Goal: Task Accomplishment & Management: Complete application form

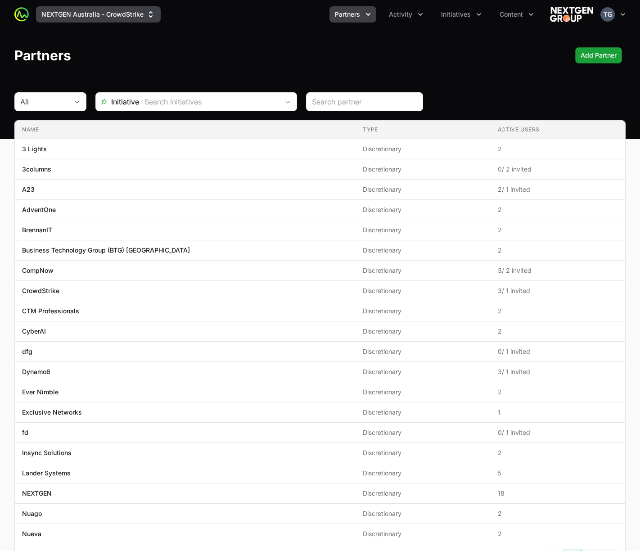
click at [130, 18] on button "NEXTGEN Australia - CrowdStrike" at bounding box center [98, 14] width 125 height 16
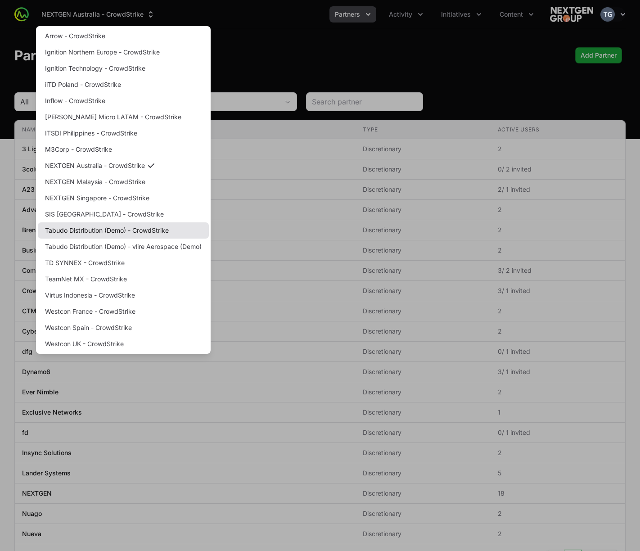
click at [169, 228] on link "Tabudo Distribution (Demo) - CrowdStrike" at bounding box center [123, 230] width 171 height 16
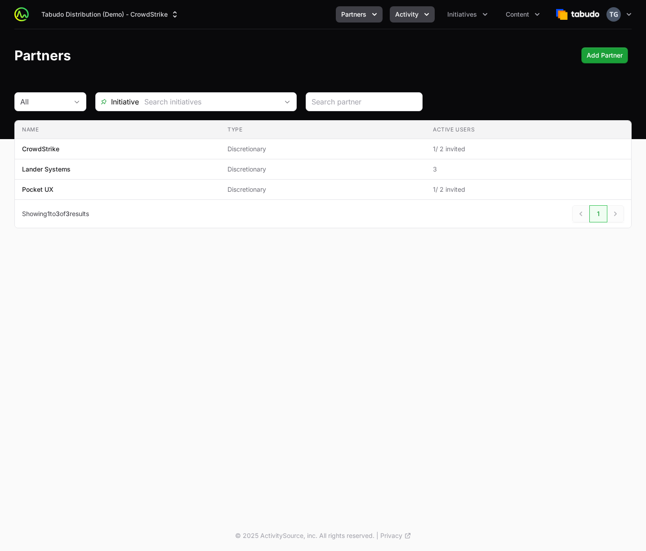
click at [426, 12] on icon "Activity menu" at bounding box center [426, 14] width 9 height 9
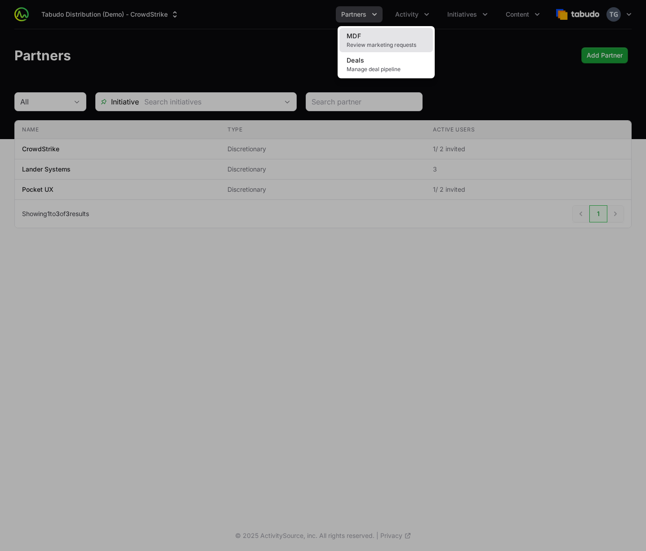
click at [394, 44] on span "Review marketing requests" at bounding box center [386, 44] width 79 height 7
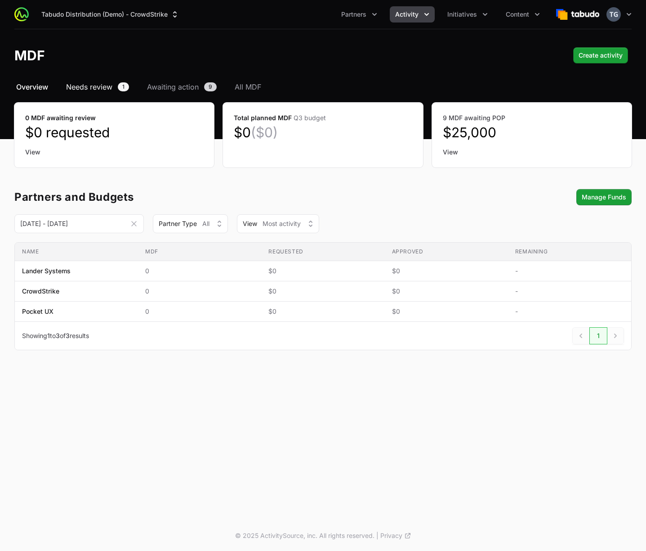
click at [105, 89] on span "Needs review" at bounding box center [89, 86] width 46 height 11
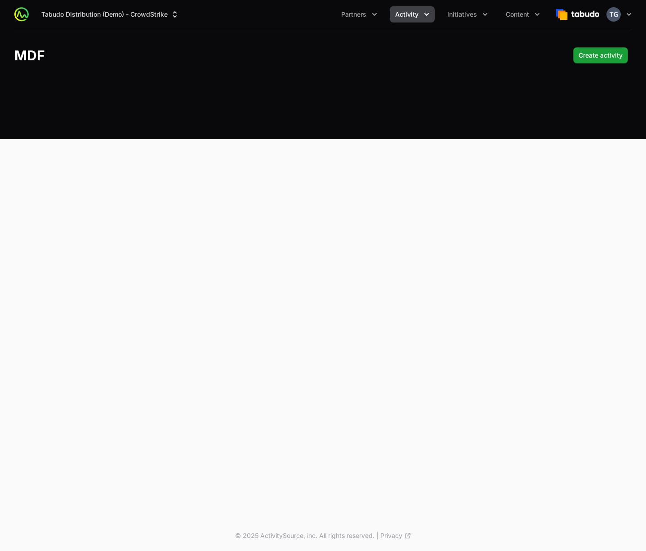
click at [410, 19] on button "Activity" at bounding box center [412, 14] width 45 height 16
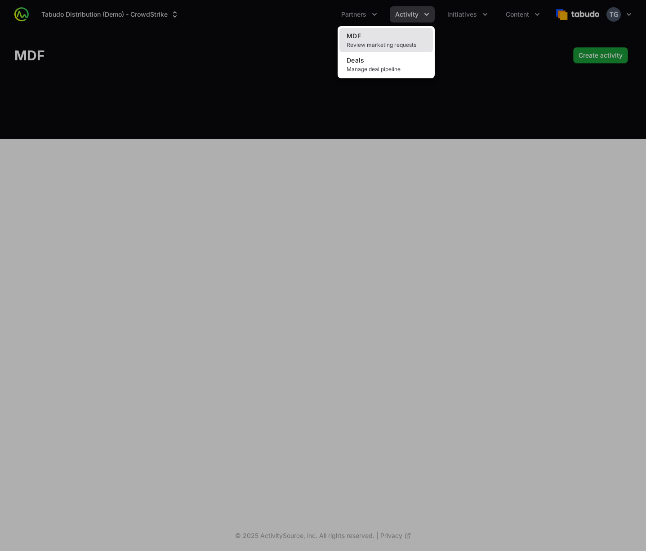
click at [391, 44] on span "Review marketing requests" at bounding box center [386, 44] width 79 height 7
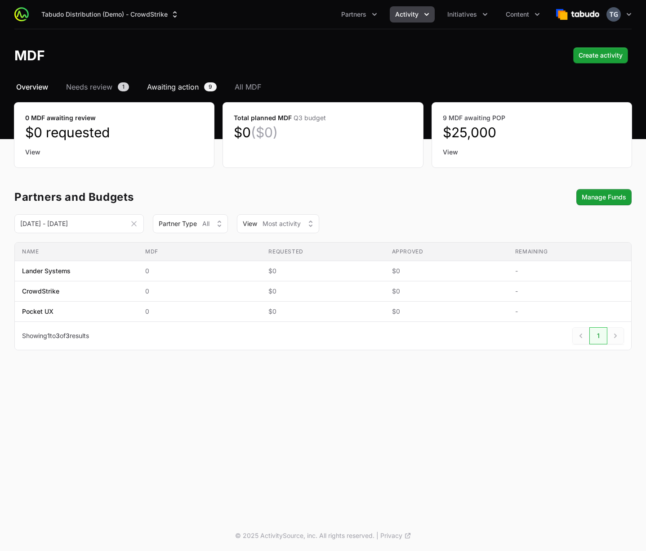
click at [184, 83] on span "Awaiting action" at bounding box center [173, 86] width 52 height 11
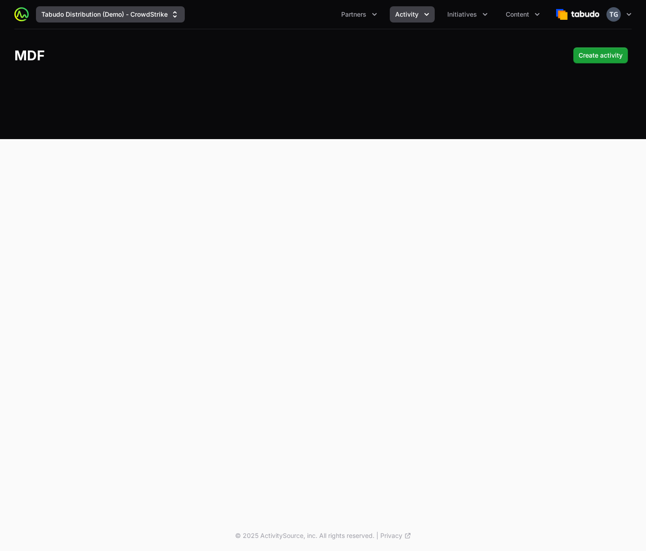
click at [154, 15] on button "Tabudo Distribution (Demo) - CrowdStrike" at bounding box center [110, 14] width 149 height 16
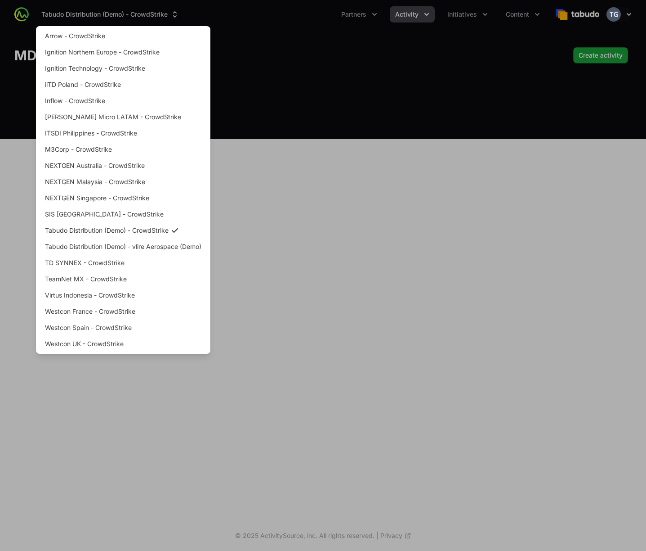
click at [154, 16] on div "Supplier switch menu" at bounding box center [323, 275] width 646 height 551
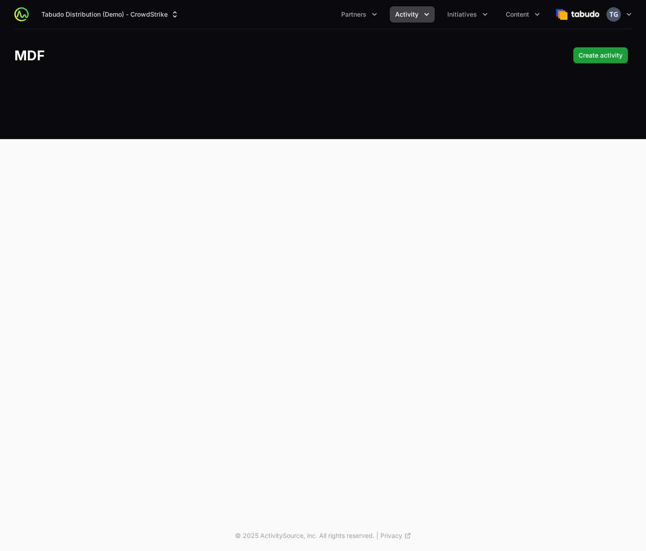
click at [238, 103] on div "Tabudo Distribution (Demo) - CrowdStrike Partners Activity Initiatives Content …" at bounding box center [323, 69] width 646 height 139
click at [418, 11] on span "Activity" at bounding box center [406, 14] width 23 height 9
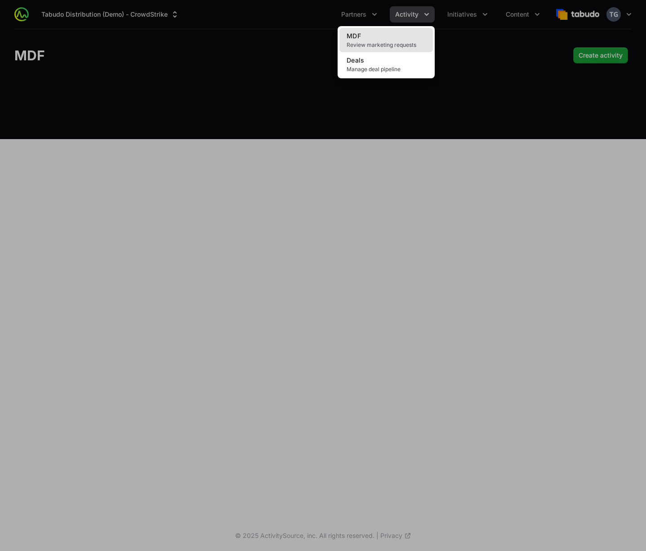
click at [400, 36] on link "MDF Review marketing requests" at bounding box center [387, 40] width 94 height 24
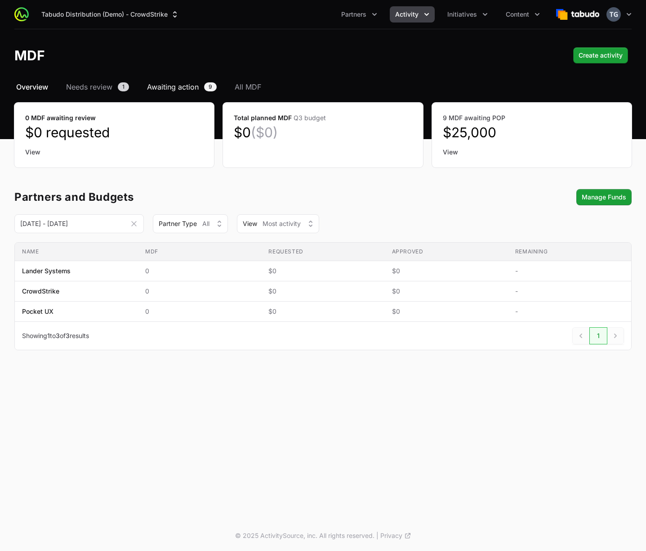
click at [189, 81] on span "Awaiting action" at bounding box center [173, 86] width 52 height 11
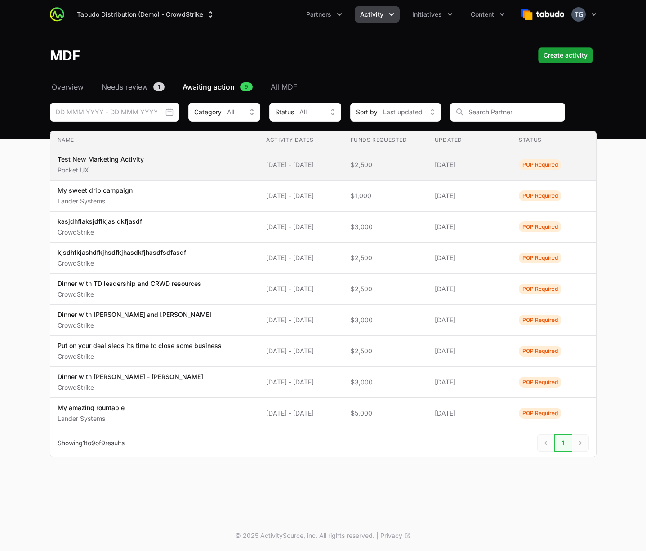
click at [179, 166] on span "Test New Marketing Activity Pocket UX" at bounding box center [155, 165] width 195 height 20
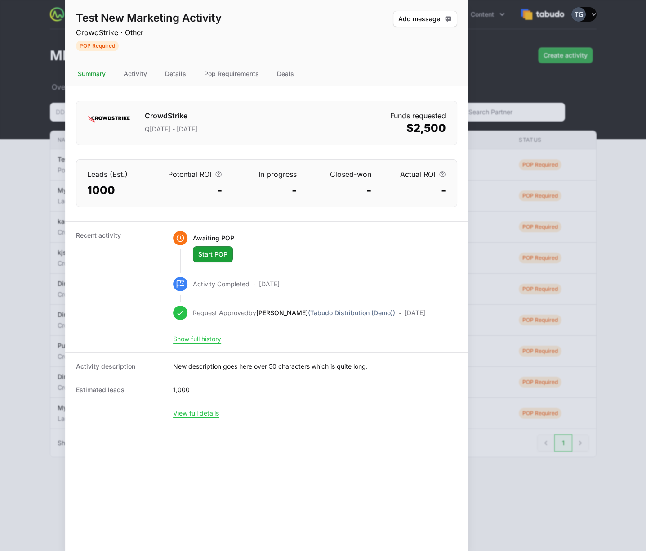
drag, startPoint x: 396, startPoint y: 158, endPoint x: 128, endPoint y: 159, distance: 268.6
click at [0, 0] on html "Tabudo Distribution (Demo) - CrowdStrike Partners Activity Initiatives Content …" at bounding box center [323, 275] width 646 height 551
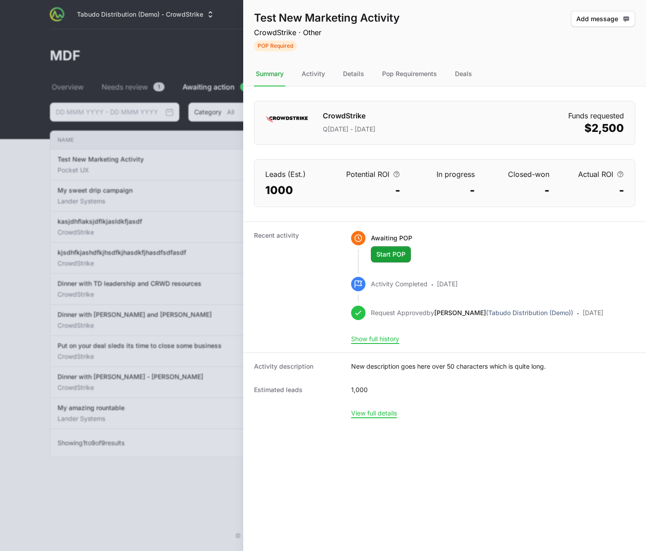
click at [313, 34] on p "CrowdStrike · Other" at bounding box center [327, 32] width 146 height 11
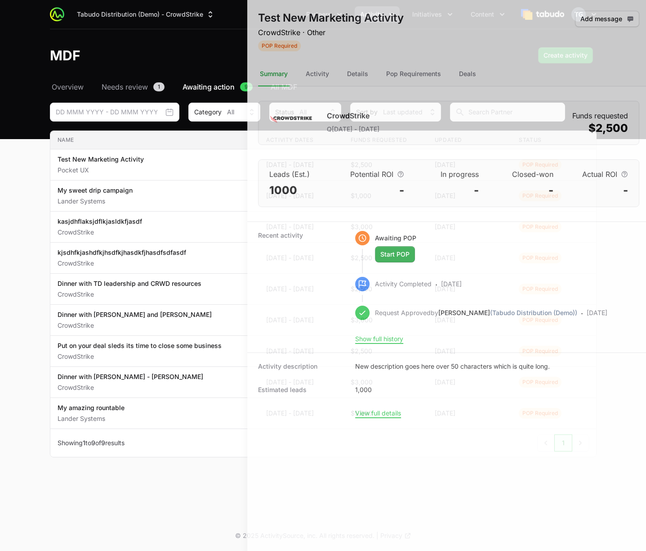
click at [163, 247] on div at bounding box center [323, 275] width 646 height 551
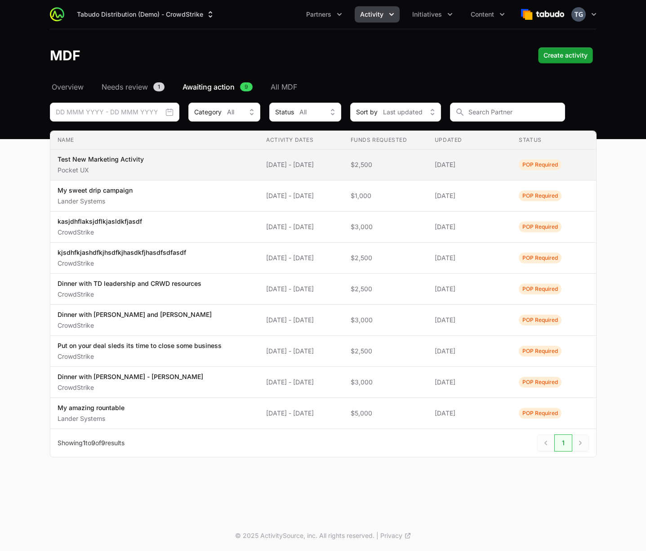
click at [287, 175] on td "Activity Dates 14 May 2025 - 24 Jun 2025" at bounding box center [301, 164] width 84 height 31
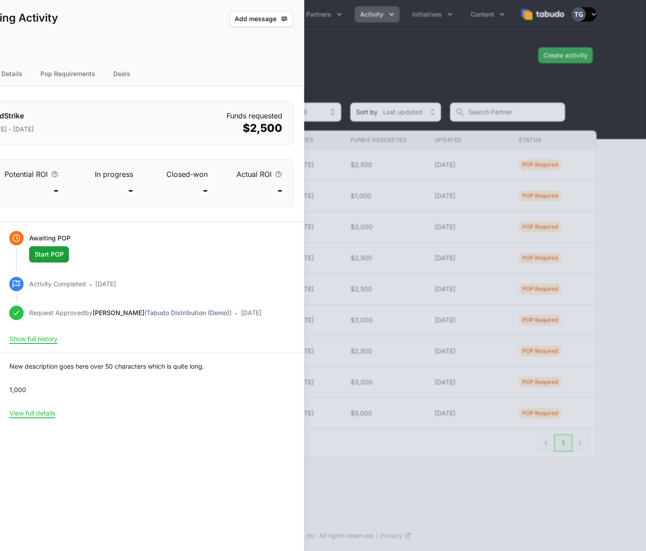
drag, startPoint x: 512, startPoint y: 165, endPoint x: -245, endPoint y: 203, distance: 758.1
click at [0, 203] on html "Tabudo Distribution (Demo) - CrowdStrike Partners Activity Initiatives Content …" at bounding box center [323, 275] width 646 height 551
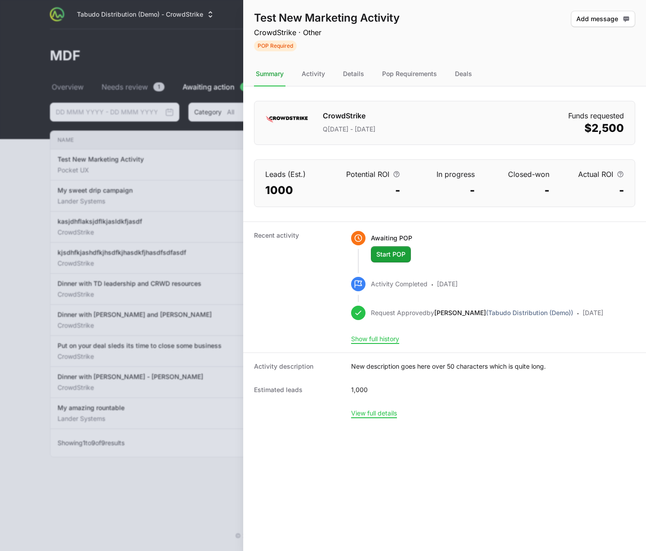
click at [356, 111] on h1 "CrowdStrike" at bounding box center [349, 116] width 53 height 13
click at [355, 115] on h1 "CrowdStrike" at bounding box center [349, 116] width 53 height 13
click at [401, 76] on div "Pop Requirements" at bounding box center [410, 74] width 58 height 24
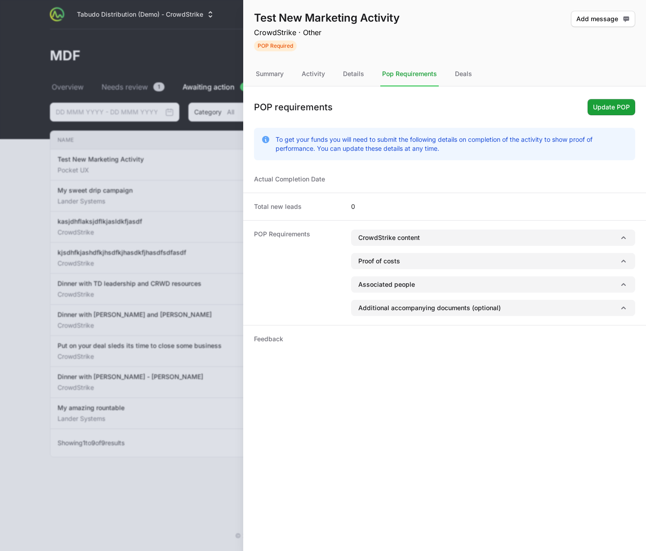
drag, startPoint x: 323, startPoint y: 36, endPoint x: 315, endPoint y: 32, distance: 8.5
click at [322, 35] on p "CrowdStrike · Other" at bounding box center [327, 32] width 146 height 11
click at [315, 32] on p "CrowdStrike · Other" at bounding box center [327, 32] width 146 height 11
click at [313, 32] on p "CrowdStrike · Other" at bounding box center [327, 32] width 146 height 11
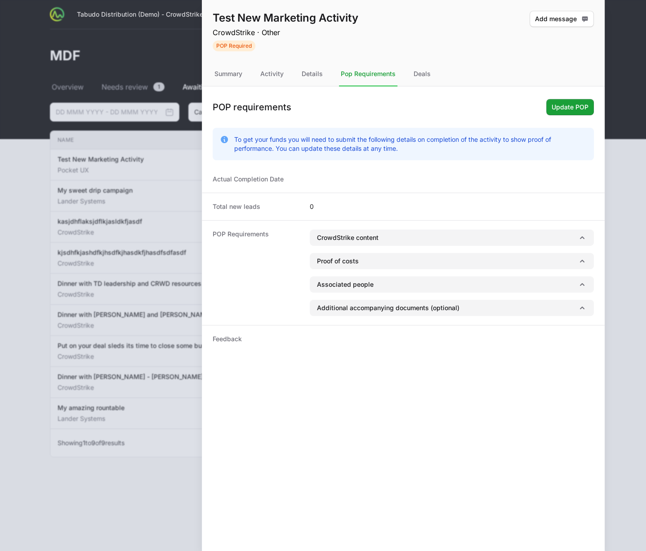
drag, startPoint x: 324, startPoint y: 31, endPoint x: 274, endPoint y: 22, distance: 50.6
click at [241, 30] on p "CrowdStrike · Other" at bounding box center [286, 32] width 146 height 11
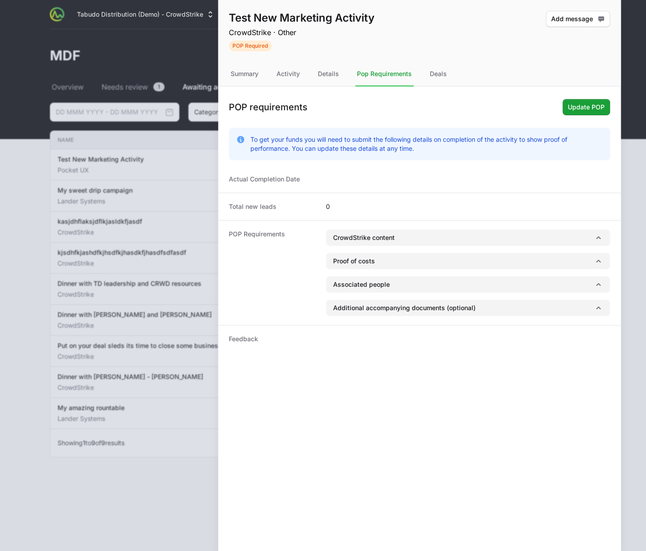
drag, startPoint x: 283, startPoint y: 17, endPoint x: 426, endPoint y: 28, distance: 143.0
click at [240, 19] on h1 "Test New Marketing Activity" at bounding box center [302, 18] width 146 height 14
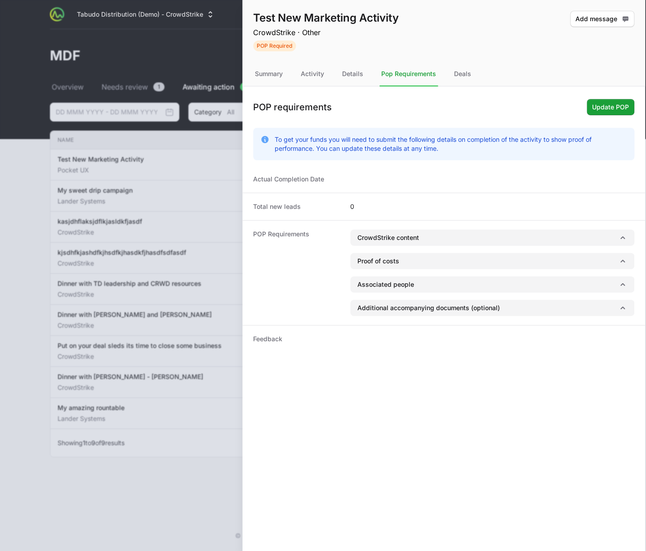
drag, startPoint x: 393, startPoint y: 16, endPoint x: 224, endPoint y: 26, distance: 169.0
click at [253, 26] on div "Test New Marketing Activity CrowdStrike · Other POP Required" at bounding box center [326, 31] width 146 height 40
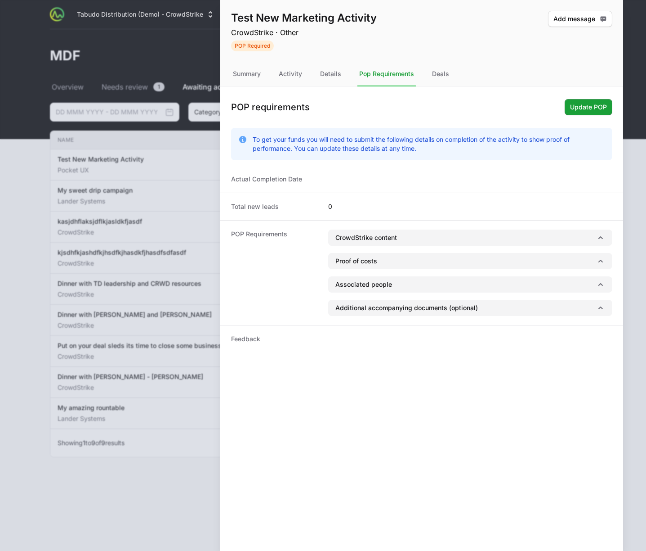
click at [240, 24] on h1 "Test New Marketing Activity" at bounding box center [304, 18] width 146 height 14
click at [241, 24] on h1 "Test New Marketing Activity" at bounding box center [304, 18] width 146 height 14
click at [254, 223] on div "POP Requirements CrowdStrike content Proof of costs Associated people Additiona…" at bounding box center [422, 272] width 403 height 105
drag, startPoint x: 280, startPoint y: 74, endPoint x: 292, endPoint y: 76, distance: 11.8
click at [281, 74] on div "Activity" at bounding box center [291, 74] width 27 height 24
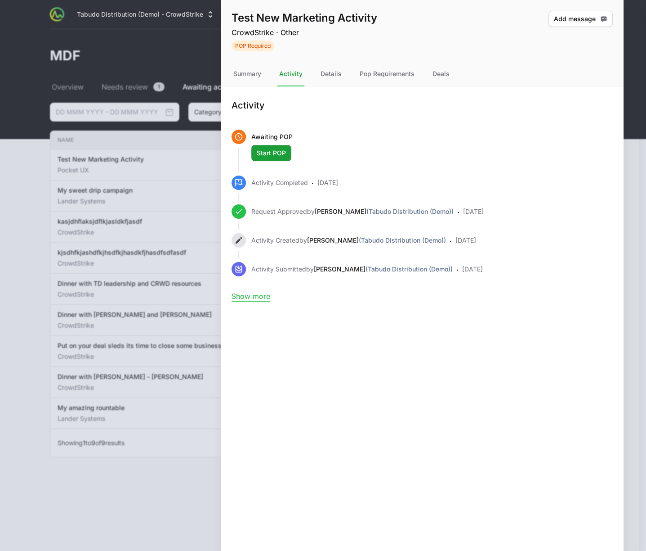
click at [326, 236] on p "Activity Created by Timothy Greig (Tabudo Distribution (Demo))" at bounding box center [348, 242] width 195 height 12
click at [252, 68] on div "Summary" at bounding box center [247, 74] width 31 height 24
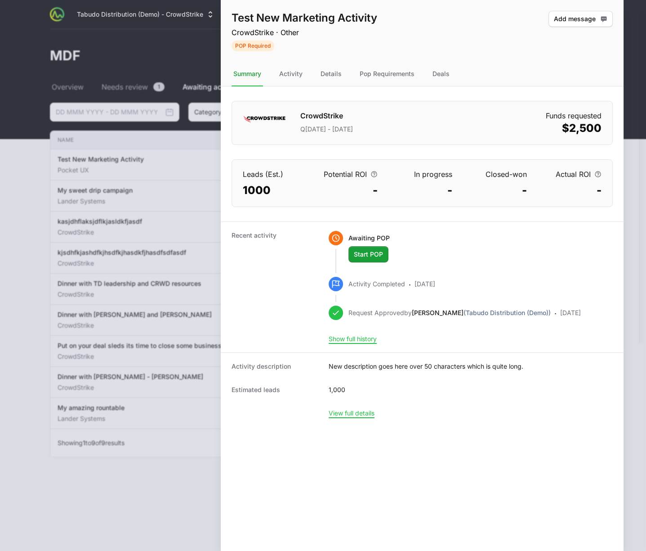
drag, startPoint x: 378, startPoint y: 303, endPoint x: 377, endPoint y: 308, distance: 5.6
click at [377, 303] on div "Activity Completed · 2 months ago" at bounding box center [455, 291] width 252 height 29
click at [354, 365] on dd "New description goes here over 50 characters which is quite long." at bounding box center [426, 366] width 195 height 9
drag, startPoint x: 356, startPoint y: 366, endPoint x: 340, endPoint y: 362, distance: 16.2
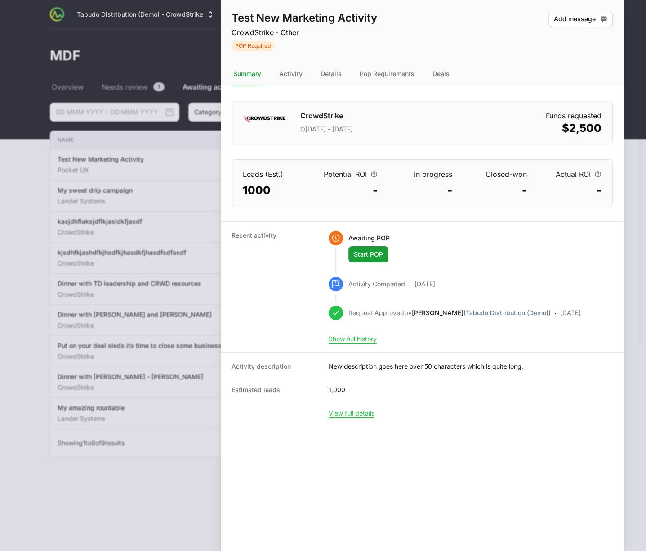
click at [356, 366] on dd "New description goes here over 50 characters which is quite long." at bounding box center [426, 366] width 195 height 9
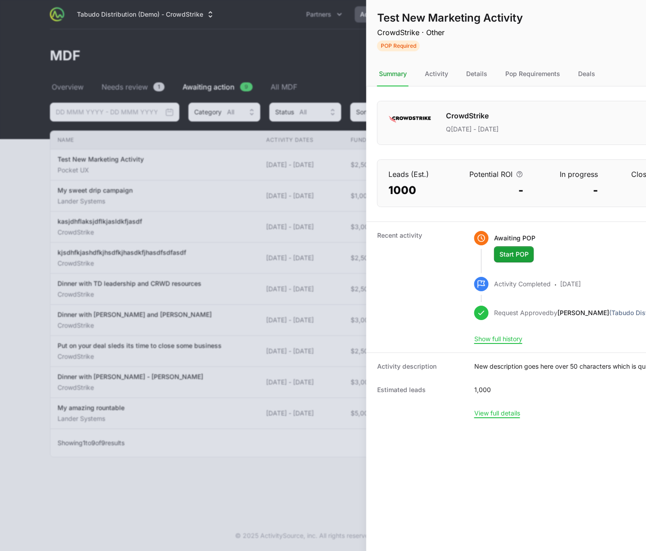
drag, startPoint x: 331, startPoint y: 365, endPoint x: 609, endPoint y: 354, distance: 277.8
click at [608, 354] on dl "Activity description New description goes here over 50 characters which is quit…" at bounding box center [568, 389] width 403 height 74
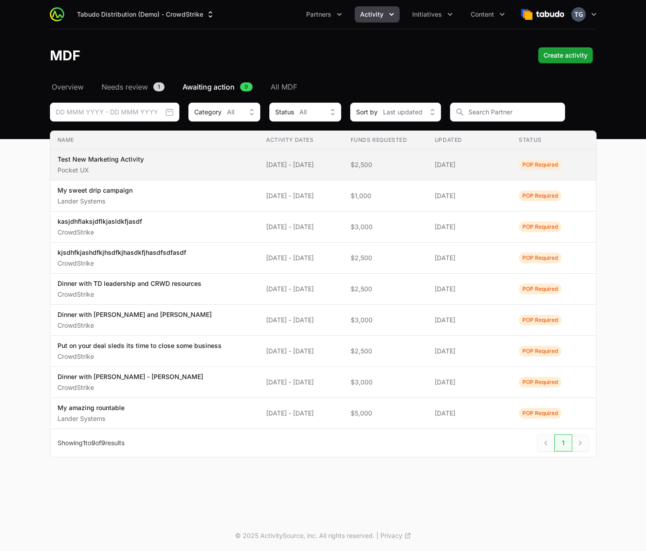
click at [455, 165] on span "[DATE]" at bounding box center [470, 164] width 70 height 9
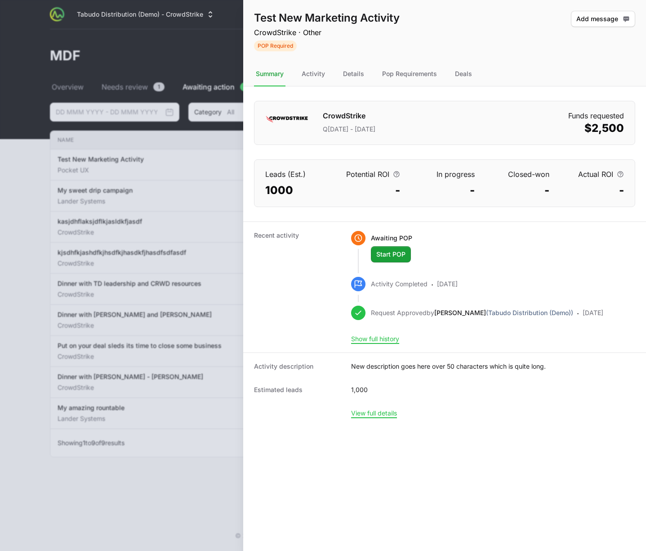
click at [360, 388] on dd "1,000" at bounding box center [359, 389] width 17 height 9
click at [359, 389] on dd "1,000" at bounding box center [358, 389] width 17 height 9
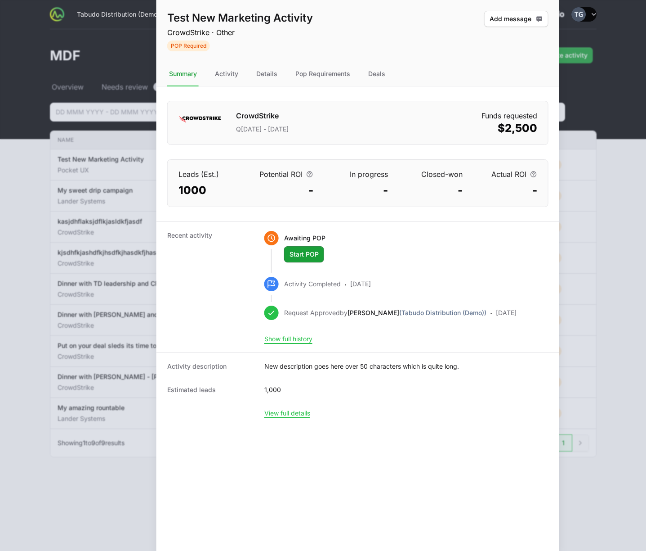
drag, startPoint x: 338, startPoint y: 394, endPoint x: 110, endPoint y: 398, distance: 227.7
click at [157, 398] on dl "Activity description New description goes here over 50 characters which is quit…" at bounding box center [358, 389] width 403 height 74
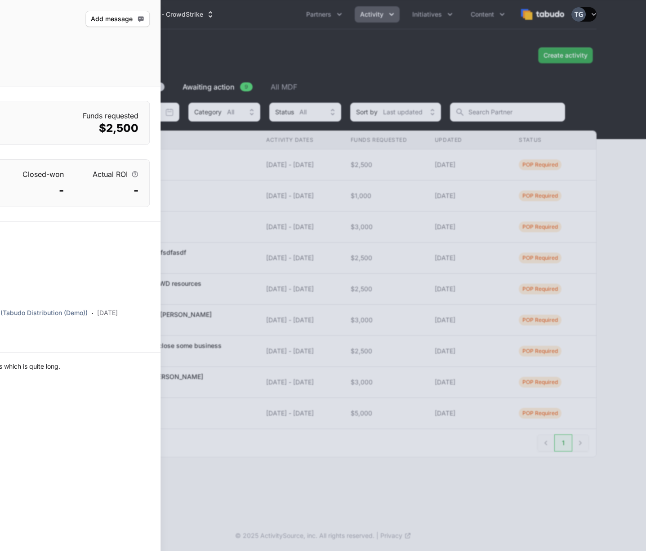
drag, startPoint x: 441, startPoint y: 324, endPoint x: -778, endPoint y: 305, distance: 1218.8
click at [0, 305] on html "Tabudo Distribution (Demo) - CrowdStrike Partners Activity Initiatives Content …" at bounding box center [323, 275] width 646 height 551
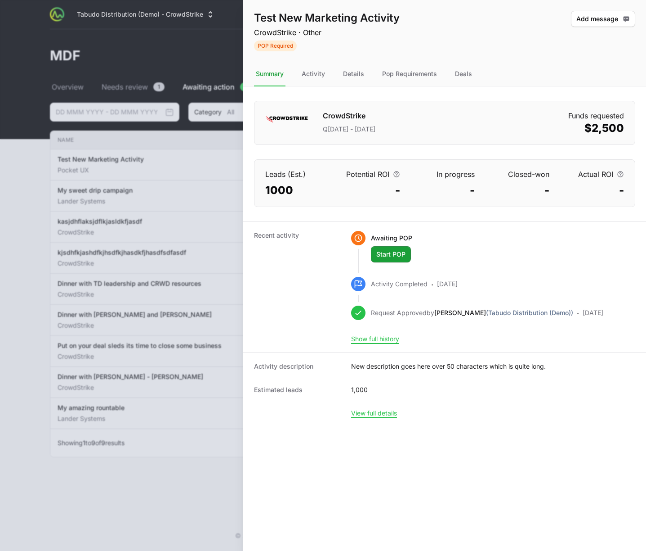
click at [269, 188] on dd "1000" at bounding box center [295, 190] width 60 height 14
click at [386, 368] on dd "New description goes here over 50 characters which is quite long." at bounding box center [448, 366] width 195 height 9
click at [387, 364] on dd "New description goes here over 50 characters which is quite long." at bounding box center [448, 366] width 195 height 9
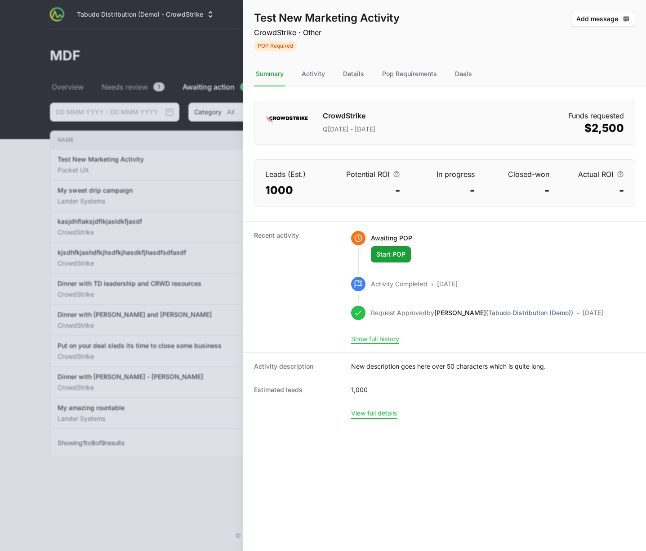
click at [375, 413] on button "View full details" at bounding box center [374, 413] width 46 height 8
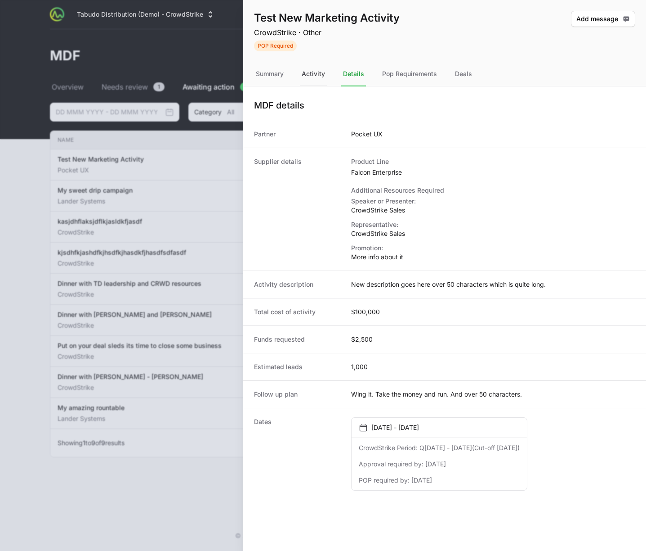
click at [317, 80] on div "Activity" at bounding box center [313, 74] width 27 height 24
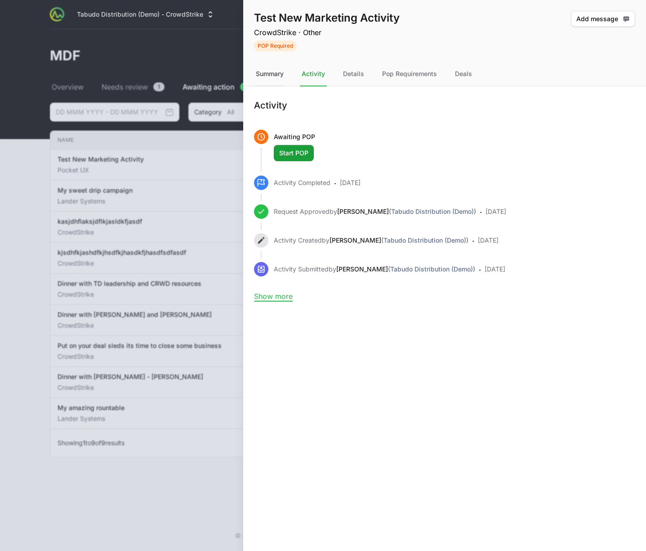
click at [278, 72] on div "Summary" at bounding box center [269, 74] width 31 height 24
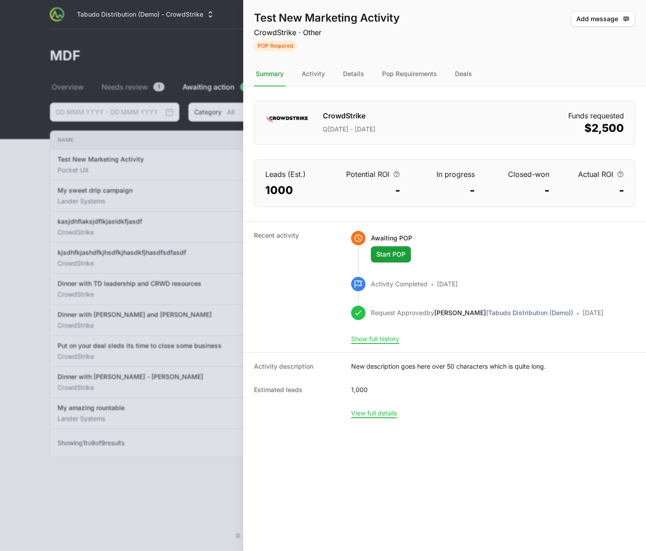
click at [425, 123] on div "CrowdStrike Q2 April 2025 - June 2025 Funds requested $2,500" at bounding box center [444, 123] width 381 height 44
click at [597, 18] on span "Add message" at bounding box center [604, 18] width 54 height 11
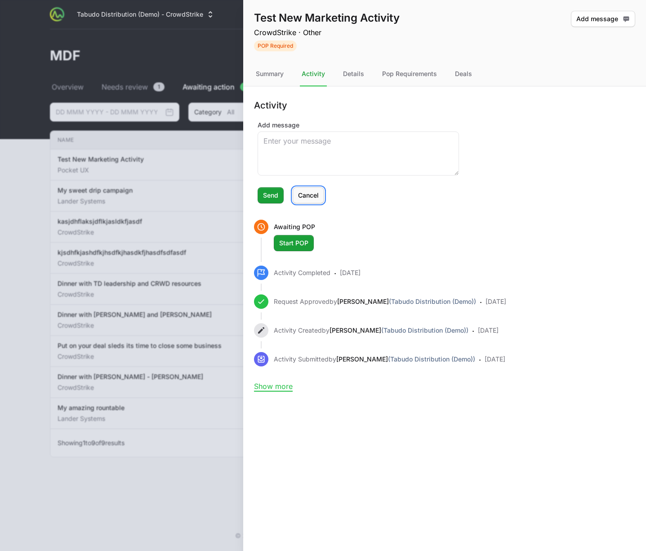
click at [310, 193] on span "Cancel" at bounding box center [308, 195] width 21 height 11
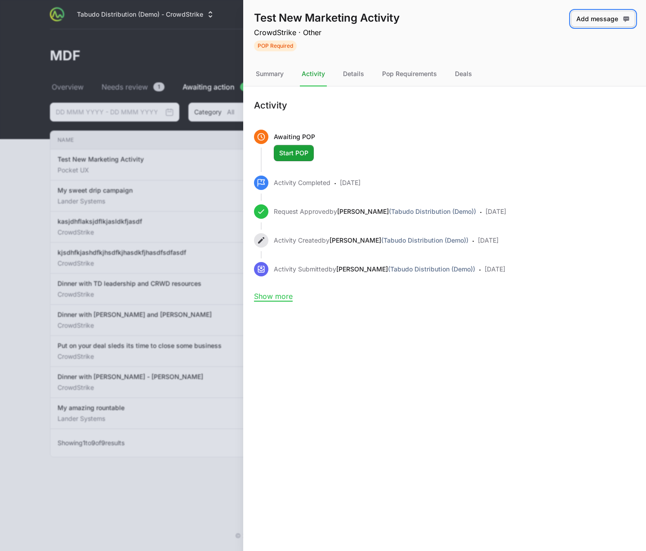
click at [589, 18] on span "Add message" at bounding box center [604, 18] width 54 height 11
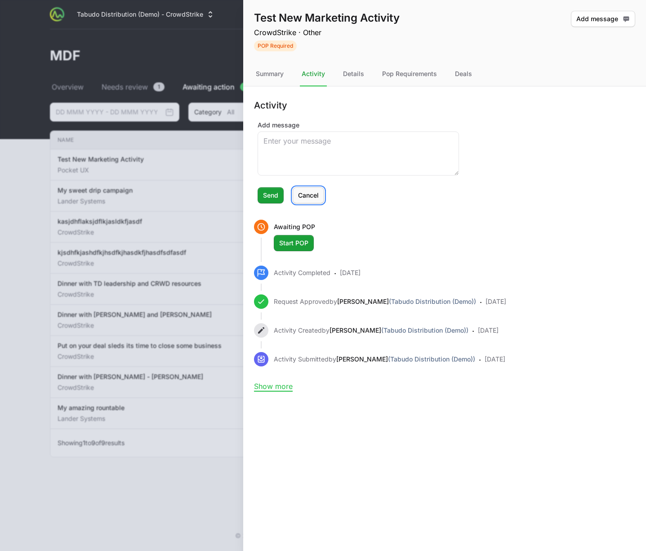
click at [317, 193] on span "Cancel" at bounding box center [308, 195] width 21 height 11
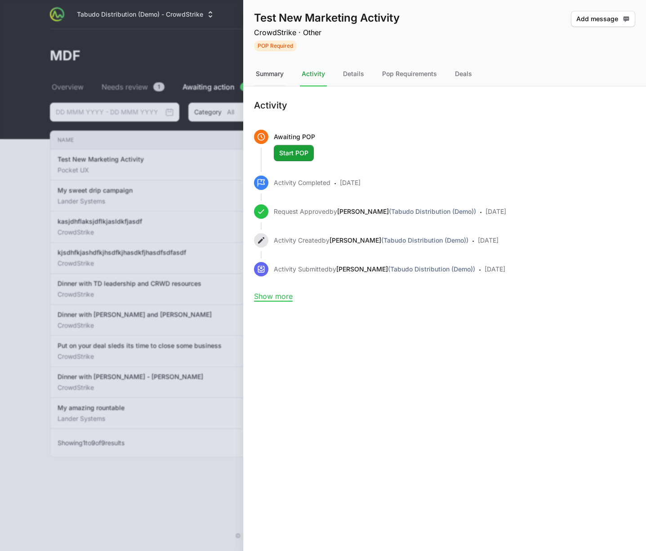
click at [272, 74] on div "Summary" at bounding box center [269, 74] width 31 height 24
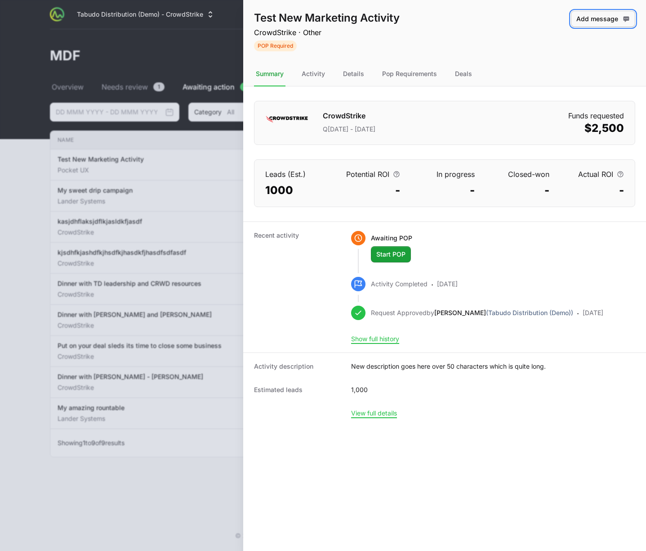
click at [597, 20] on span "Add message" at bounding box center [604, 18] width 54 height 11
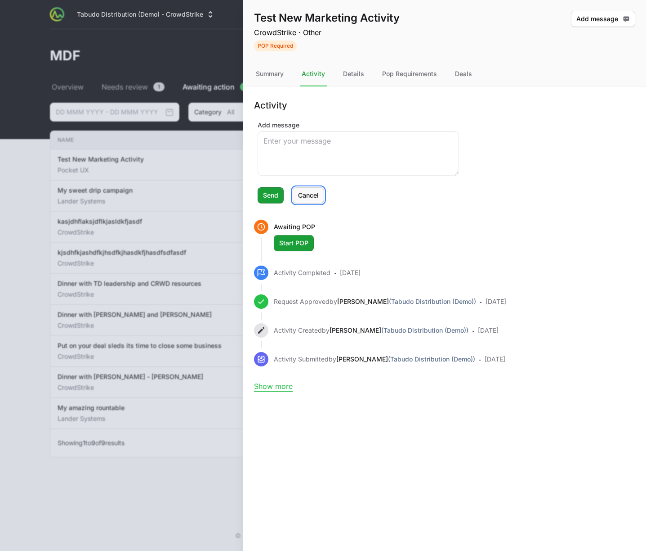
click at [314, 195] on span "Cancel" at bounding box center [308, 195] width 21 height 11
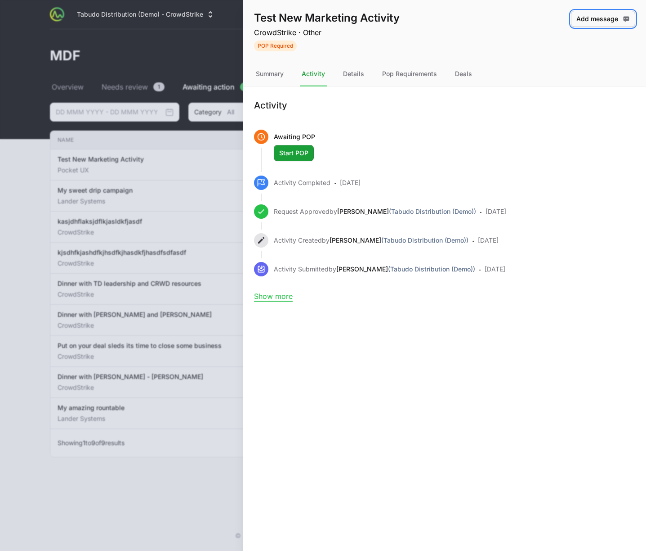
click at [617, 24] on button "Add message" at bounding box center [603, 19] width 64 height 16
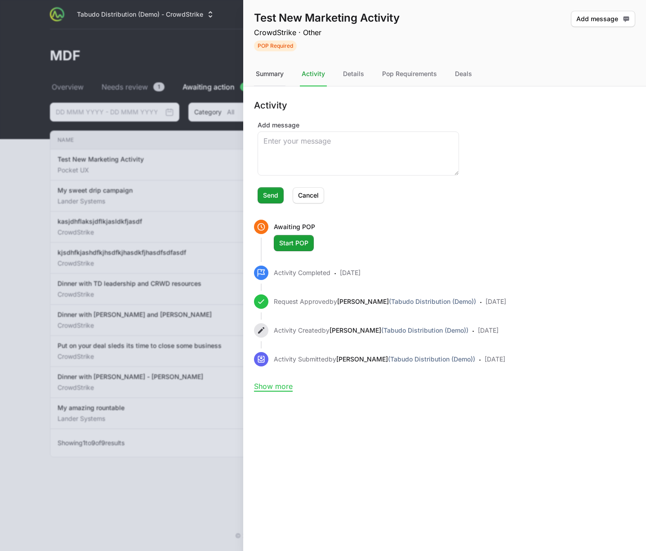
click at [276, 70] on div "Summary" at bounding box center [269, 74] width 31 height 24
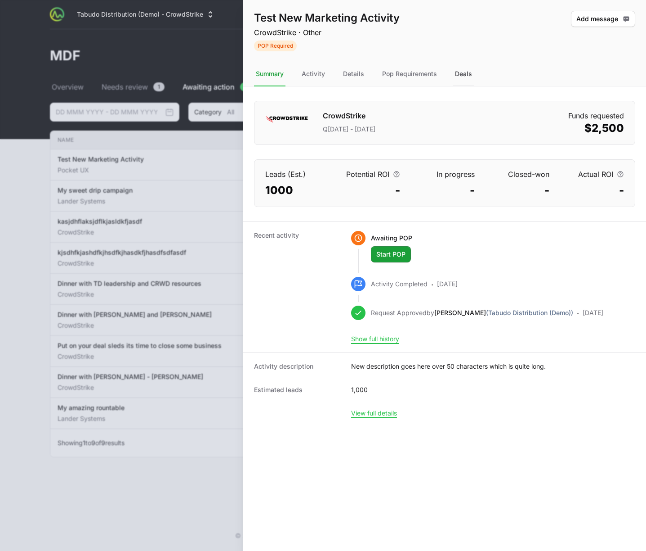
click at [469, 77] on div "Deals" at bounding box center [463, 74] width 21 height 24
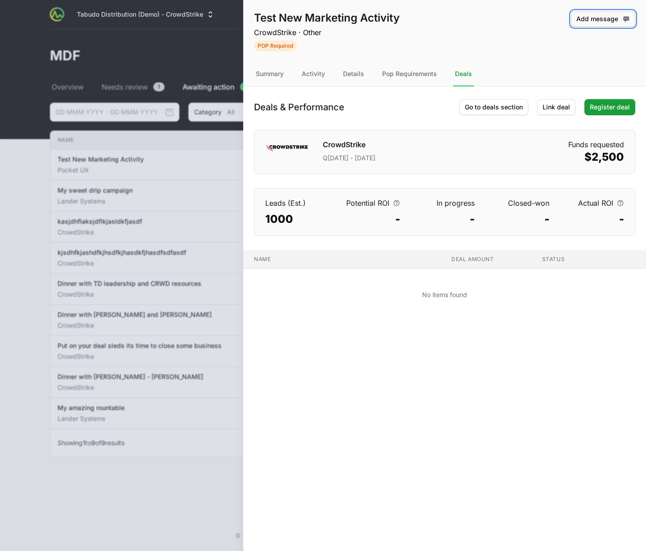
click at [601, 15] on span "Add message" at bounding box center [604, 18] width 54 height 11
click at [587, 22] on span "Add message" at bounding box center [604, 18] width 54 height 11
click at [592, 54] on div "Test New Marketing Activity CrowdStrike · Other POP Required Add message" at bounding box center [444, 31] width 403 height 62
click at [594, 21] on span "Add message" at bounding box center [604, 18] width 54 height 11
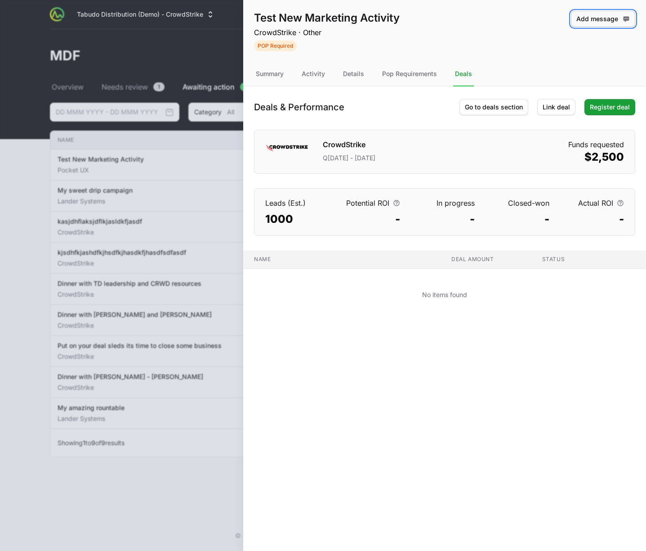
click at [594, 21] on span "Add message" at bounding box center [604, 18] width 54 height 11
click at [606, 20] on span "Add message" at bounding box center [604, 18] width 54 height 11
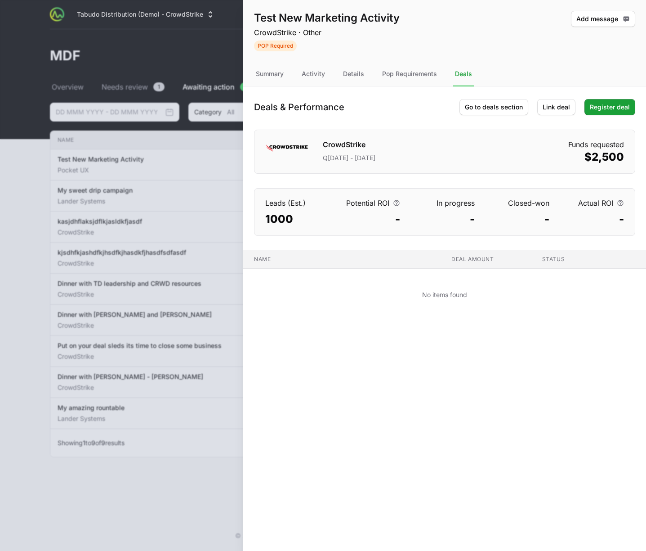
drag, startPoint x: 557, startPoint y: 60, endPoint x: 568, endPoint y: 70, distance: 15.0
click at [558, 60] on div "Test New Marketing Activity CrowdStrike · Other POP Required Add message" at bounding box center [444, 31] width 403 height 62
click at [556, 108] on span "Link deal" at bounding box center [556, 107] width 27 height 11
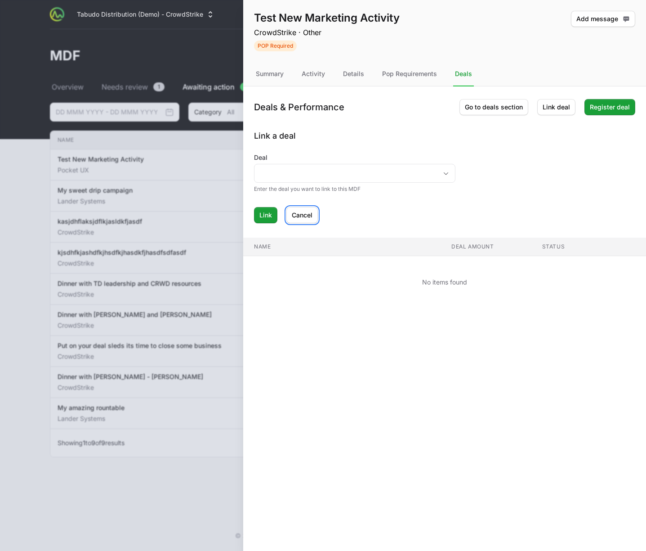
drag, startPoint x: 304, startPoint y: 220, endPoint x: 349, endPoint y: 187, distance: 56.3
click at [304, 220] on button "Cancel" at bounding box center [302, 215] width 31 height 16
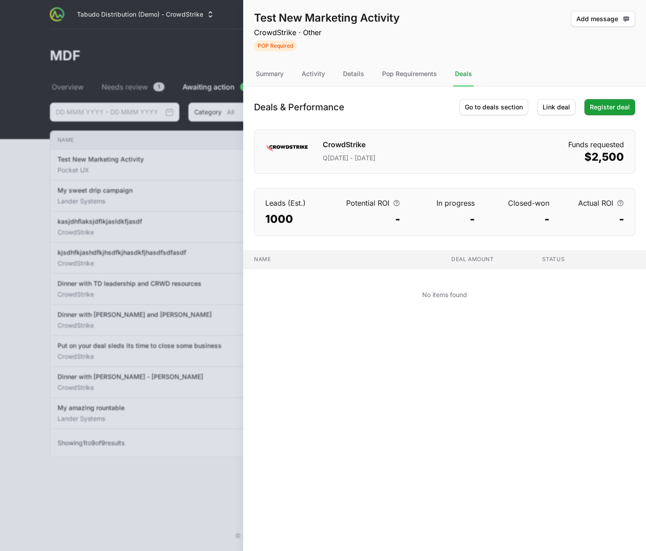
click at [585, 51] on div "Test New Marketing Activity CrowdStrike · Other POP Required Add message" at bounding box center [444, 31] width 403 height 62
drag, startPoint x: 585, startPoint y: 51, endPoint x: 604, endPoint y: 25, distance: 32.0
click at [586, 51] on div "Test New Marketing Activity CrowdStrike · Other POP Required Add message" at bounding box center [444, 31] width 403 height 62
click at [606, 17] on span "Add message" at bounding box center [604, 18] width 54 height 11
click at [589, 44] on div "Add message" at bounding box center [603, 31] width 64 height 40
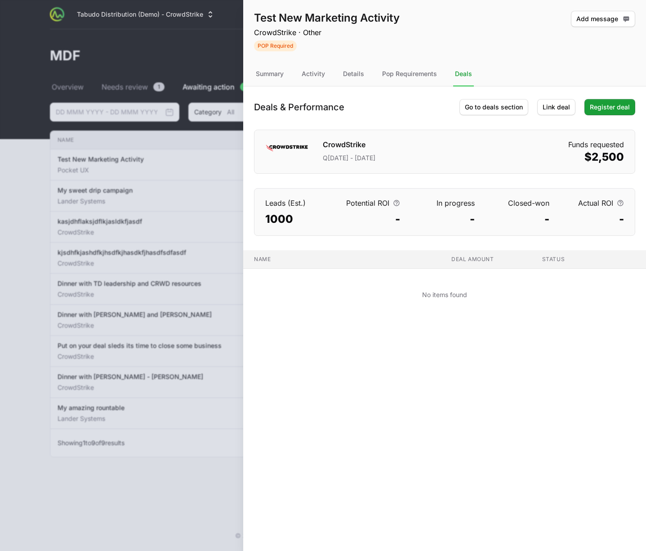
click at [372, 71] on nav "Summary Activity Details Pop Requirements Deals" at bounding box center [444, 74] width 403 height 24
drag, startPoint x: 387, startPoint y: 71, endPoint x: 461, endPoint y: 60, distance: 74.1
click at [388, 71] on div "Pop Requirements" at bounding box center [410, 74] width 58 height 24
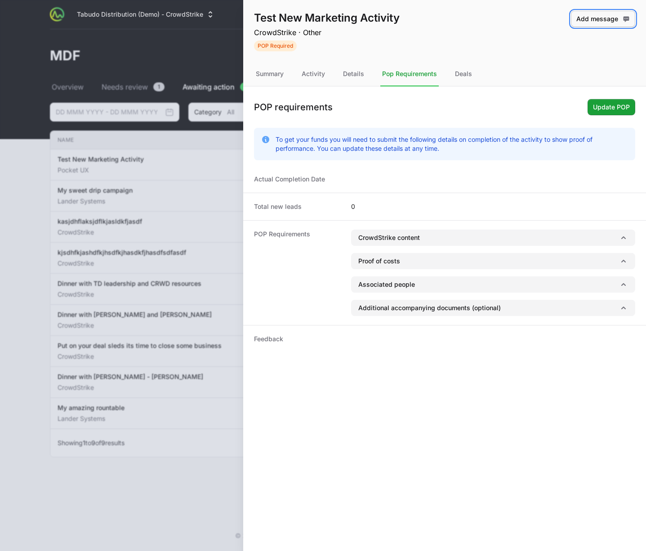
click at [580, 15] on span "Add message" at bounding box center [604, 18] width 54 height 11
click at [359, 76] on div "Details" at bounding box center [353, 74] width 25 height 24
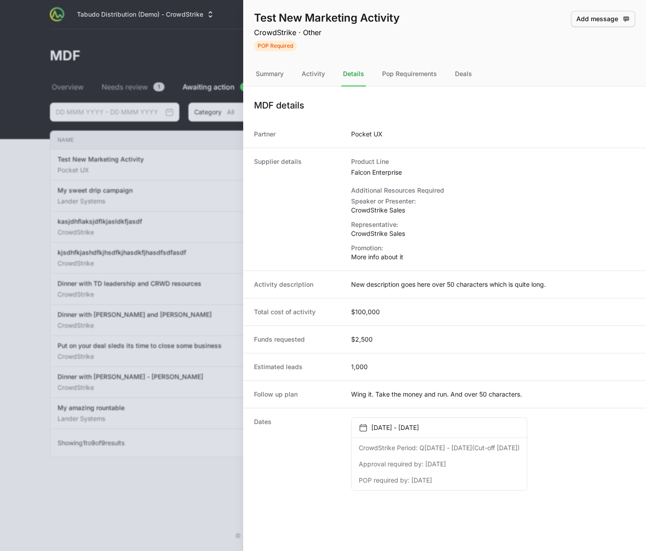
click at [599, 10] on div "Test New Marketing Activity CrowdStrike · Other POP Required Add message" at bounding box center [444, 31] width 403 height 62
click at [600, 20] on span "Add message" at bounding box center [604, 18] width 54 height 11
click at [305, 75] on div "Activity" at bounding box center [313, 74] width 27 height 24
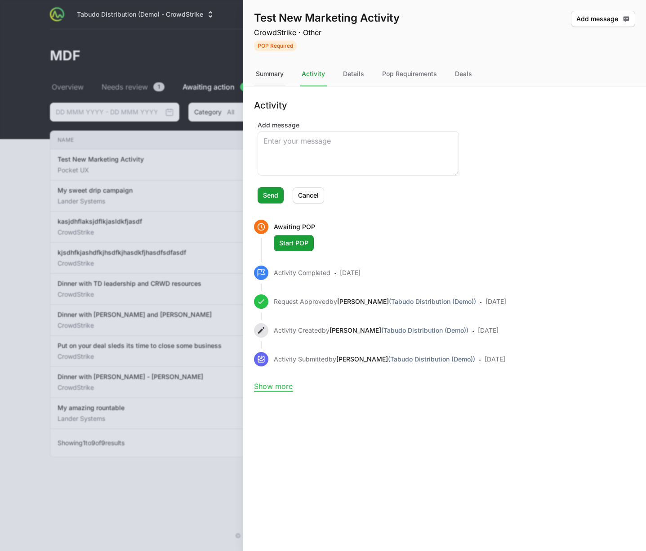
click at [269, 81] on div "Summary" at bounding box center [269, 74] width 31 height 24
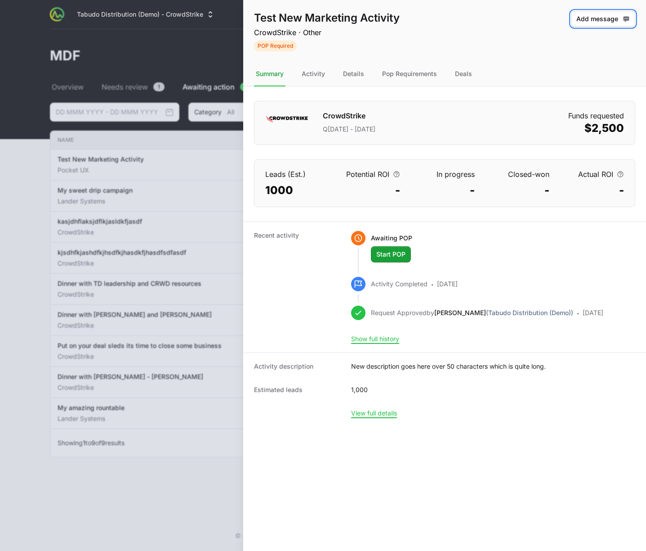
drag, startPoint x: 615, startPoint y: 16, endPoint x: 594, endPoint y: 32, distance: 25.9
click at [612, 19] on span "Add message" at bounding box center [604, 18] width 54 height 11
click at [596, 31] on div "Add message" at bounding box center [603, 31] width 64 height 40
click at [606, 19] on span "Add message" at bounding box center [604, 18] width 54 height 11
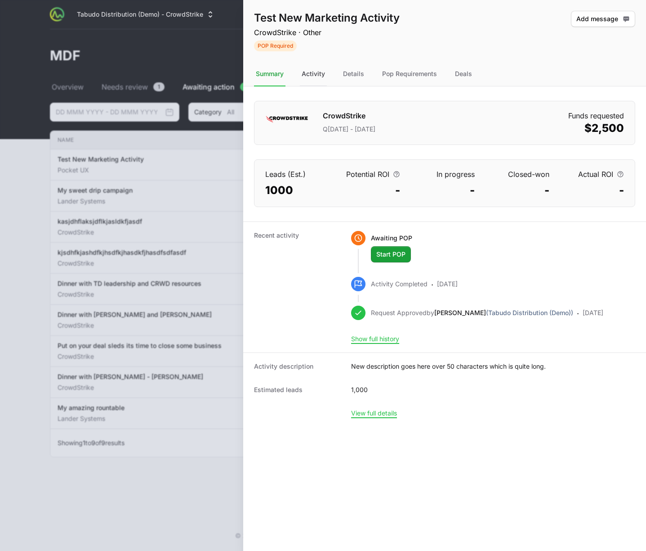
click at [306, 73] on div "Activity" at bounding box center [313, 74] width 27 height 24
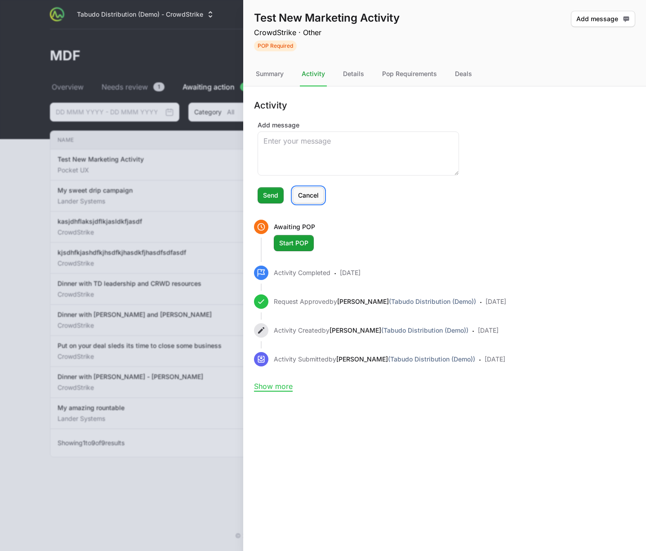
click at [308, 191] on span "Cancel" at bounding box center [308, 195] width 21 height 11
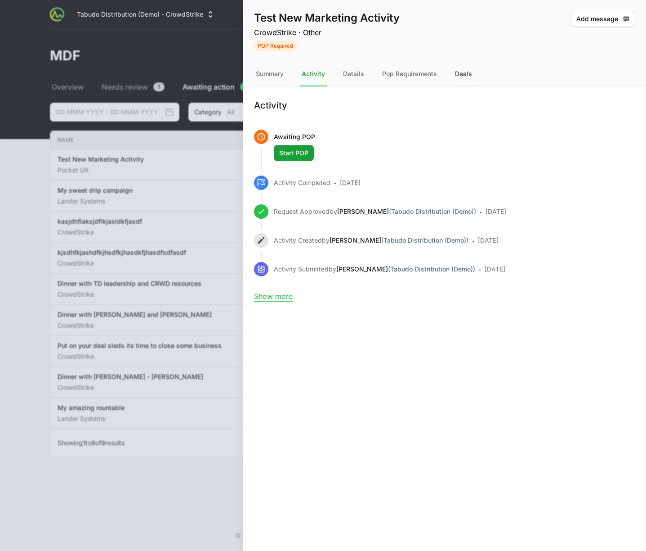
drag, startPoint x: 467, startPoint y: 71, endPoint x: 526, endPoint y: 44, distance: 65.4
click at [467, 71] on div "Deals" at bounding box center [463, 74] width 21 height 24
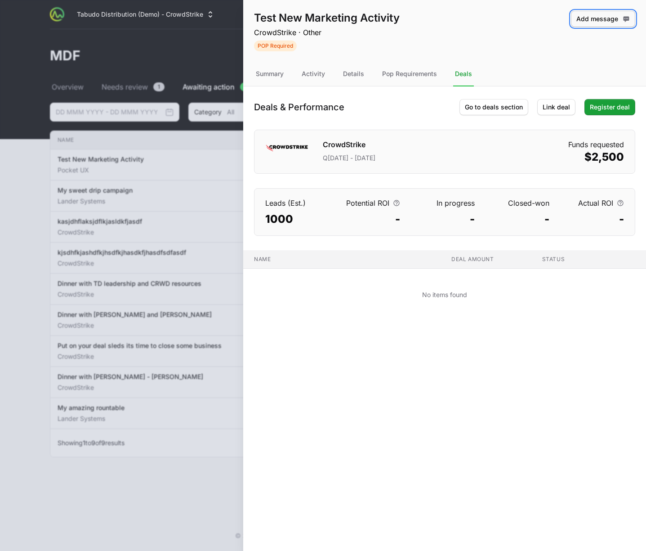
click at [606, 19] on span "Add message" at bounding box center [604, 18] width 54 height 11
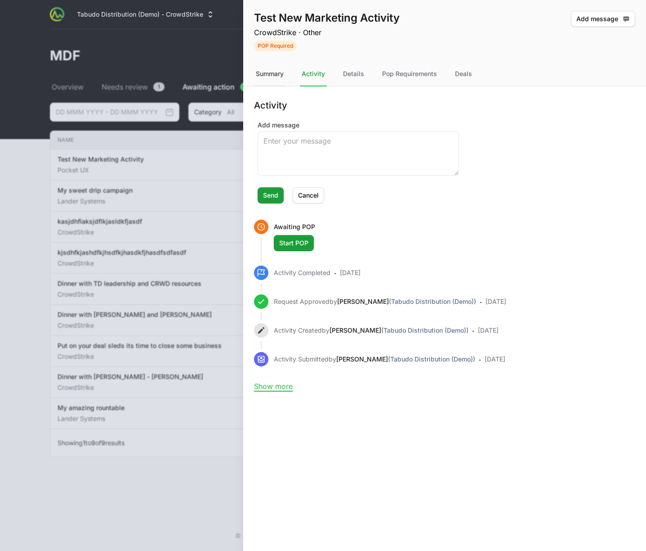
click at [258, 72] on div "Summary" at bounding box center [269, 74] width 31 height 24
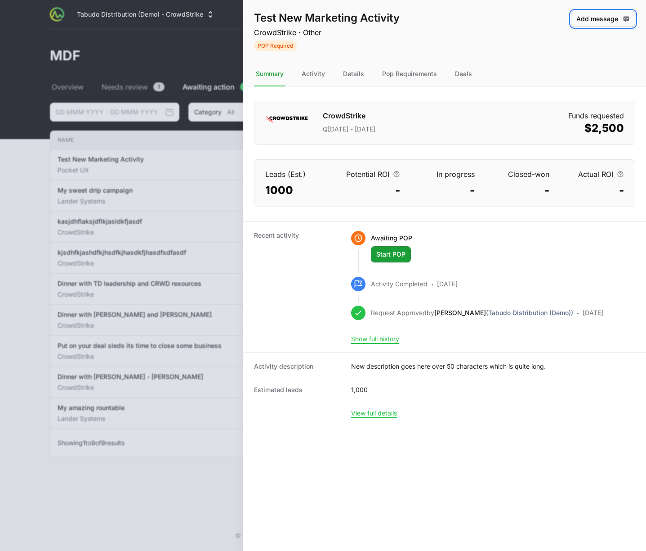
click at [603, 22] on span "Add message" at bounding box center [604, 18] width 54 height 11
drag, startPoint x: 420, startPoint y: 69, endPoint x: 494, endPoint y: 42, distance: 79.6
click at [419, 69] on div "Pop Requirements" at bounding box center [410, 74] width 58 height 24
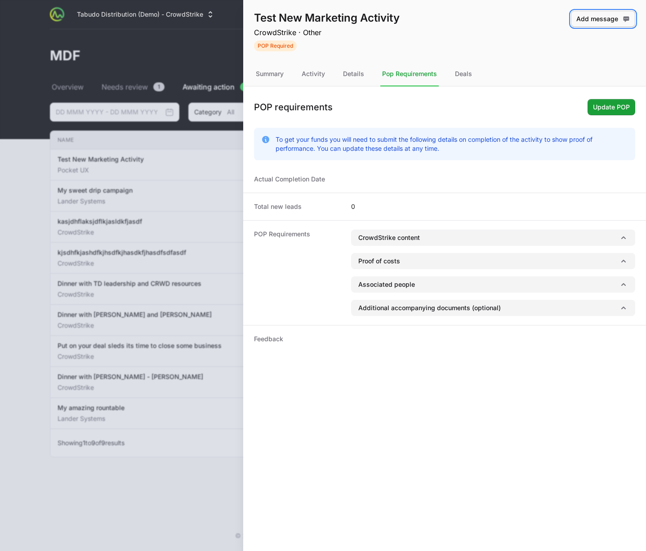
click at [614, 15] on span "Add message" at bounding box center [604, 18] width 54 height 11
click at [334, 77] on nav "Summary Activity Details Pop Requirements Deals" at bounding box center [444, 74] width 403 height 24
click at [325, 76] on div "Activity" at bounding box center [313, 74] width 27 height 24
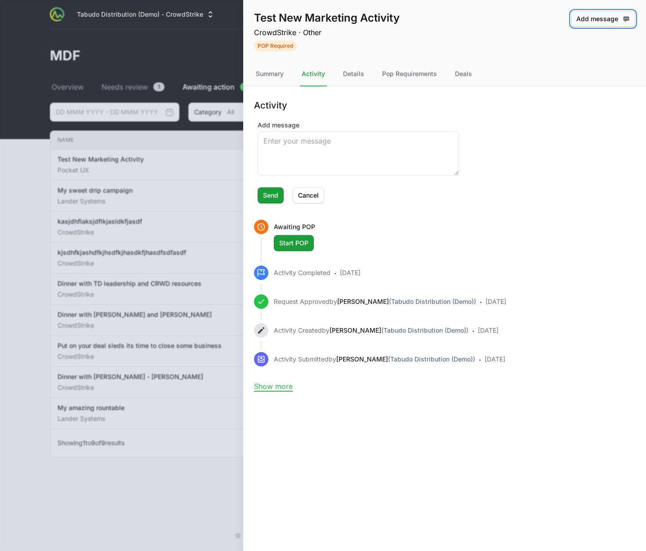
click at [598, 12] on button "Add message" at bounding box center [603, 19] width 64 height 16
click at [597, 13] on button "Add message" at bounding box center [603, 19] width 64 height 16
click at [294, 192] on button "Cancel" at bounding box center [308, 195] width 31 height 16
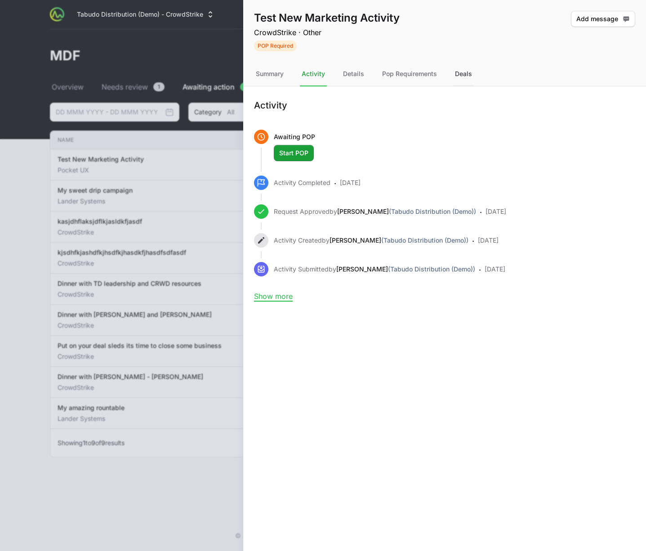
click at [459, 70] on div "Deals" at bounding box center [463, 74] width 21 height 24
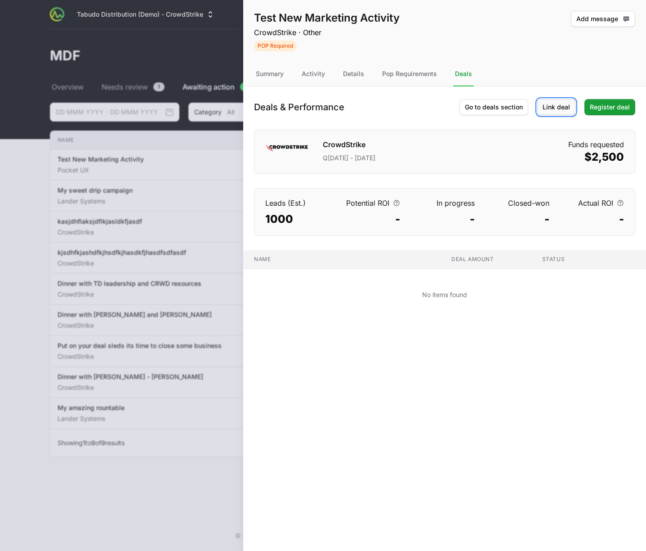
click at [555, 103] on span "Link deal" at bounding box center [556, 107] width 27 height 11
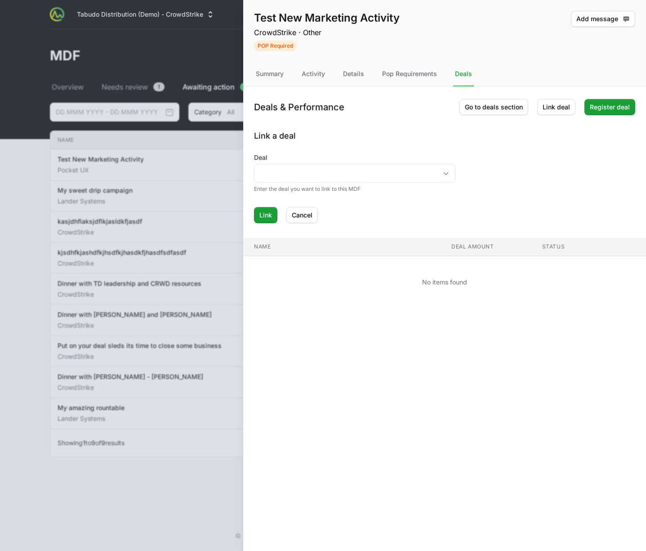
drag, startPoint x: 276, startPoint y: 71, endPoint x: 295, endPoint y: 69, distance: 19.0
click at [276, 71] on div "Summary" at bounding box center [269, 74] width 31 height 24
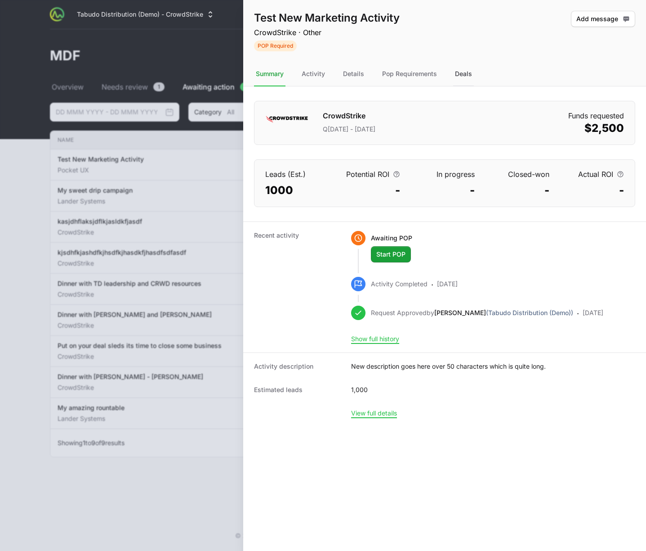
click at [470, 78] on div "Deals" at bounding box center [463, 74] width 21 height 24
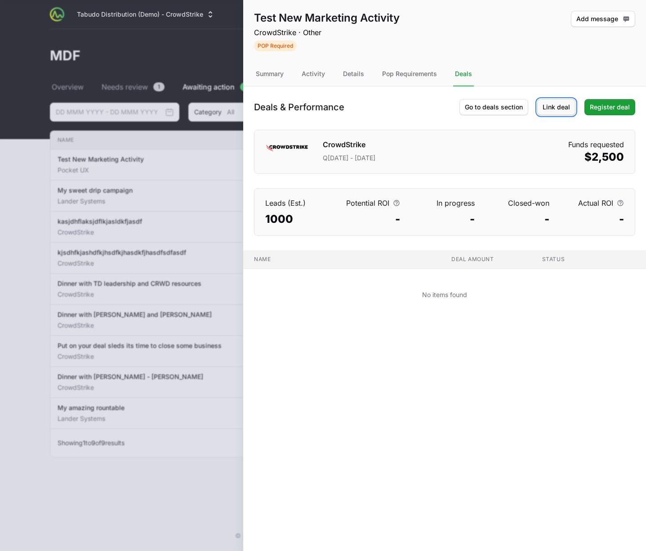
click at [557, 103] on span "Link deal" at bounding box center [556, 107] width 27 height 11
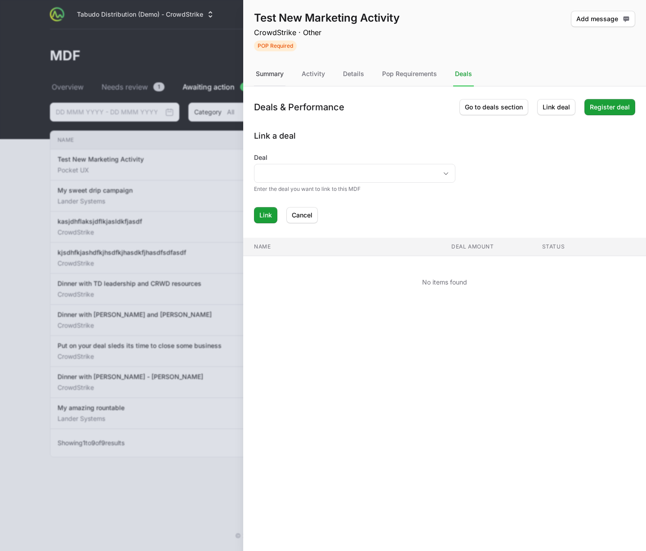
click at [273, 74] on div "Summary" at bounding box center [269, 74] width 31 height 24
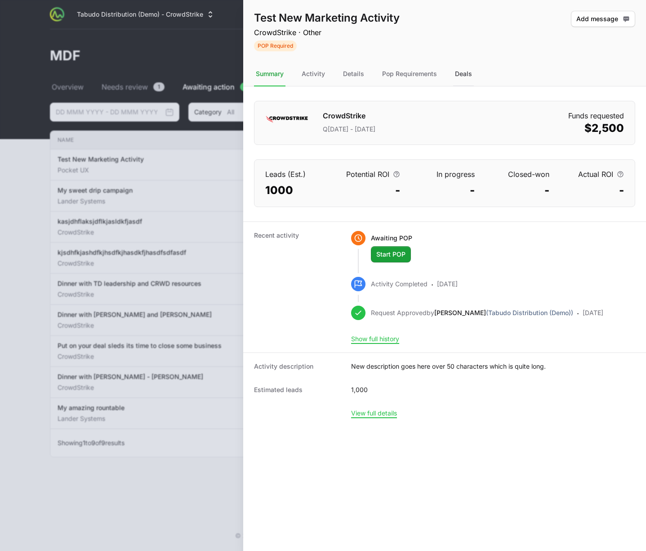
drag, startPoint x: 481, startPoint y: 75, endPoint x: 472, endPoint y: 73, distance: 8.7
click at [480, 75] on nav "Summary Activity Details Pop Requirements Deals" at bounding box center [444, 74] width 403 height 24
click at [472, 73] on div "Deals" at bounding box center [463, 74] width 21 height 24
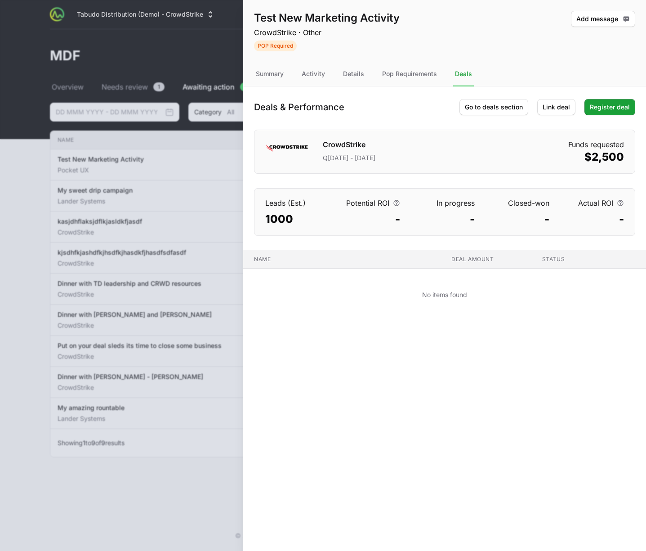
click at [538, 100] on div "Go to deals section Link deal Register deal" at bounding box center [548, 107] width 176 height 16
click at [543, 101] on button "Link deal" at bounding box center [557, 107] width 38 height 16
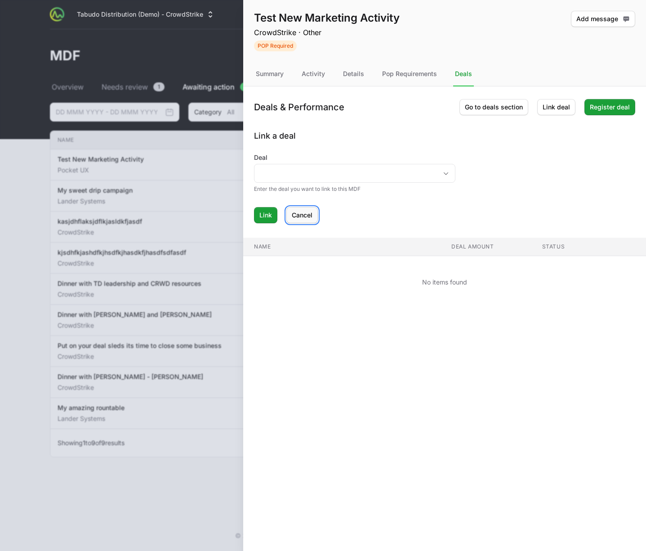
click at [318, 210] on button "Cancel" at bounding box center [302, 215] width 31 height 16
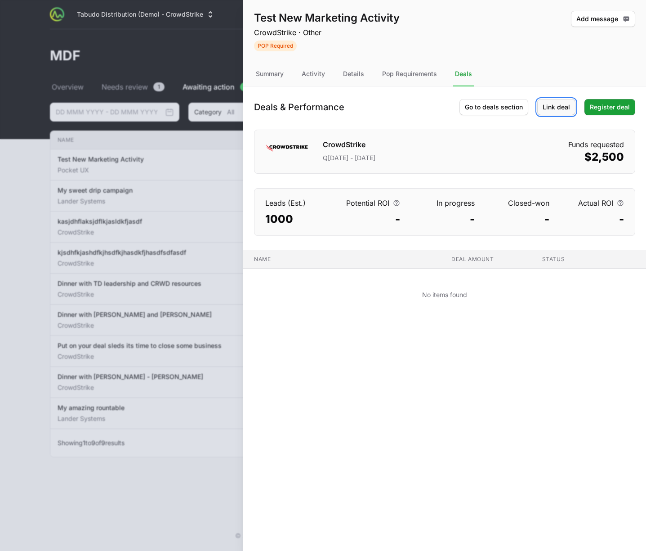
click at [546, 108] on span "Link deal" at bounding box center [556, 107] width 27 height 11
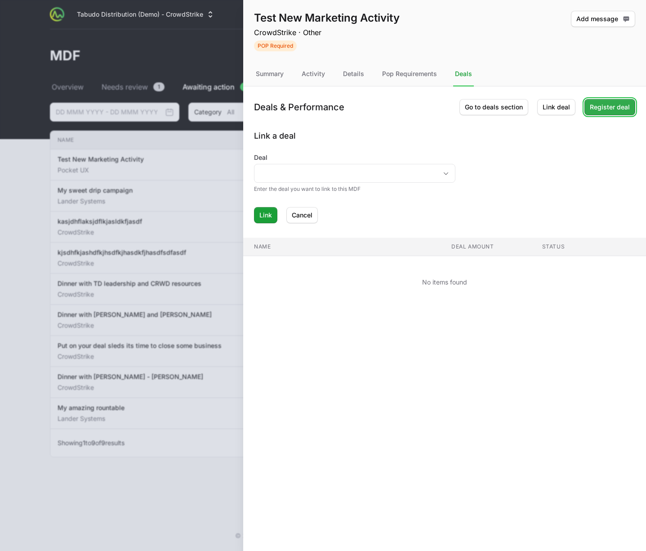
click at [617, 107] on span "Register deal" at bounding box center [610, 107] width 40 height 11
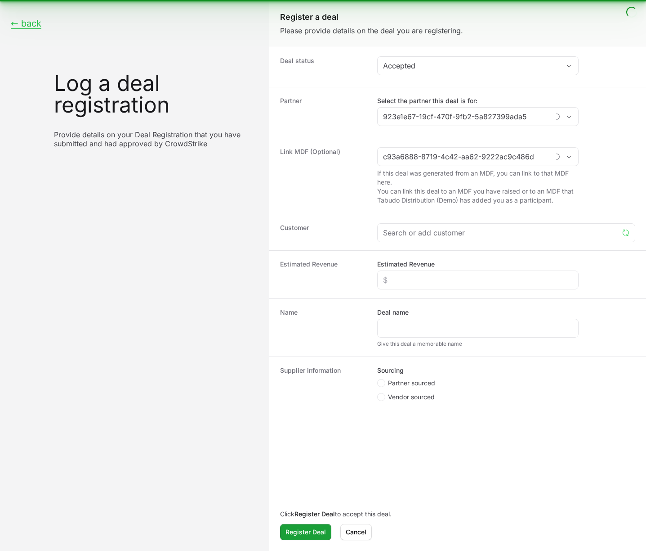
type input "Pocket UX"
type input "Test New Marketing Activity"
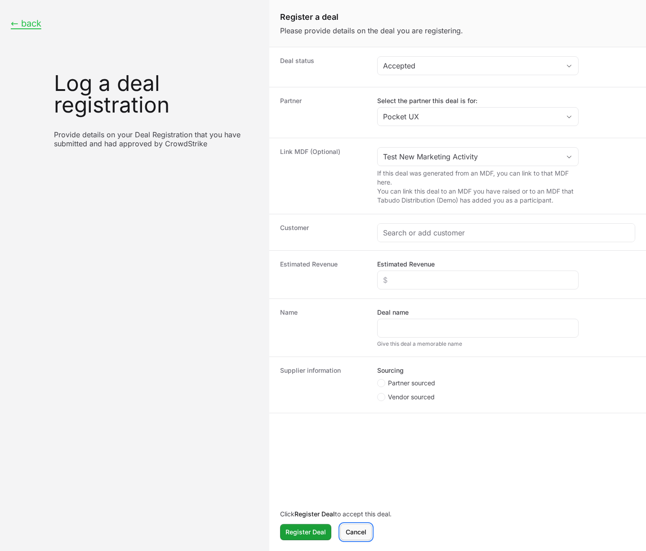
click at [359, 533] on span "Cancel" at bounding box center [356, 531] width 21 height 11
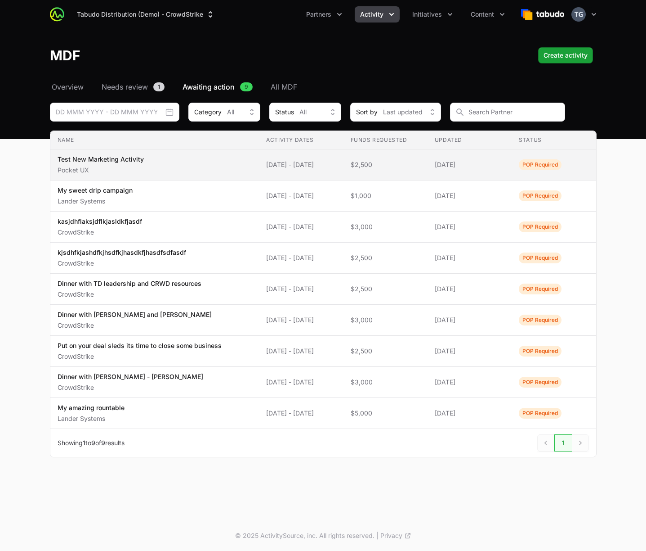
click at [221, 165] on span "Test New Marketing Activity Pocket UX" at bounding box center [155, 165] width 195 height 20
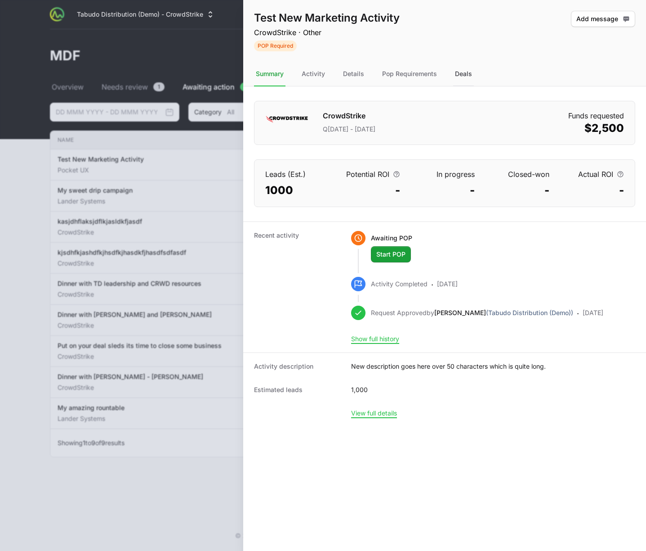
drag, startPoint x: 458, startPoint y: 75, endPoint x: 471, endPoint y: 75, distance: 12.1
click at [459, 75] on div "Deals" at bounding box center [463, 74] width 21 height 24
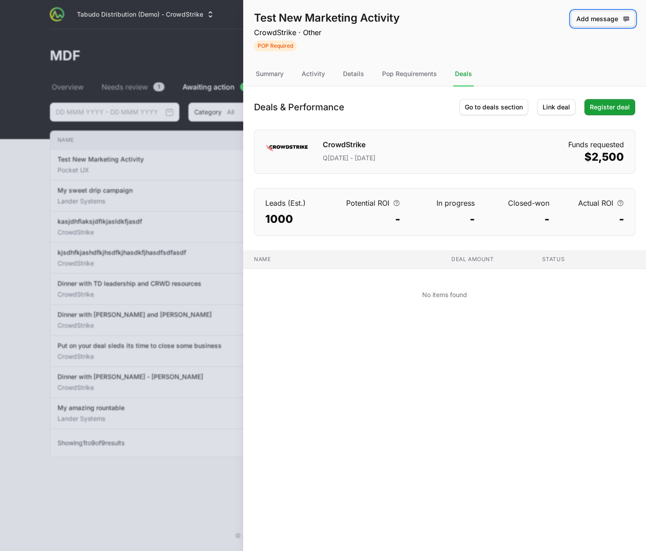
click at [616, 20] on span "Add message" at bounding box center [604, 18] width 54 height 11
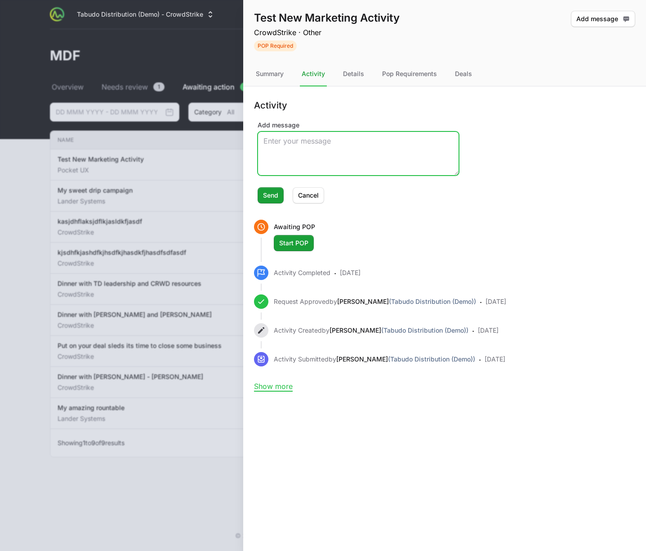
click at [314, 170] on textarea "Add message" at bounding box center [358, 153] width 201 height 43
type textarea "dffasdf"
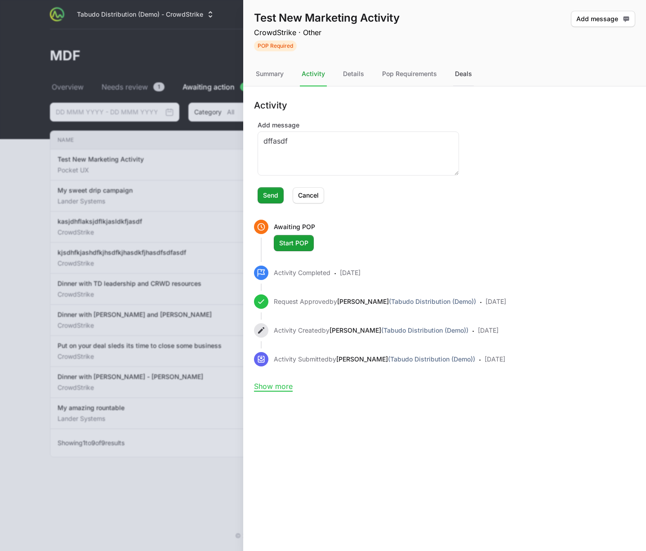
click at [462, 76] on div "Deals" at bounding box center [463, 74] width 21 height 24
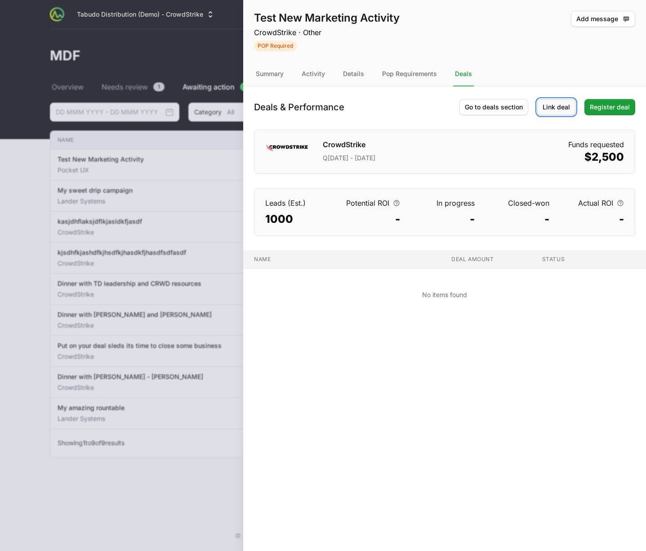
click at [557, 105] on span "Link deal" at bounding box center [556, 107] width 27 height 11
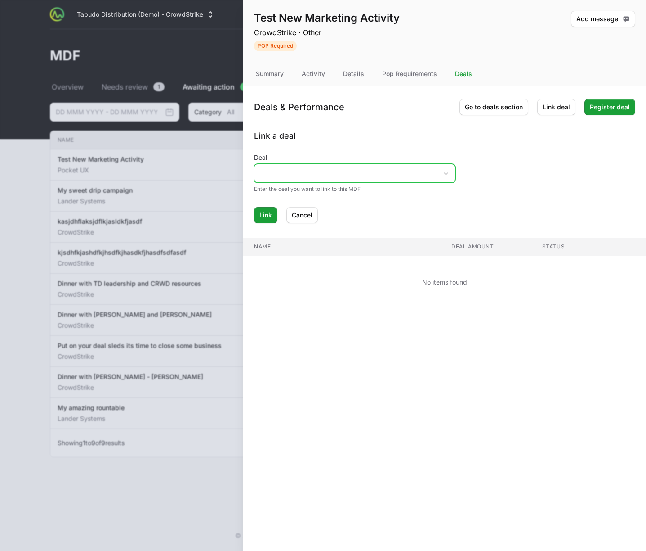
click at [348, 170] on input "Deal" at bounding box center [346, 173] width 183 height 18
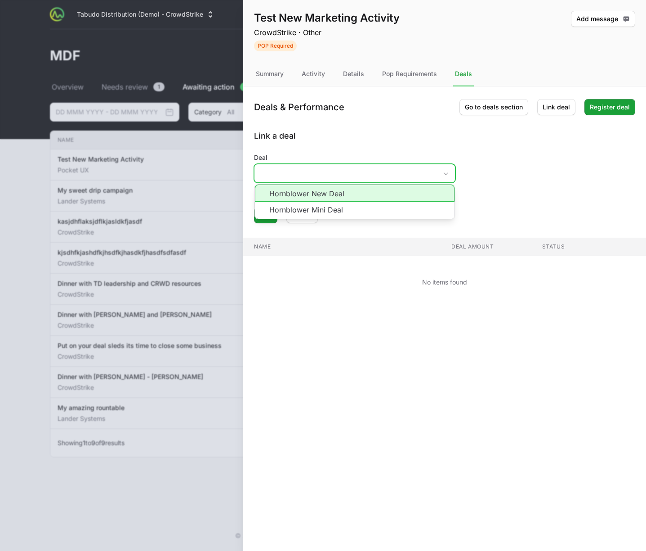
click at [351, 195] on li "Hornblower New Deal" at bounding box center [355, 192] width 200 height 17
type input "Hornblower New Deal"
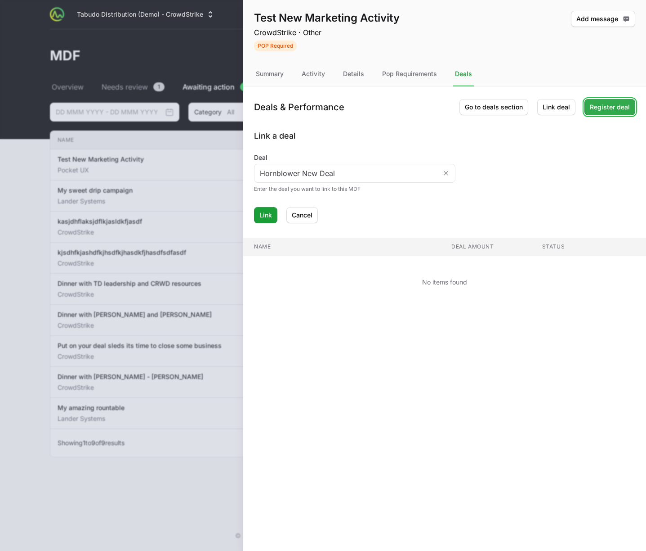
click at [597, 103] on span "Register deal" at bounding box center [610, 107] width 40 height 11
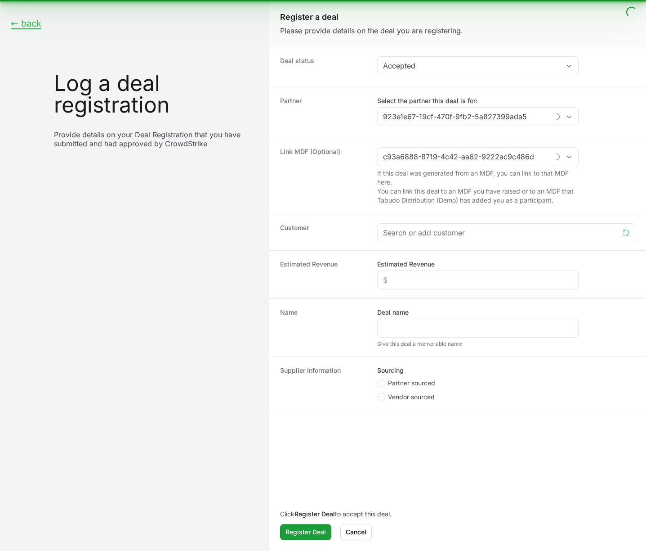
type input "Pocket UX"
type input "Test New Marketing Activity"
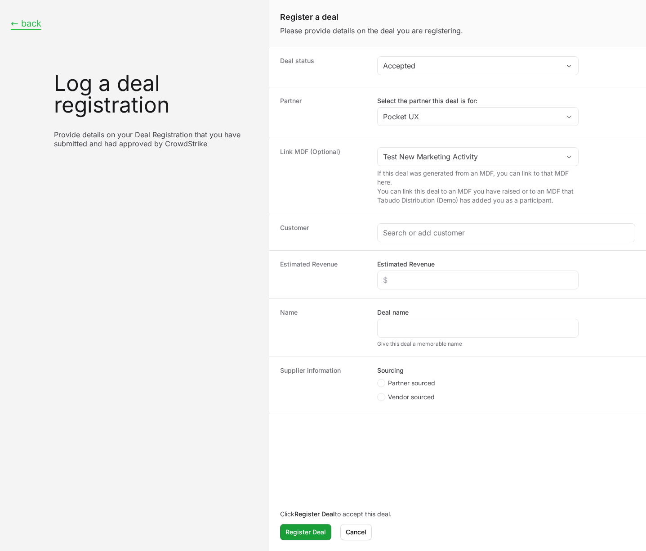
click at [25, 23] on button "← back" at bounding box center [26, 23] width 31 height 11
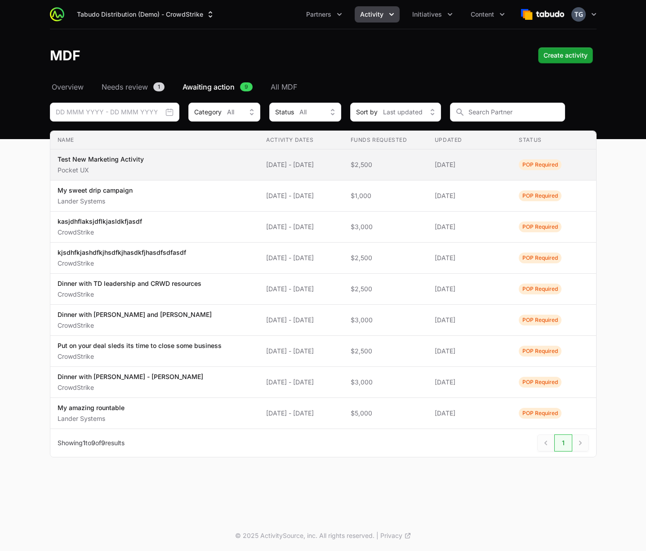
click at [230, 161] on span "Test New Marketing Activity Pocket UX" at bounding box center [155, 165] width 195 height 20
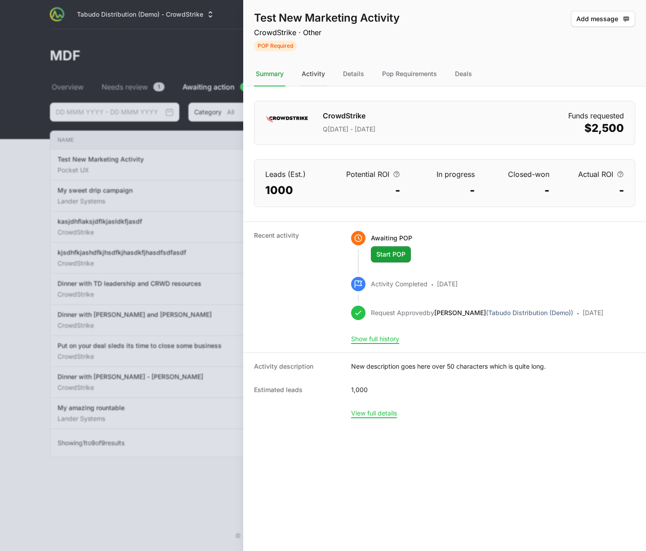
click at [323, 66] on div "Activity" at bounding box center [313, 74] width 27 height 24
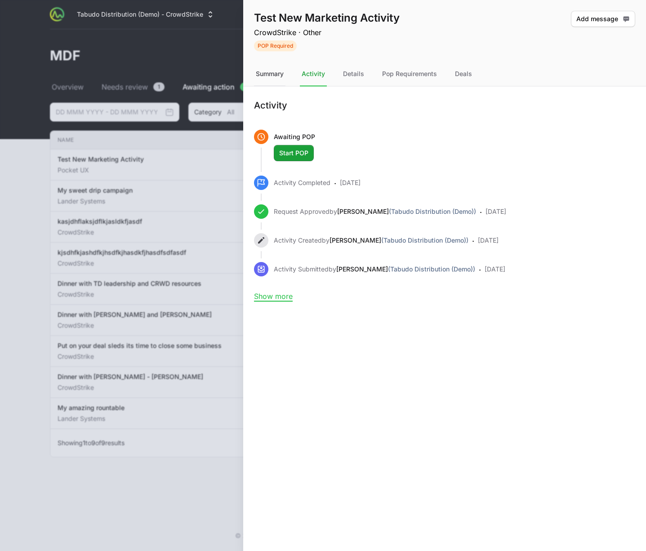
click at [262, 74] on div "Summary" at bounding box center [269, 74] width 31 height 24
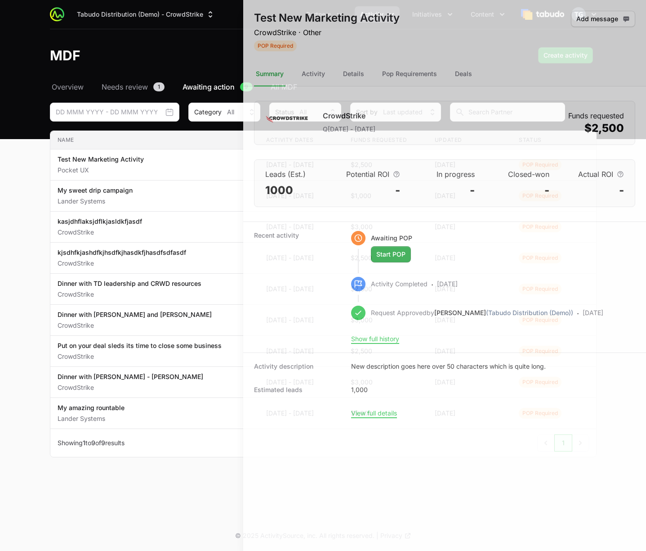
click at [104, 149] on div at bounding box center [323, 275] width 646 height 551
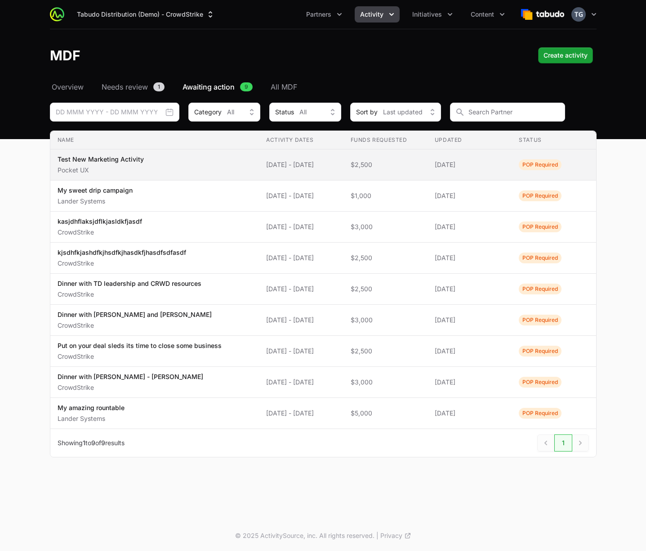
click at [435, 156] on td "Updated 25 Jun 2025" at bounding box center [470, 164] width 84 height 31
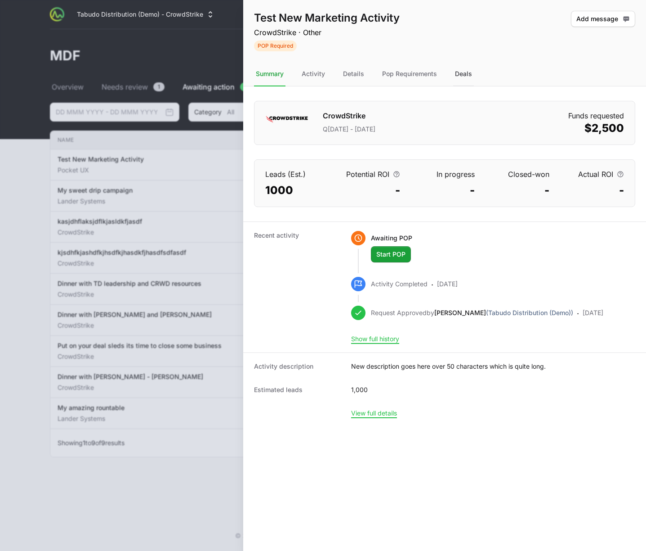
drag, startPoint x: 468, startPoint y: 75, endPoint x: 460, endPoint y: 77, distance: 8.0
click at [468, 75] on div "Deals" at bounding box center [463, 74] width 21 height 24
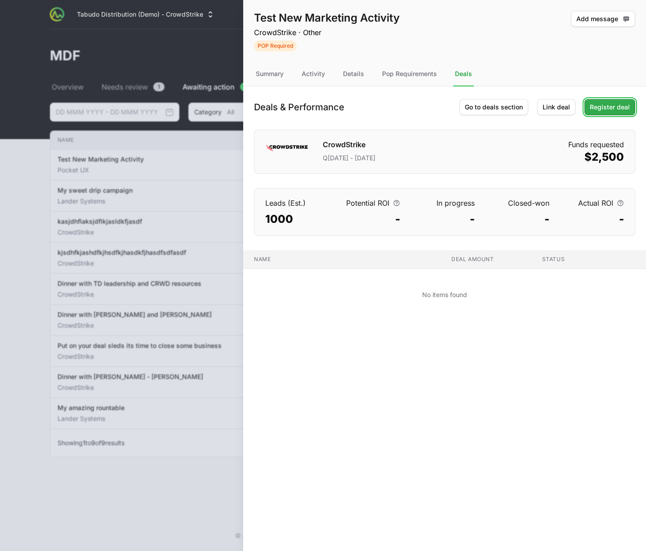
click at [614, 107] on span "Register deal" at bounding box center [610, 107] width 40 height 11
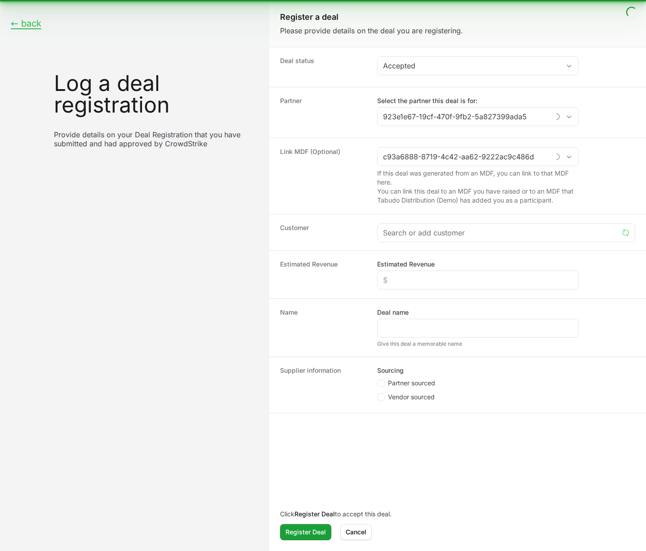
type input "Pocket UX"
type input "Test New Marketing Activity"
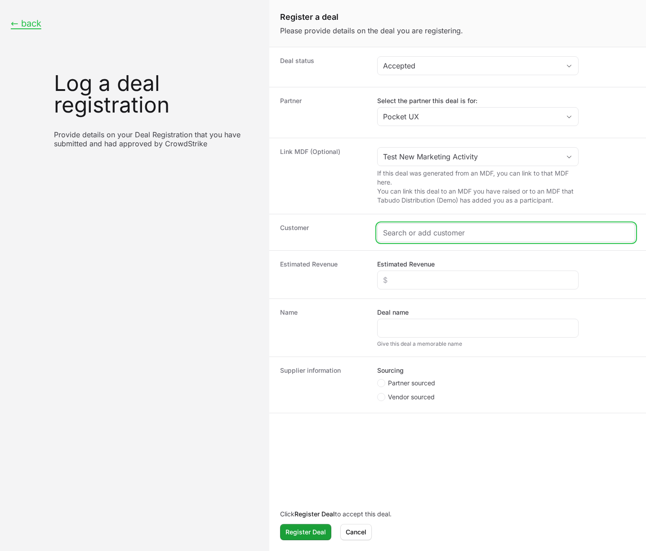
click at [417, 231] on input "Create activity form" at bounding box center [506, 232] width 247 height 11
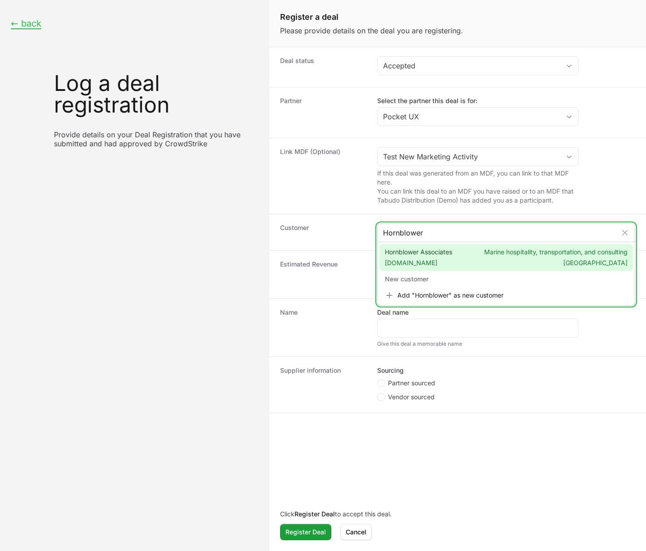
type input "Hornblower"
click at [443, 256] on span "Hornblower Associates hornblowercorp.com" at bounding box center [418, 257] width 67 height 20
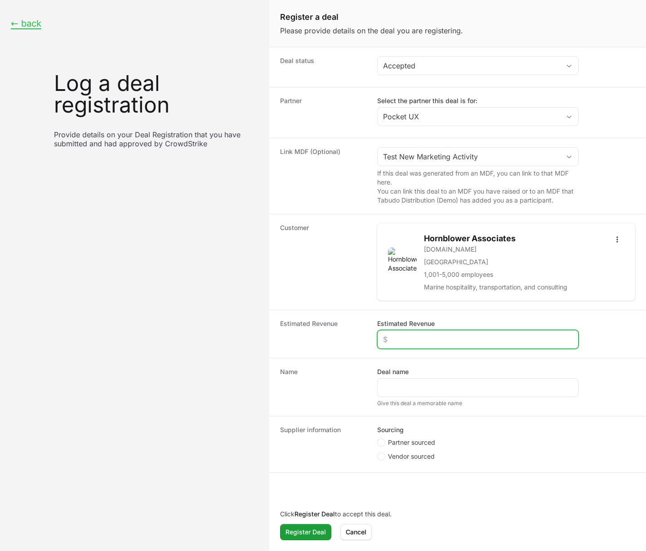
click at [420, 336] on input "Estimated Revenue" at bounding box center [478, 339] width 190 height 11
type input "$12,000"
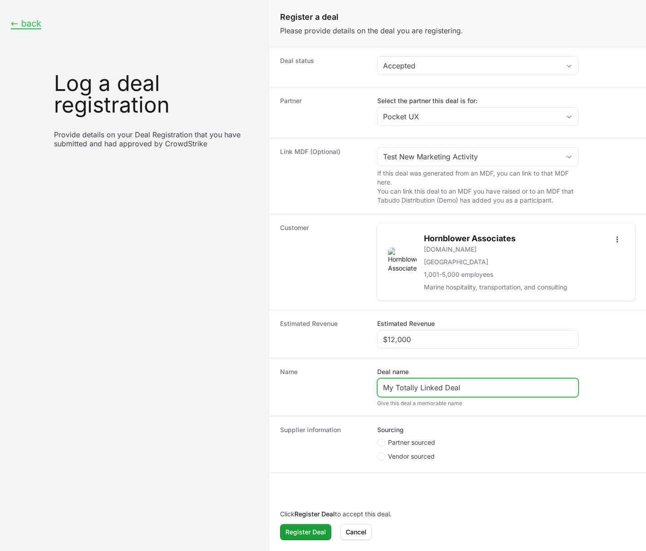
type input "My Totally Linked Deal"
drag, startPoint x: 345, startPoint y: 369, endPoint x: 350, endPoint y: 378, distance: 10.1
click at [345, 369] on dt "Name" at bounding box center [323, 387] width 86 height 40
click at [382, 442] on circle "Create activity form" at bounding box center [382, 442] width 4 height 4
click at [378, 439] on input "Partner sourced" at bounding box center [377, 438] width 1 height 1
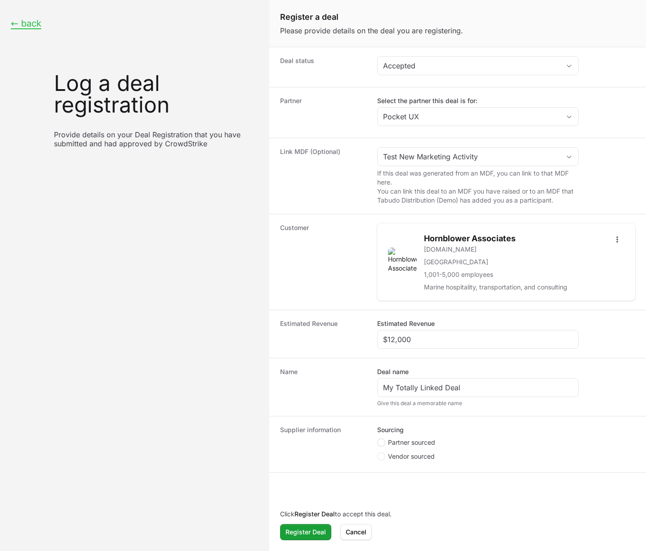
radio input "true"
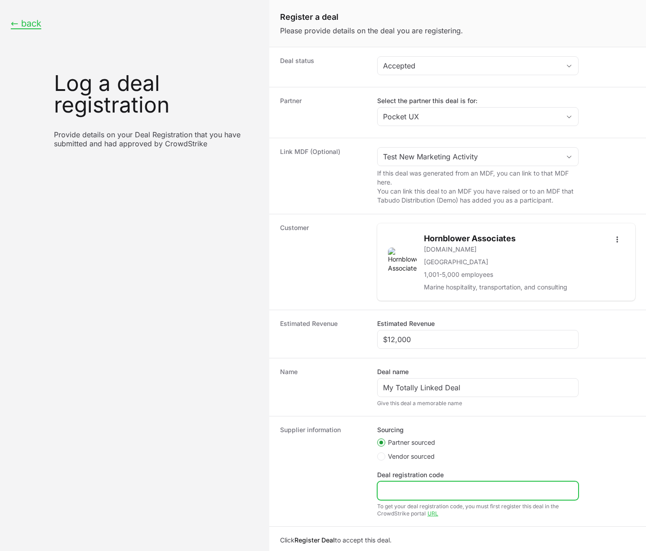
click at [390, 490] on input "Deal registration code" at bounding box center [478, 490] width 190 height 11
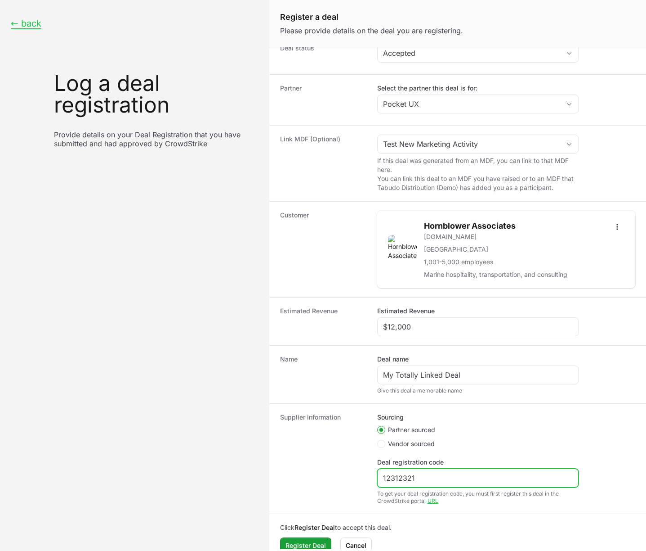
scroll to position [27, 0]
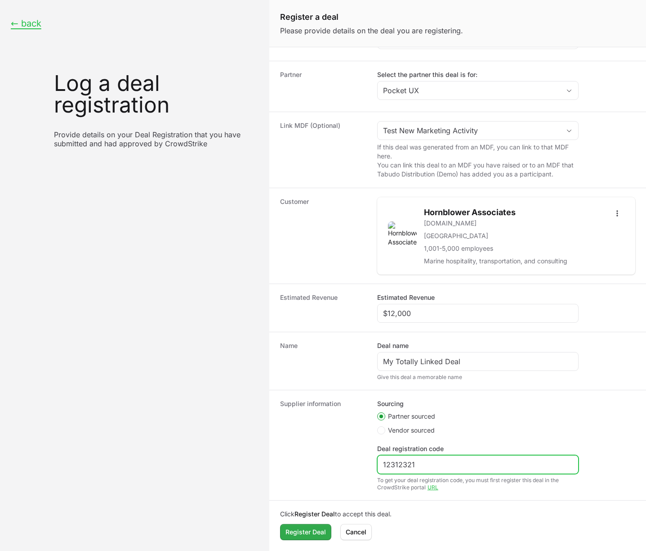
type input "12312321"
click at [296, 534] on span "Register Deal" at bounding box center [306, 531] width 40 height 11
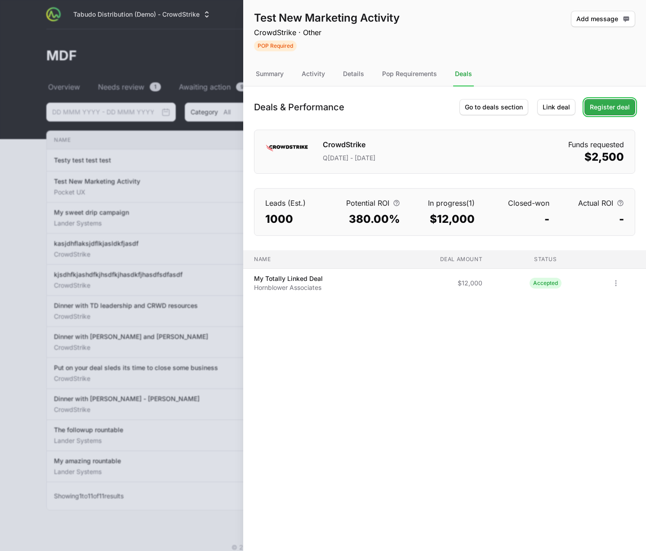
click at [608, 106] on span "Register deal" at bounding box center [610, 107] width 40 height 11
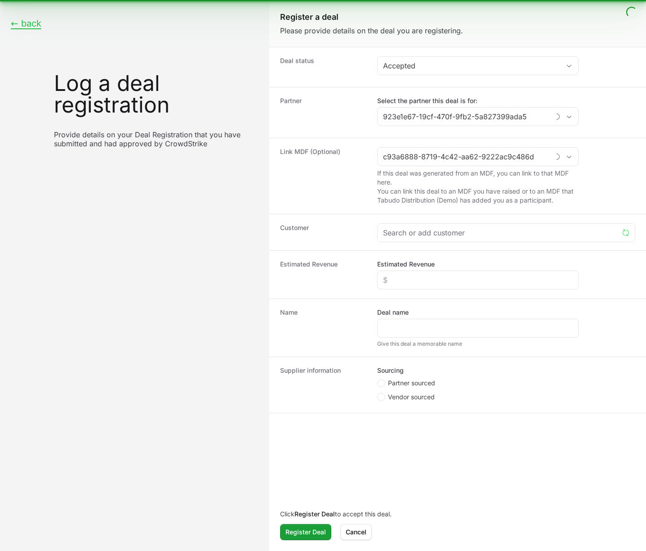
type input "Test New Marketing Activity"
type input "Pocket UX"
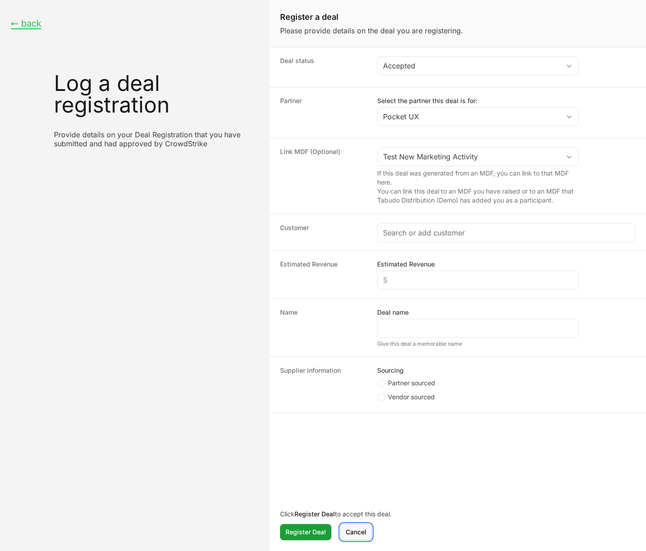
click at [346, 524] on button "Cancel" at bounding box center [356, 532] width 31 height 16
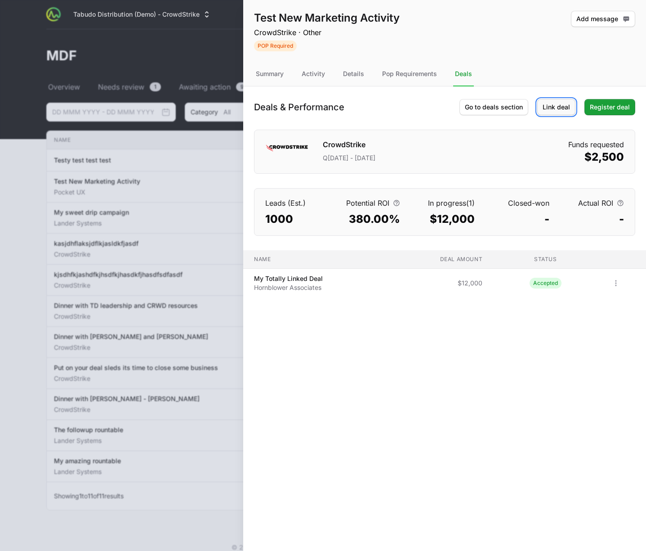
click at [561, 107] on span "Link deal" at bounding box center [556, 107] width 27 height 11
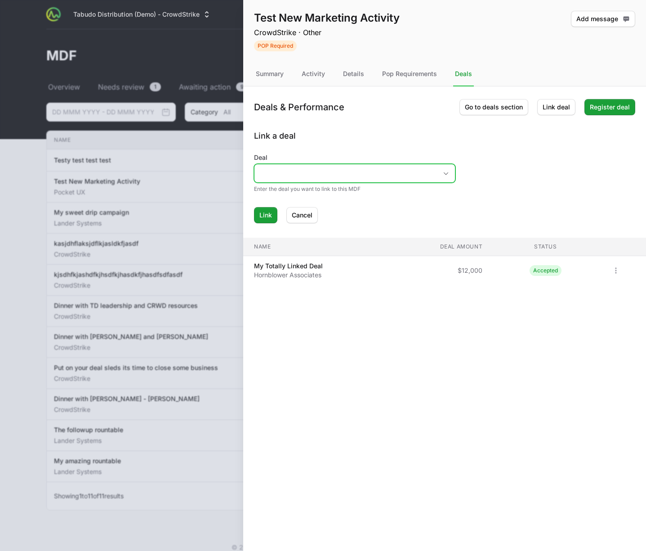
click at [440, 169] on div "Open" at bounding box center [446, 173] width 18 height 18
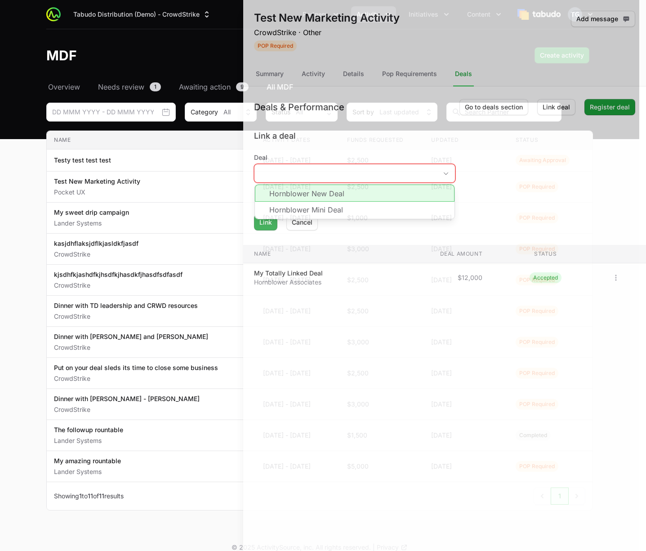
click at [224, 83] on div at bounding box center [323, 275] width 646 height 551
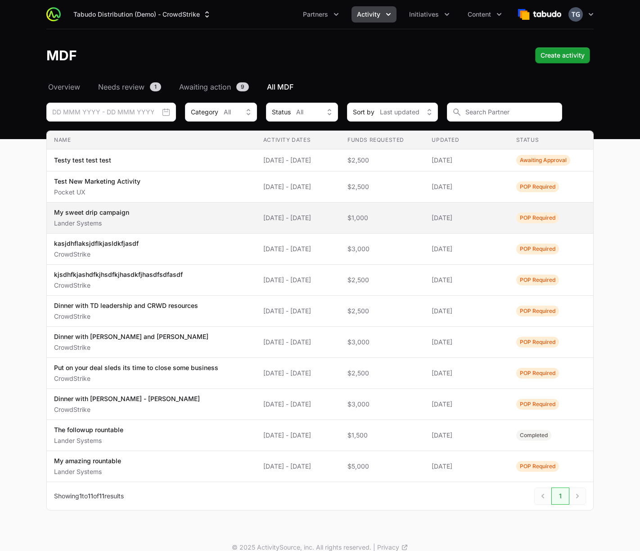
click at [163, 212] on span "My sweet drip campaign Lander Systems" at bounding box center [151, 218] width 195 height 20
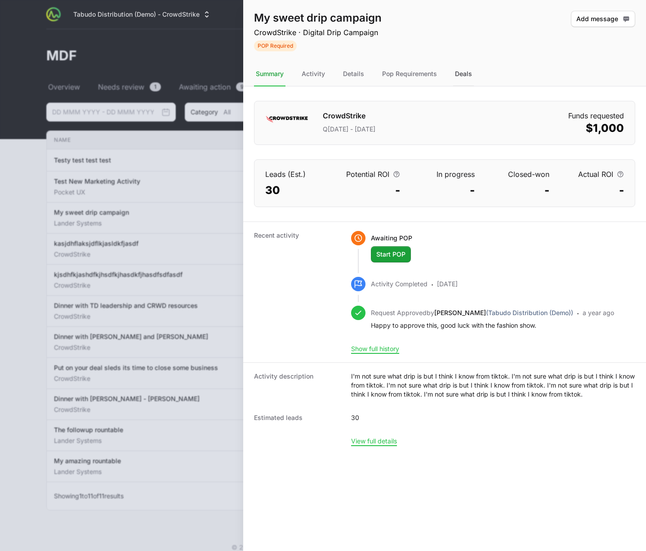
click at [459, 69] on div "Deals" at bounding box center [463, 74] width 21 height 24
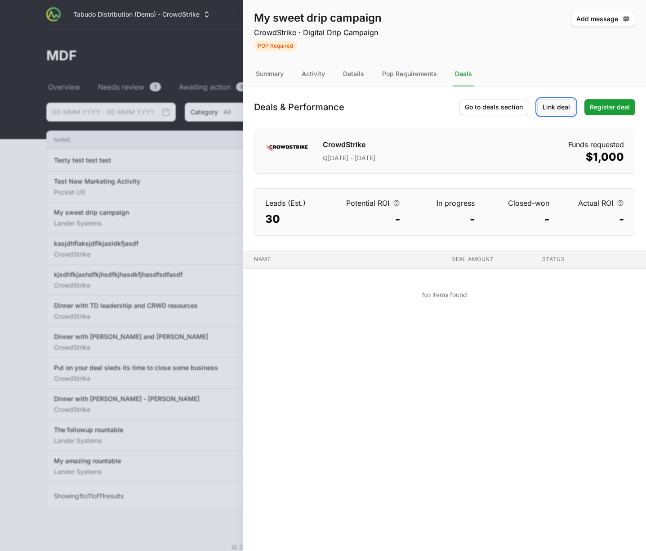
click at [551, 107] on span "Link deal" at bounding box center [556, 107] width 27 height 11
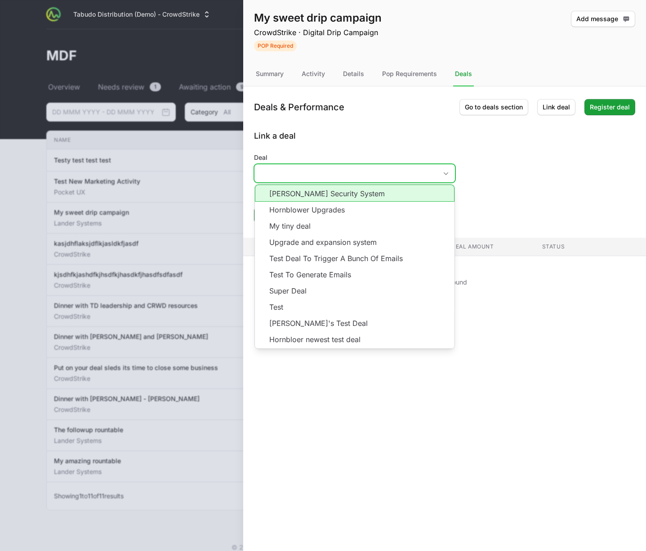
click at [383, 179] on input "Deal" at bounding box center [346, 173] width 183 height 18
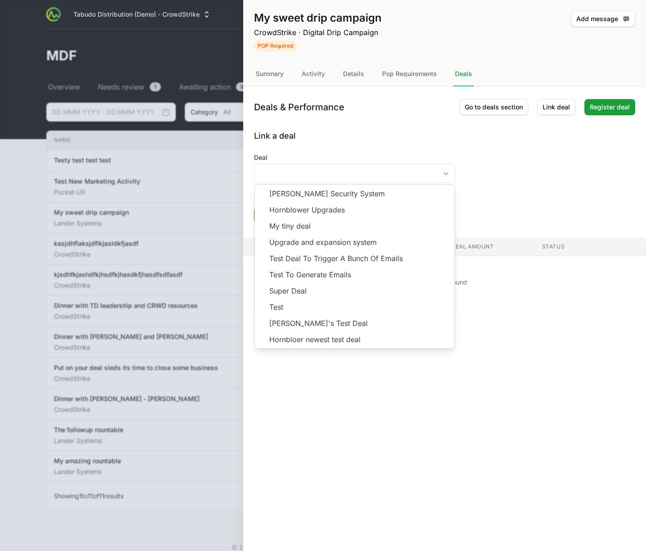
click at [295, 414] on div "My sweet drip campaign CrowdStrike · Digital Drip Campaign POP Required Add mes…" at bounding box center [444, 275] width 403 height 551
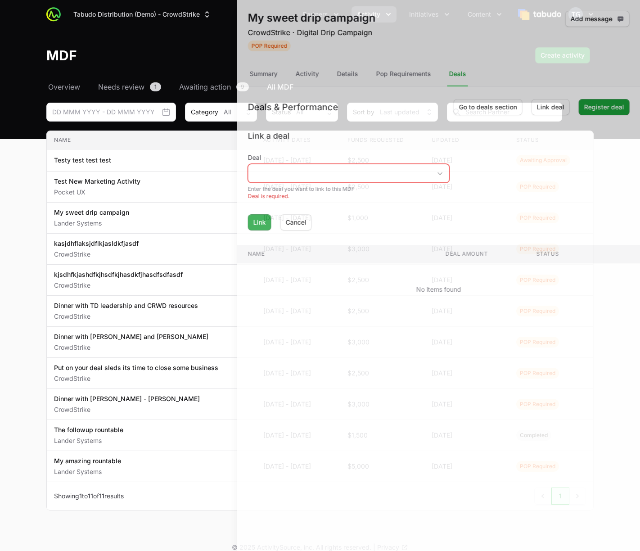
click at [179, 318] on div at bounding box center [320, 275] width 640 height 551
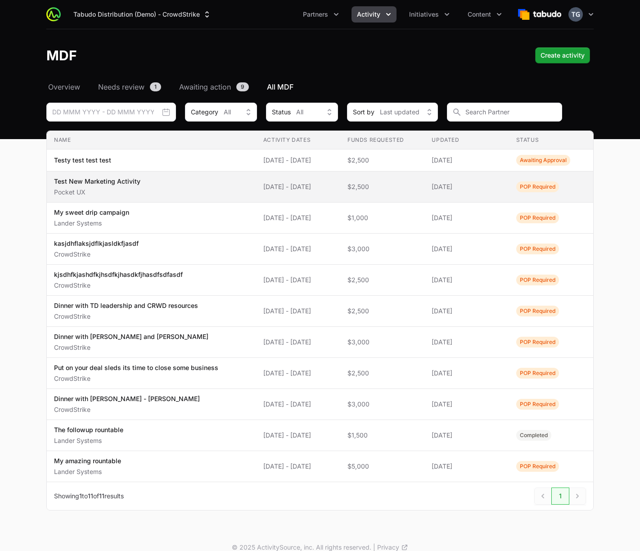
click at [156, 184] on span "Test New Marketing Activity Pocket UX" at bounding box center [151, 187] width 195 height 20
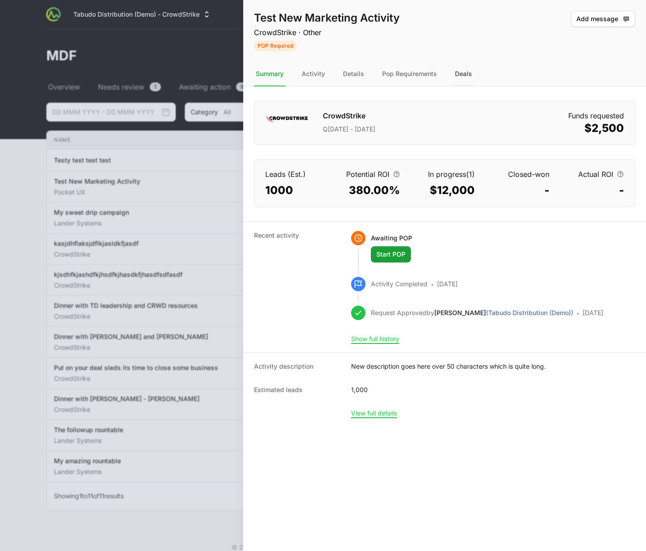
click at [457, 71] on div "Deals" at bounding box center [463, 74] width 21 height 24
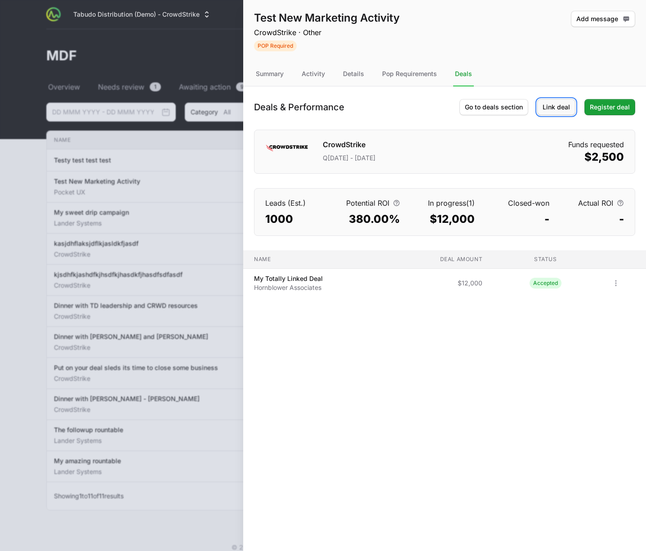
drag, startPoint x: 569, startPoint y: 104, endPoint x: 565, endPoint y: 108, distance: 6.1
click at [569, 104] on span "Link deal" at bounding box center [556, 107] width 27 height 11
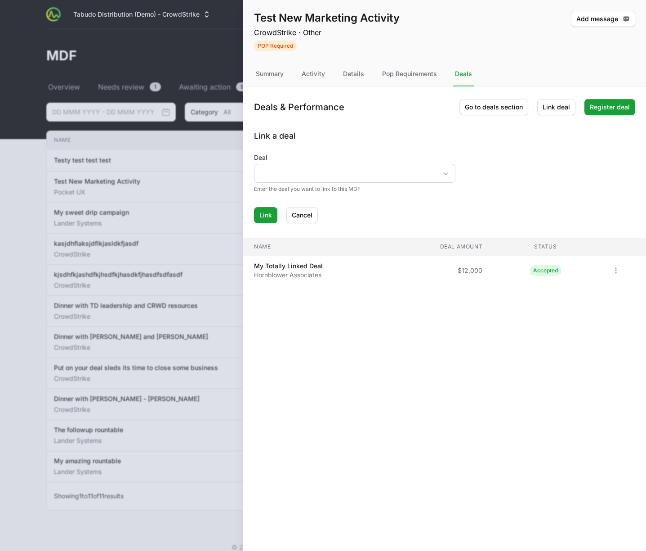
click at [398, 164] on div at bounding box center [355, 173] width 202 height 19
click at [400, 167] on input "Deal" at bounding box center [346, 173] width 183 height 18
click at [391, 277] on td "Deal amount $12,000" at bounding box center [434, 270] width 112 height 29
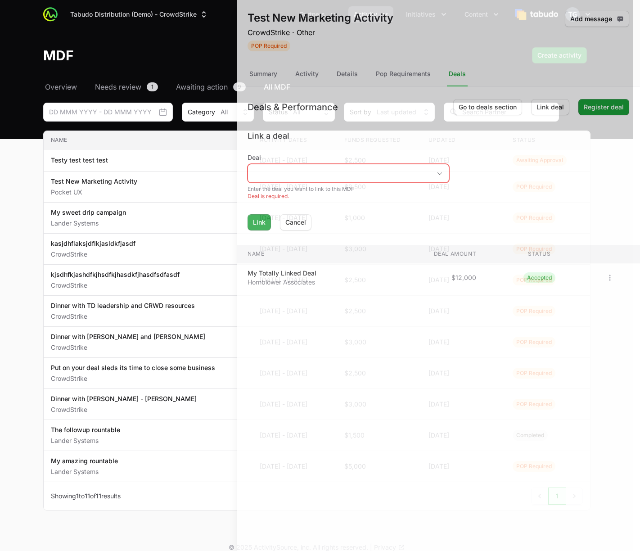
click at [186, 138] on div at bounding box center [320, 275] width 640 height 551
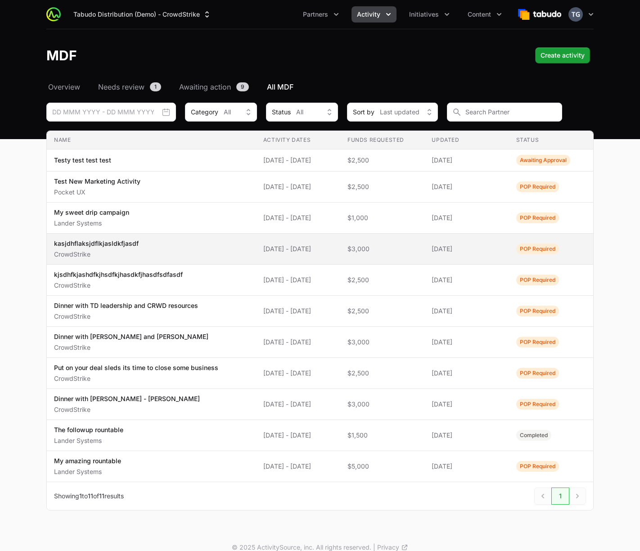
click at [283, 251] on span "[DATE] - [DATE]" at bounding box center [298, 248] width 70 height 9
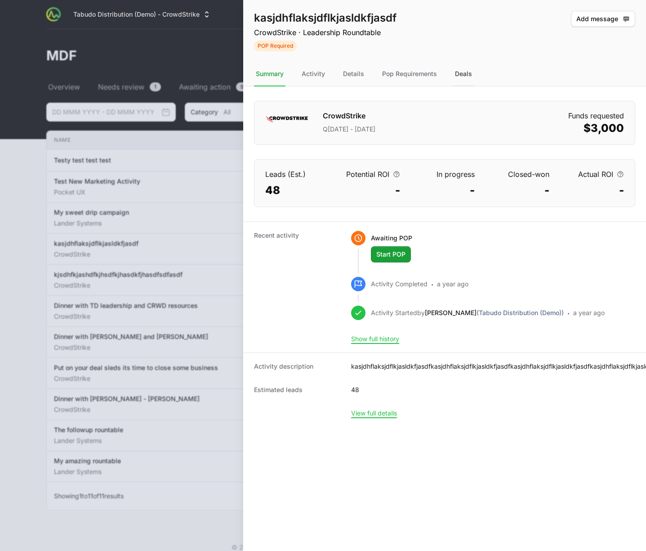
click at [462, 76] on div "Deals" at bounding box center [463, 74] width 21 height 24
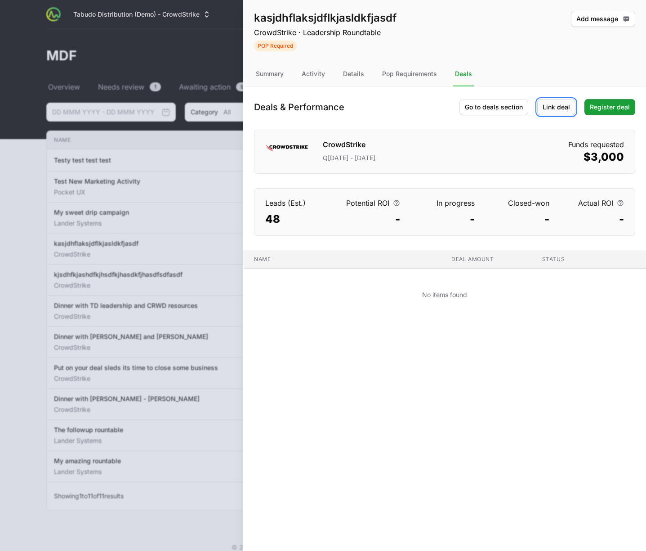
click at [544, 109] on span "Link deal" at bounding box center [556, 107] width 27 height 11
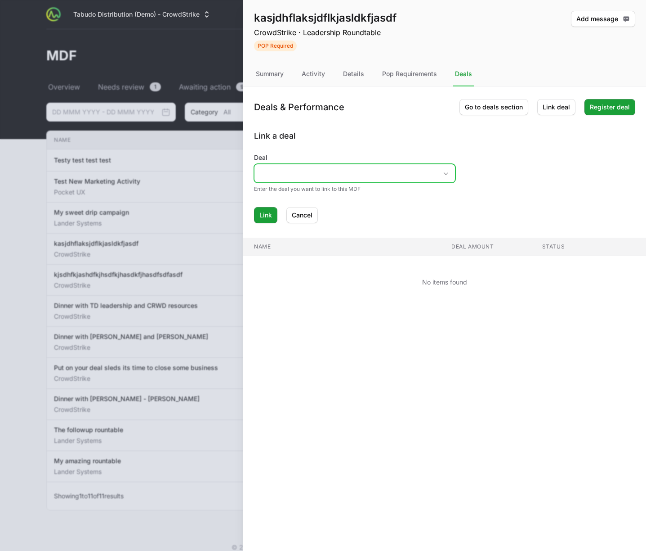
click at [398, 178] on input "Deal" at bounding box center [346, 173] width 183 height 18
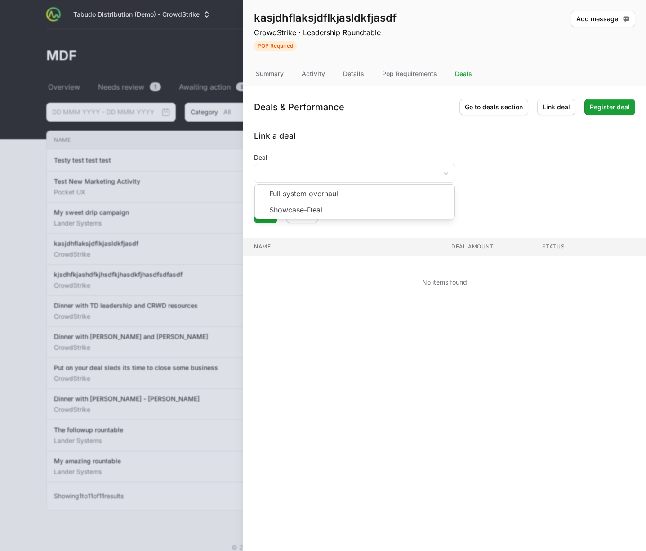
drag, startPoint x: 434, startPoint y: 147, endPoint x: 345, endPoint y: 132, distance: 90.4
click at [433, 148] on div "Link a deal Deal Full system overhaul Showcase-Deal Enter the deal you want to …" at bounding box center [444, 177] width 381 height 94
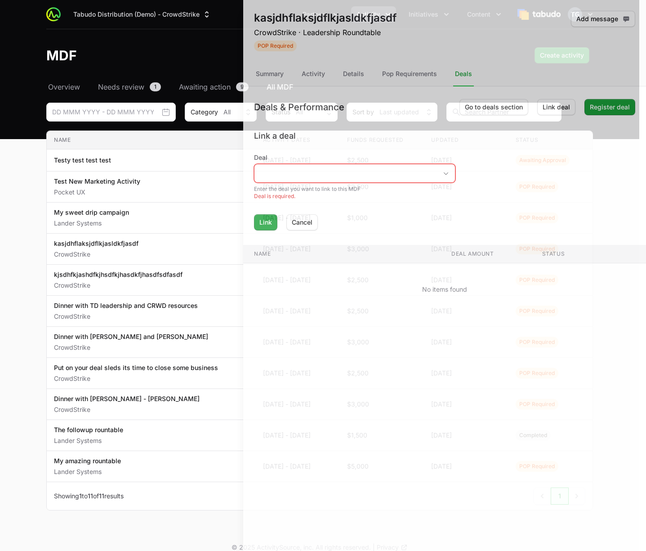
click at [153, 157] on div at bounding box center [323, 275] width 646 height 551
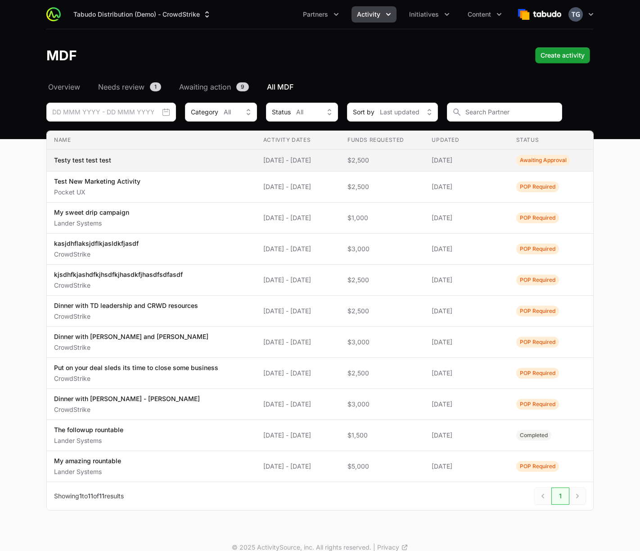
click at [197, 157] on span "Testy test test test" at bounding box center [151, 160] width 195 height 9
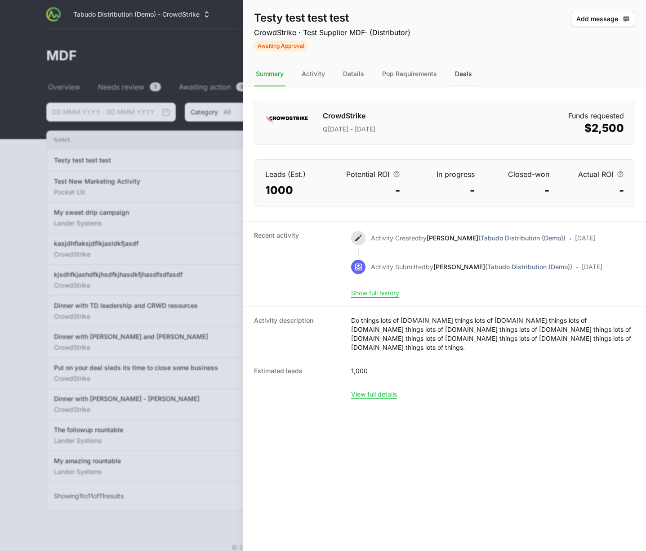
click at [470, 69] on div "Deals" at bounding box center [463, 74] width 21 height 24
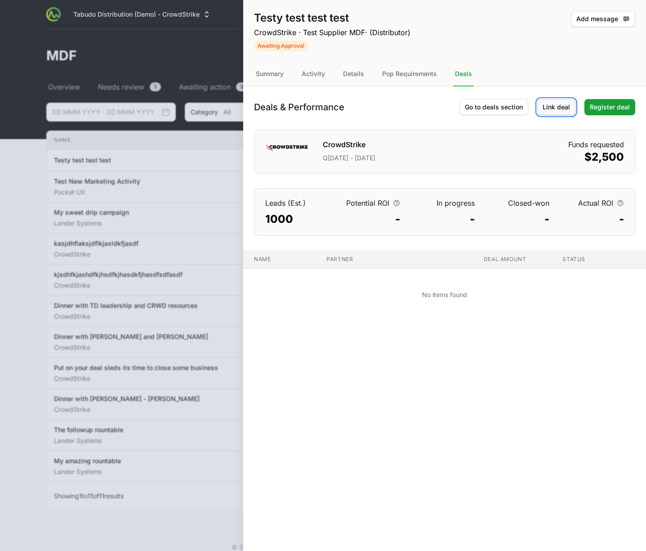
click at [558, 103] on span "Link deal" at bounding box center [556, 107] width 27 height 11
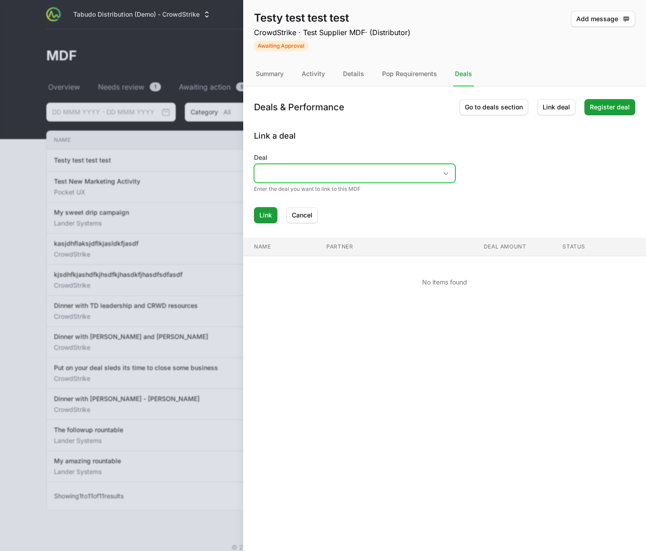
click at [401, 172] on input "Deal" at bounding box center [346, 173] width 183 height 18
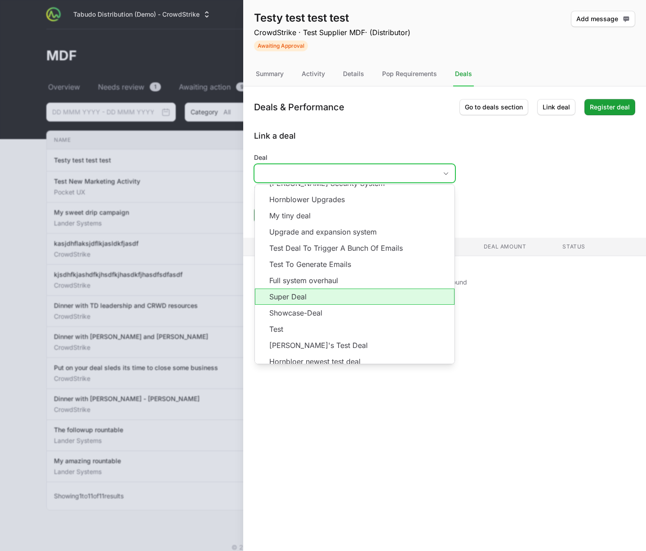
scroll to position [17, 0]
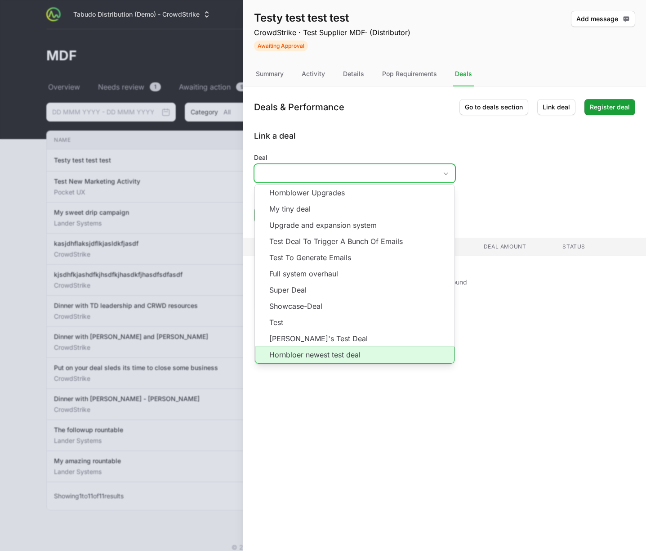
click at [348, 351] on li "Hornbloer newest test deal" at bounding box center [355, 354] width 200 height 17
type input "Hornbloer newest test deal"
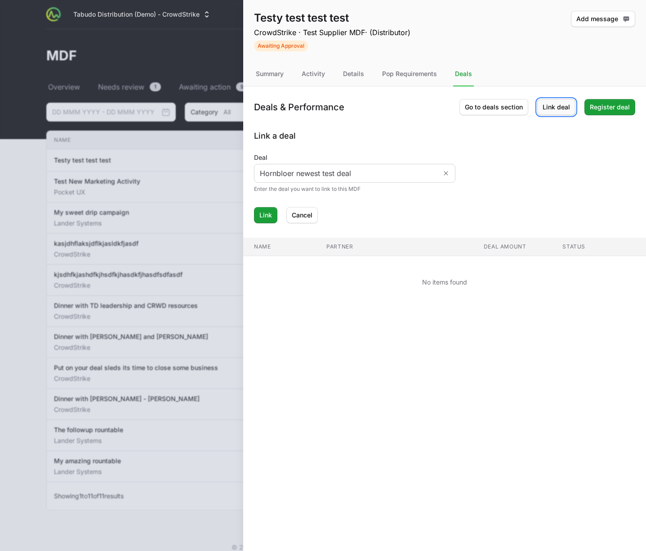
click at [551, 111] on span "Link deal" at bounding box center [556, 107] width 27 height 11
click at [269, 218] on span "Link" at bounding box center [266, 215] width 13 height 11
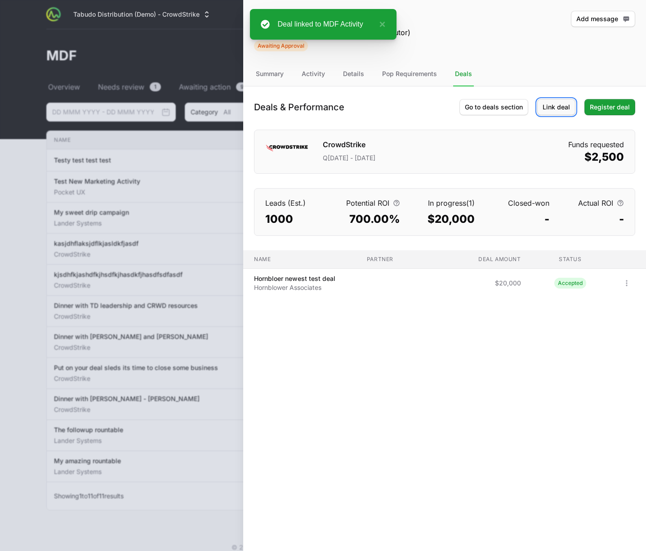
click at [548, 108] on span "Link deal" at bounding box center [556, 107] width 27 height 11
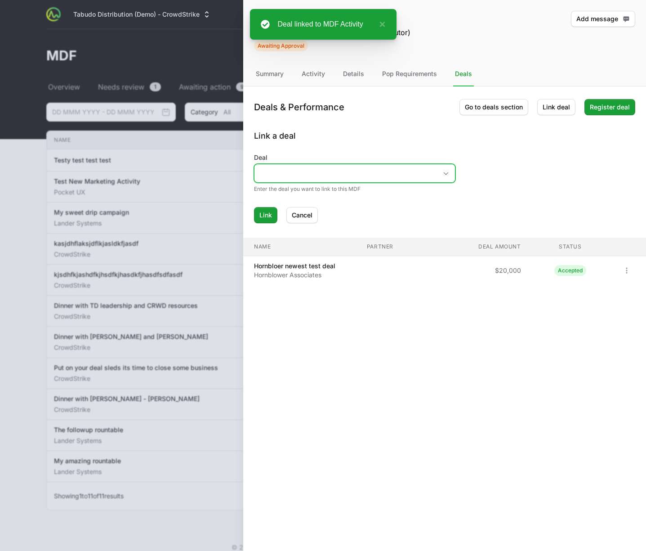
click at [324, 175] on input "Deal" at bounding box center [346, 173] width 183 height 18
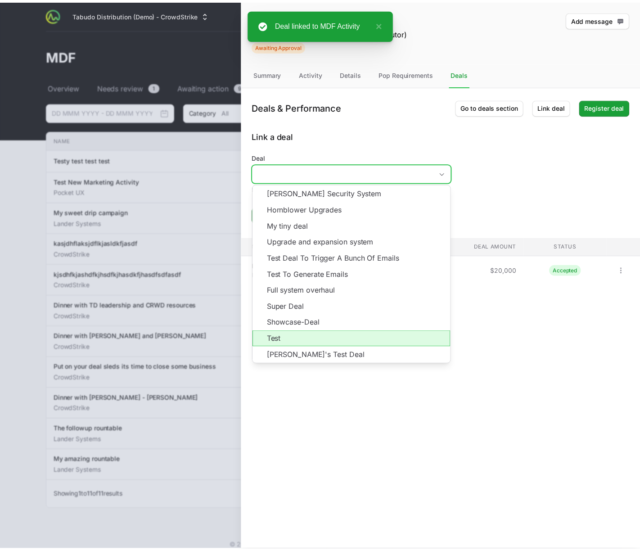
scroll to position [1, 0]
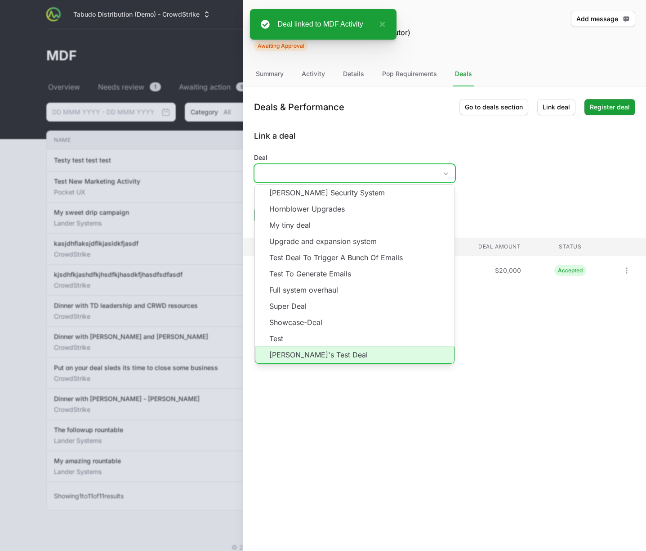
click at [303, 353] on li "Timothy's Test Deal" at bounding box center [355, 354] width 200 height 17
type input "Timothy's Test Deal"
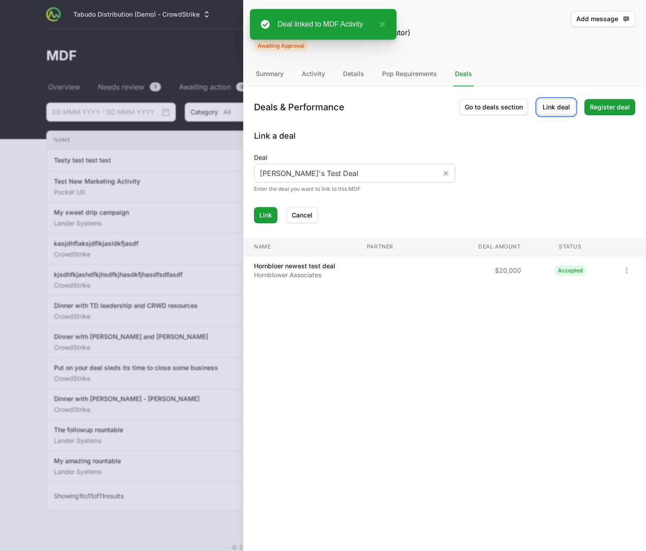
click at [542, 110] on button "Link deal" at bounding box center [557, 107] width 38 height 16
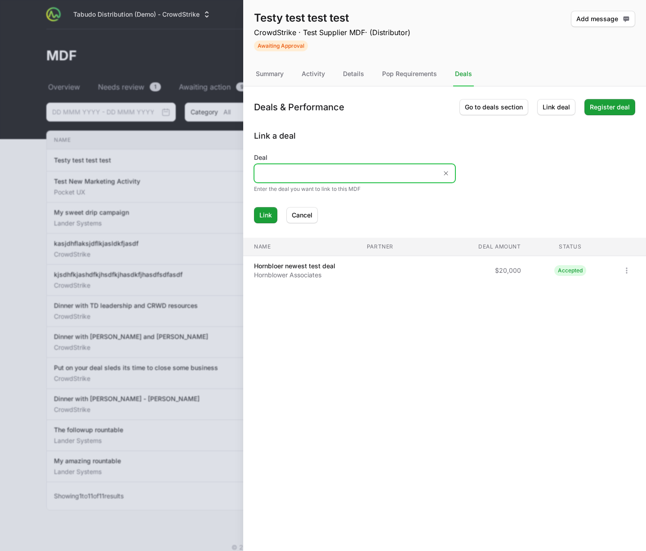
click at [354, 175] on input "Deal" at bounding box center [346, 173] width 183 height 18
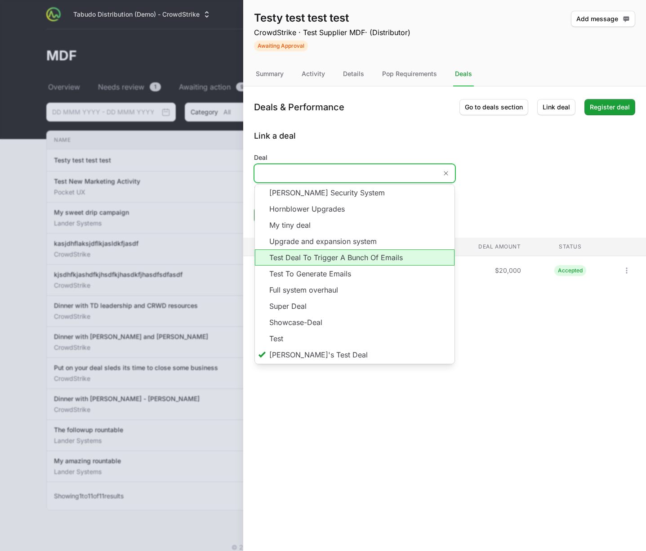
click at [366, 260] on li "Test Deal To Trigger A Bunch Of Emails" at bounding box center [355, 257] width 200 height 16
type input "Test Deal To Trigger A Bunch Of Emails"
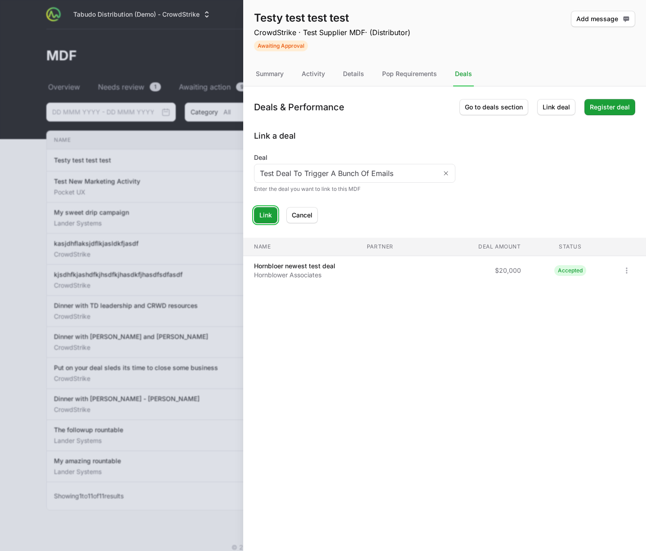
drag, startPoint x: 269, startPoint y: 219, endPoint x: 278, endPoint y: 216, distance: 9.5
click at [269, 219] on span "Link" at bounding box center [266, 215] width 13 height 11
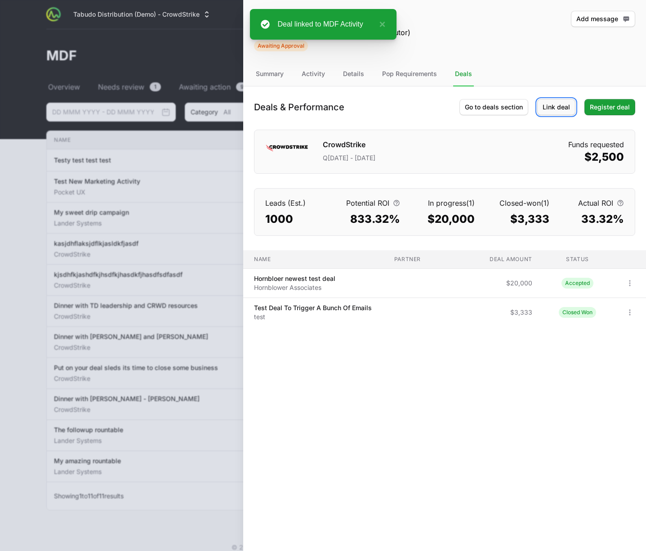
click at [551, 102] on span "Link deal" at bounding box center [556, 107] width 27 height 11
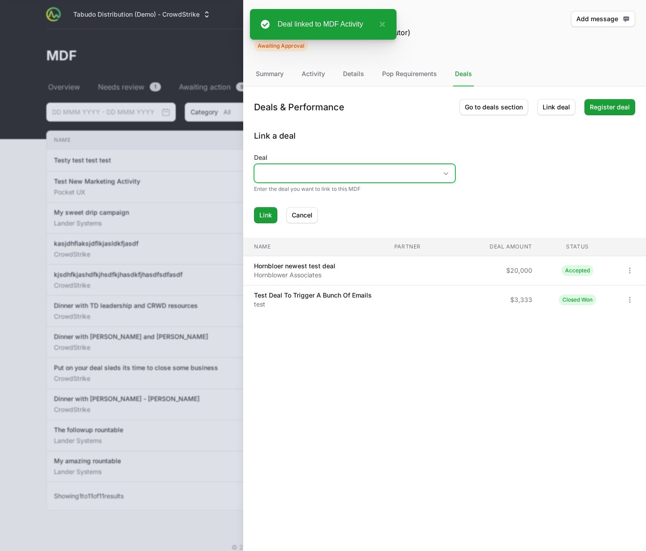
click at [359, 177] on input "Deal" at bounding box center [346, 173] width 183 height 18
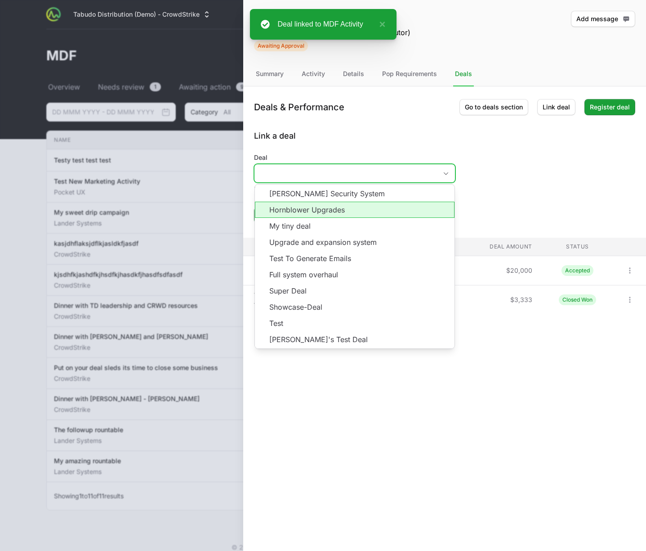
click at [344, 208] on li "Hornblower Upgrades" at bounding box center [355, 210] width 200 height 16
type input "Hornblower Upgrades"
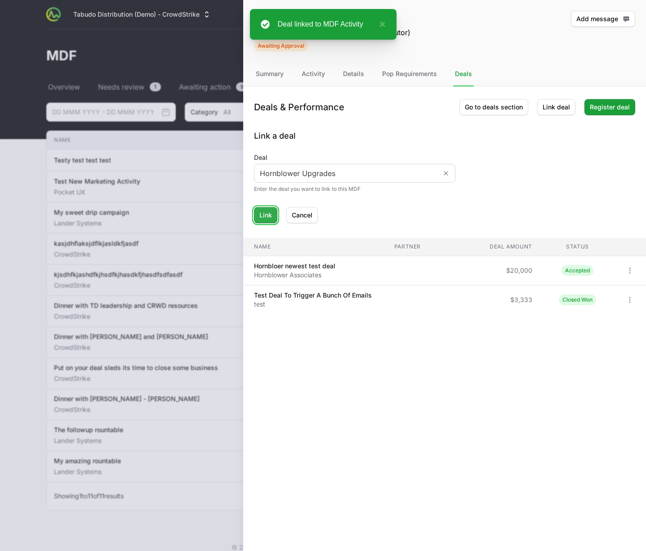
click at [268, 221] on button "Link" at bounding box center [265, 215] width 23 height 16
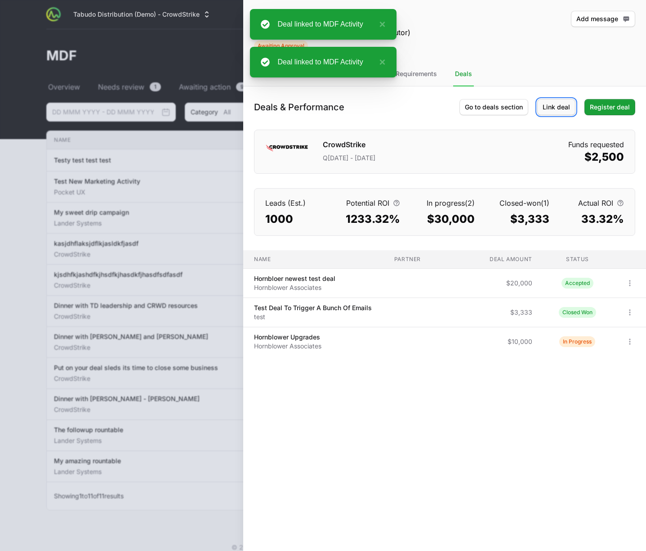
click at [550, 104] on span "Link deal" at bounding box center [556, 107] width 27 height 11
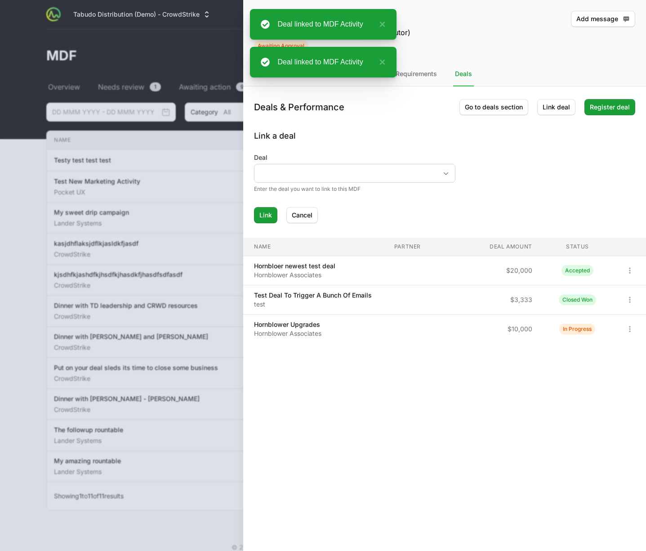
drag, startPoint x: 361, startPoint y: 162, endPoint x: 358, endPoint y: 167, distance: 5.6
click at [360, 163] on div "Deal" at bounding box center [355, 168] width 202 height 30
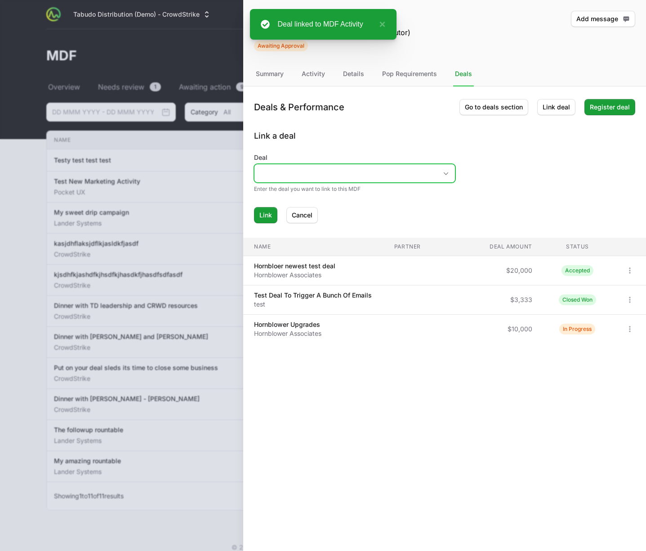
click at [357, 170] on input "Deal" at bounding box center [346, 173] width 183 height 18
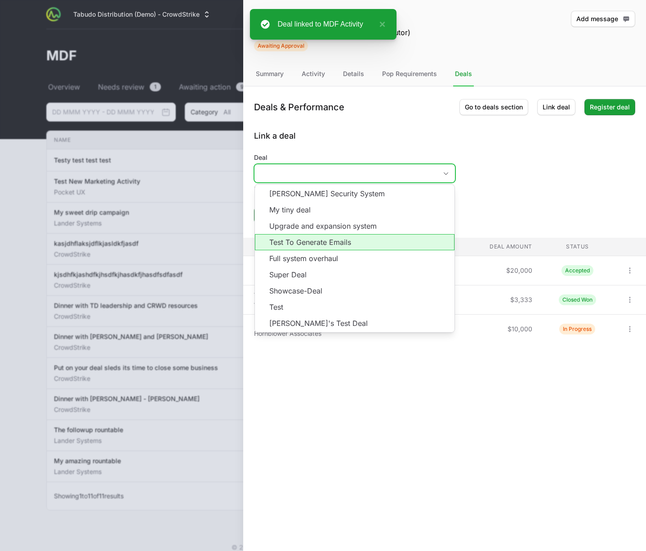
click at [310, 242] on li "Test To Generate Emails" at bounding box center [355, 242] width 200 height 16
type input "Test To Generate Emails"
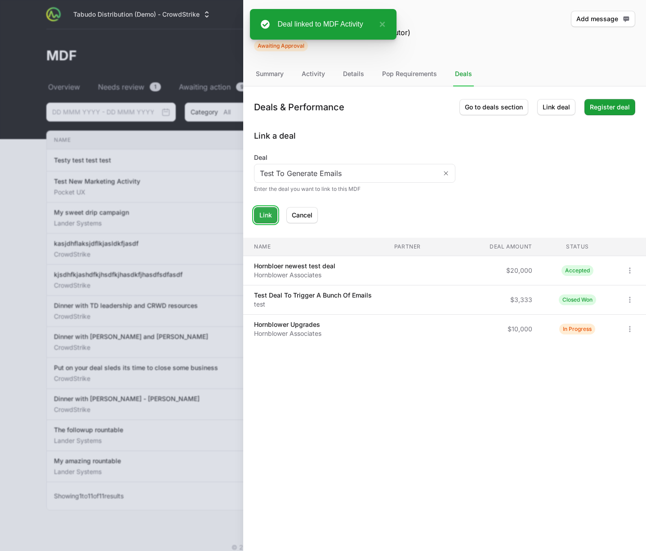
click at [274, 216] on button "Link" at bounding box center [265, 215] width 23 height 16
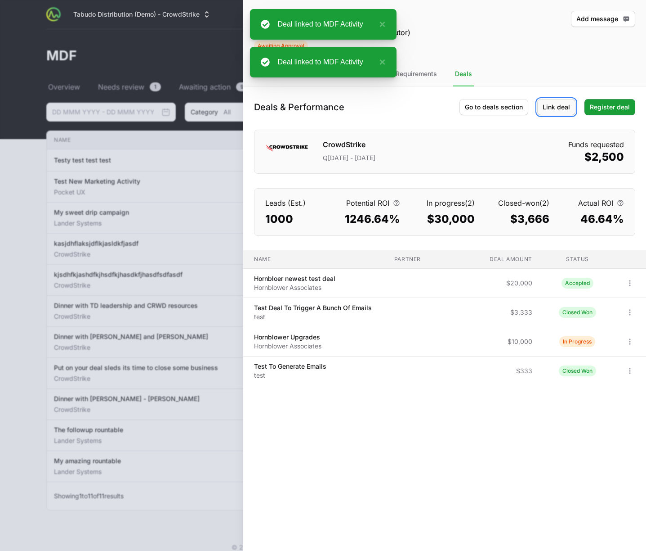
click at [559, 106] on span "Link deal" at bounding box center [556, 107] width 27 height 11
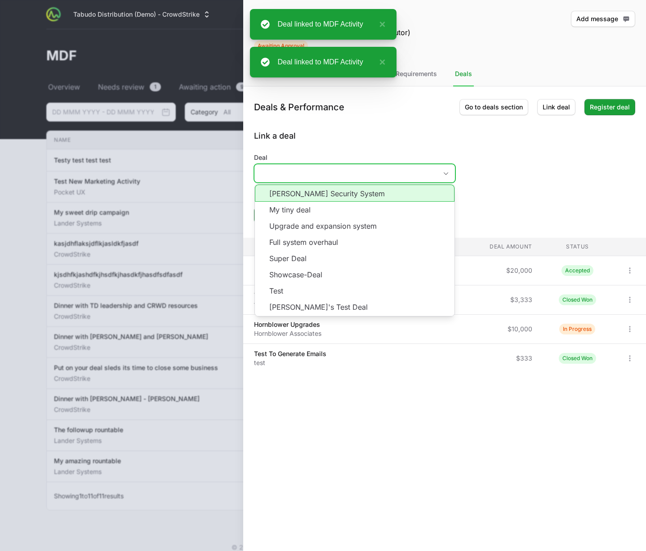
click at [386, 167] on input "Deal" at bounding box center [346, 173] width 183 height 18
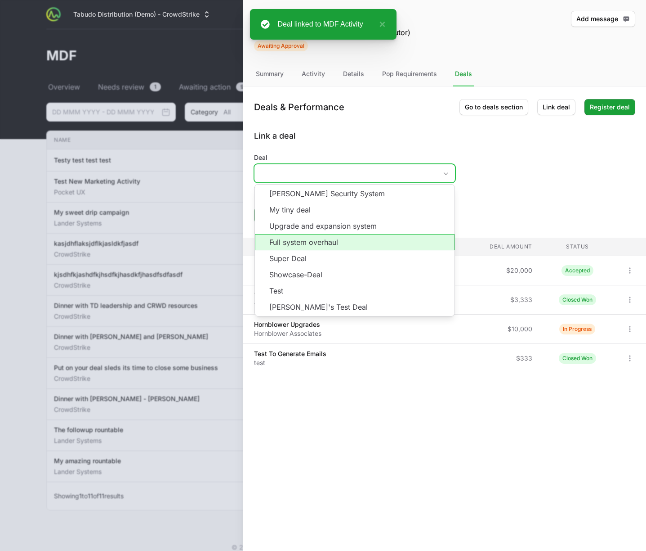
drag, startPoint x: 325, startPoint y: 242, endPoint x: 317, endPoint y: 241, distance: 8.1
click at [324, 242] on li "Full system overhaul" at bounding box center [355, 242] width 200 height 16
type input "Full system overhaul"
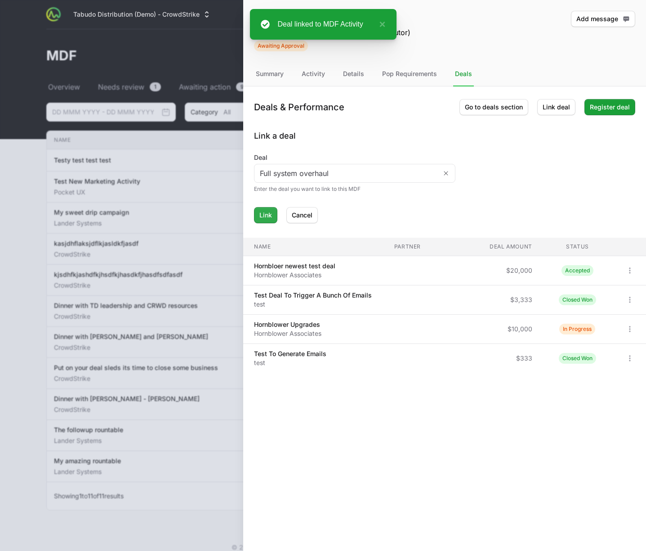
click at [261, 206] on form "Deal Full system overhaul Enter the deal you want to link to this MDF Link Canc…" at bounding box center [444, 188] width 381 height 70
click at [264, 211] on span "Link" at bounding box center [266, 215] width 13 height 11
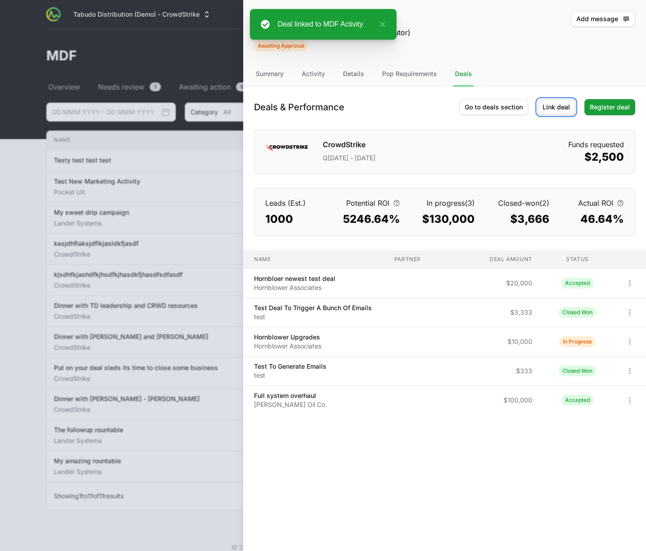
click at [543, 104] on button "Link deal" at bounding box center [557, 107] width 38 height 16
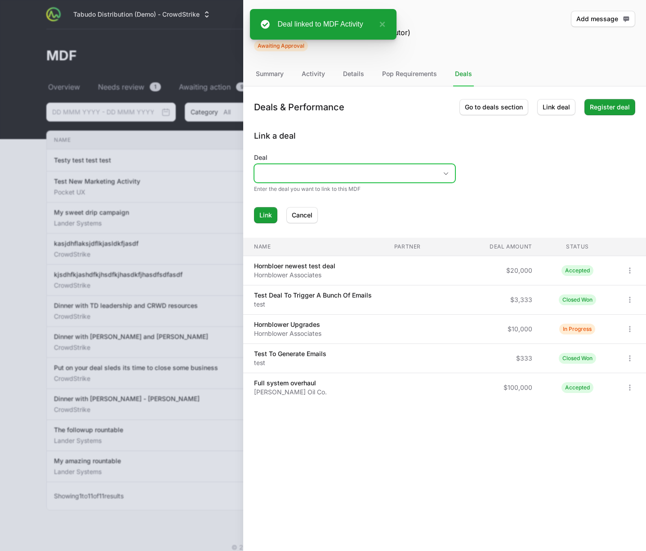
click at [303, 171] on input "Deal" at bounding box center [346, 173] width 183 height 18
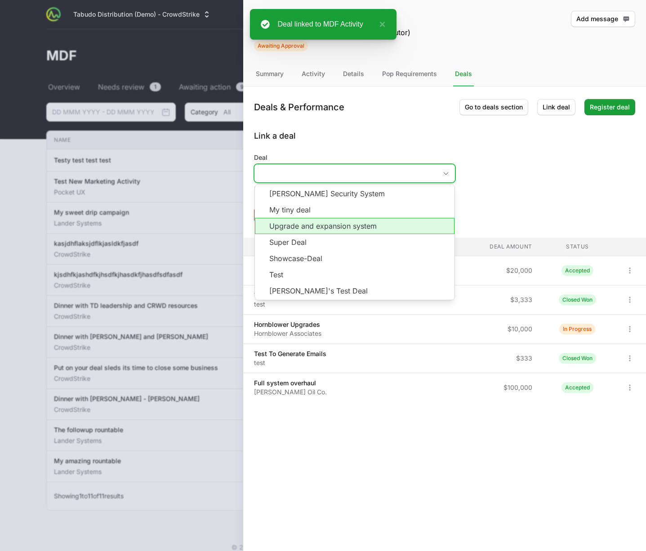
click at [305, 222] on li "Upgrade and expansion system" at bounding box center [355, 226] width 200 height 16
type input "Upgrade and expansion system"
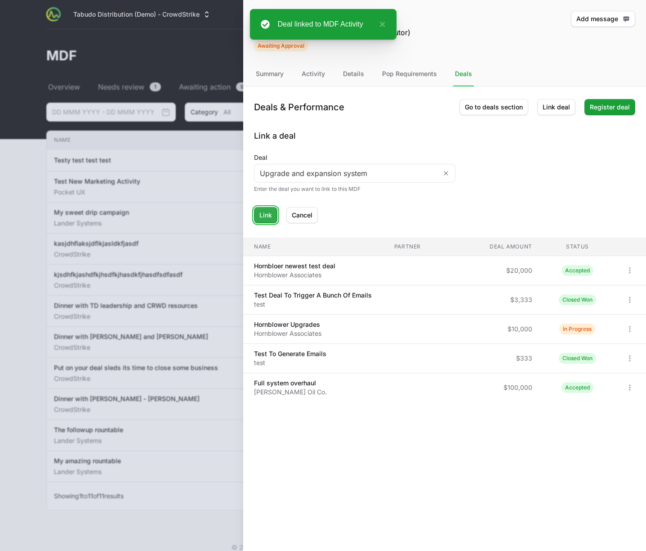
click at [269, 215] on span "Link" at bounding box center [266, 215] width 13 height 11
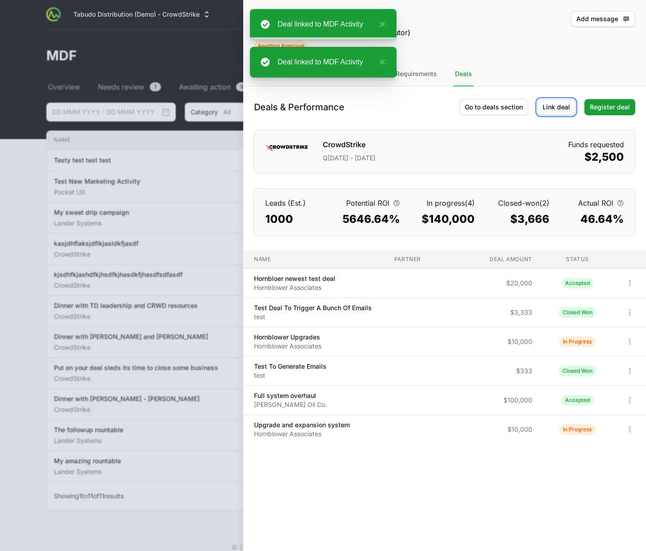
click at [548, 107] on span "Link deal" at bounding box center [556, 107] width 27 height 11
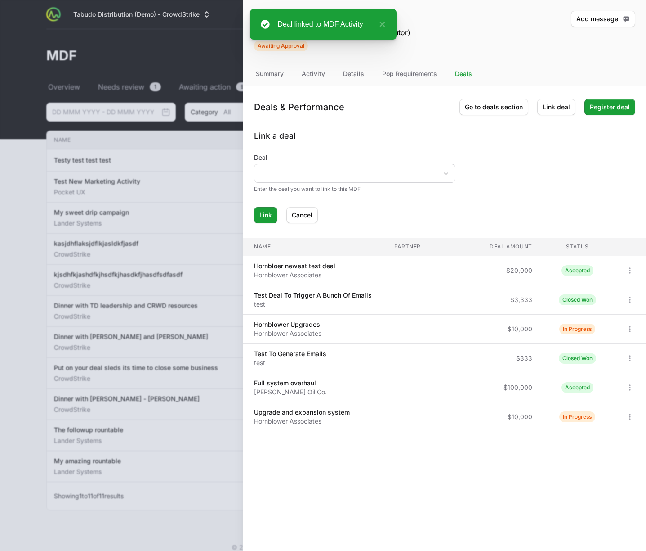
click at [354, 181] on div "Deal Enter the deal you want to link to this MDF" at bounding box center [355, 173] width 202 height 40
click at [357, 170] on input "Deal" at bounding box center [346, 173] width 183 height 18
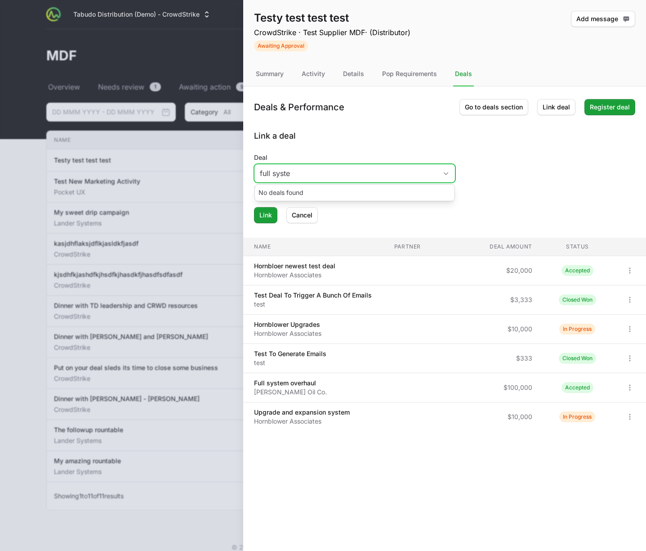
type input "full system"
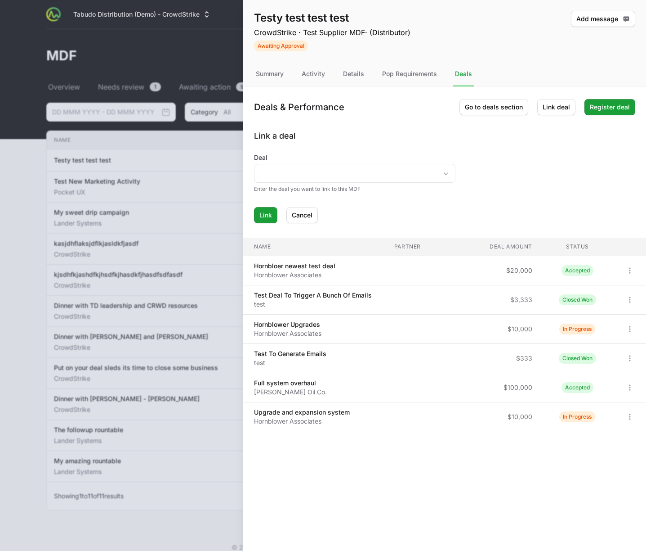
click at [415, 183] on div "Deal Enter the deal you want to link to this MDF" at bounding box center [355, 173] width 202 height 40
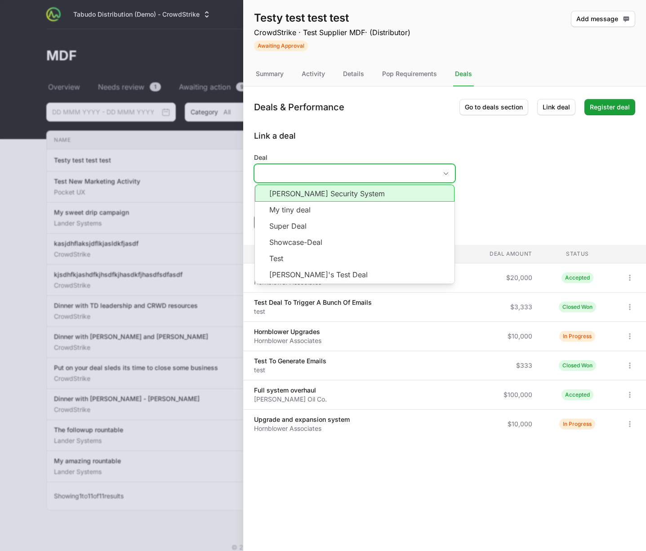
click at [418, 179] on input "Deal" at bounding box center [346, 173] width 183 height 18
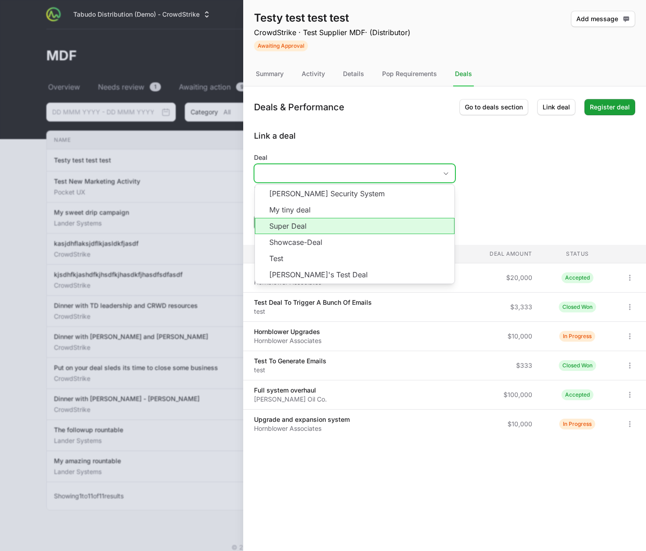
click at [377, 231] on li "Super Deal" at bounding box center [355, 226] width 200 height 16
type input "Super Deal"
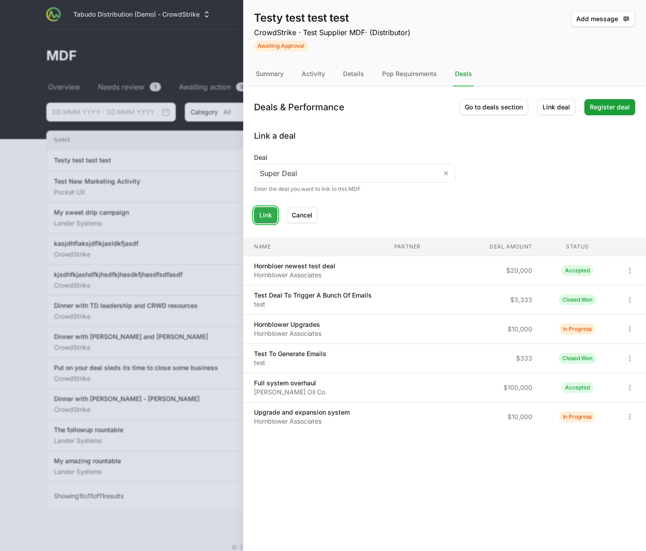
click at [275, 214] on button "Link" at bounding box center [265, 215] width 23 height 16
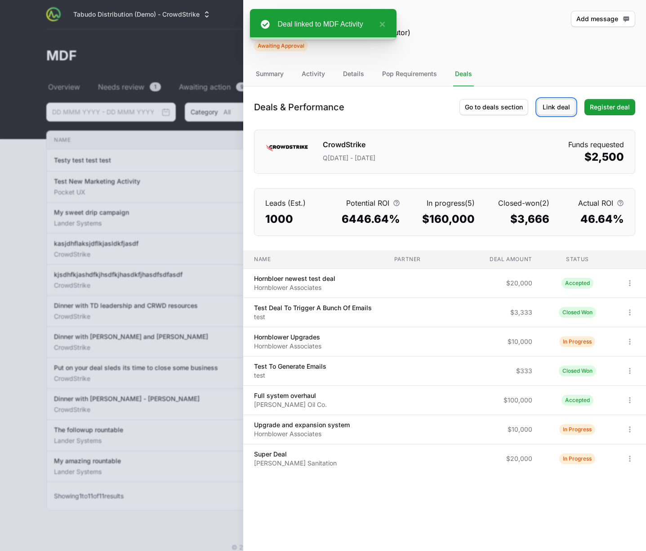
click at [566, 102] on span "Link deal" at bounding box center [556, 107] width 27 height 11
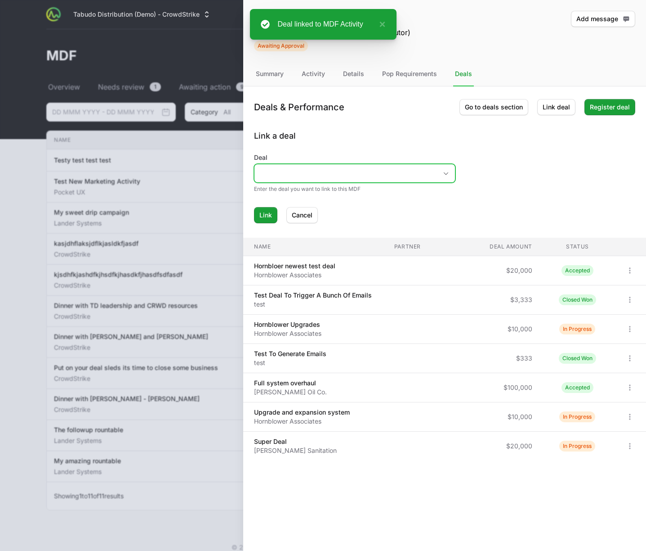
click at [344, 173] on input "Deal" at bounding box center [346, 173] width 183 height 18
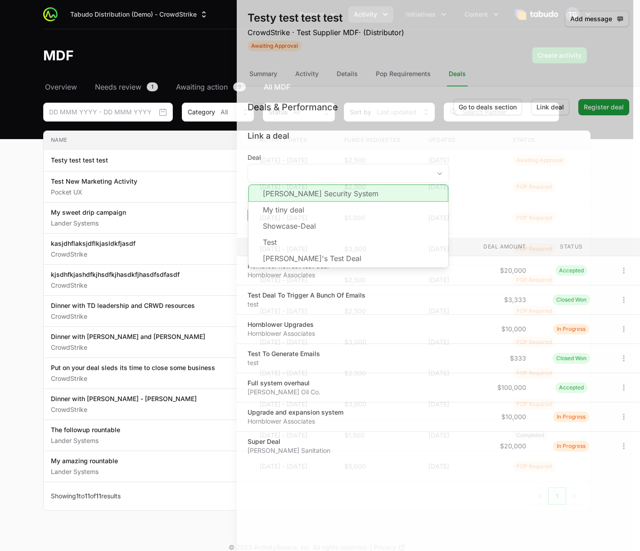
click at [99, 277] on div at bounding box center [320, 275] width 640 height 551
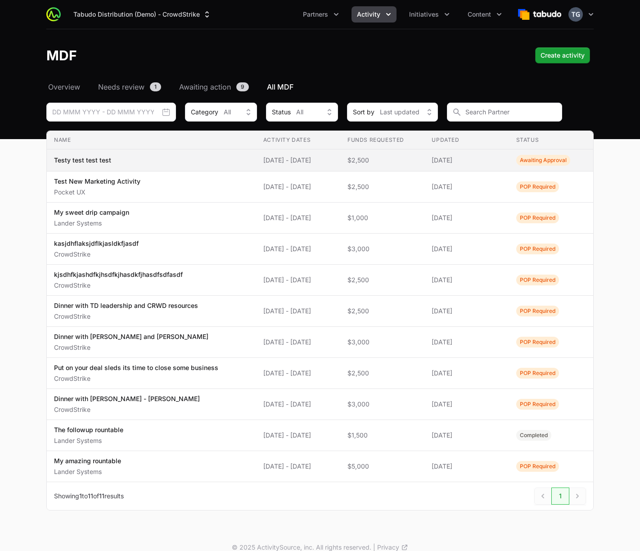
click at [206, 168] on td "Name Testy test test test" at bounding box center [151, 160] width 209 height 22
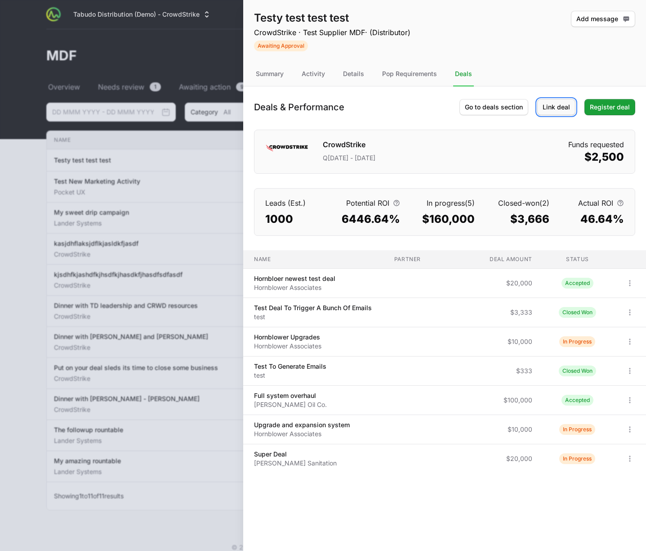
click at [539, 104] on button "Link deal" at bounding box center [557, 107] width 38 height 16
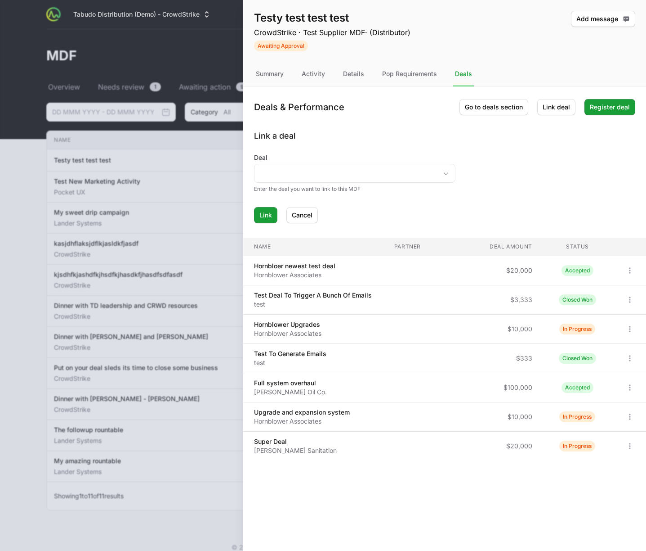
click at [425, 157] on label "Deal" at bounding box center [355, 157] width 202 height 9
click at [425, 164] on input "Deal" at bounding box center [346, 173] width 183 height 18
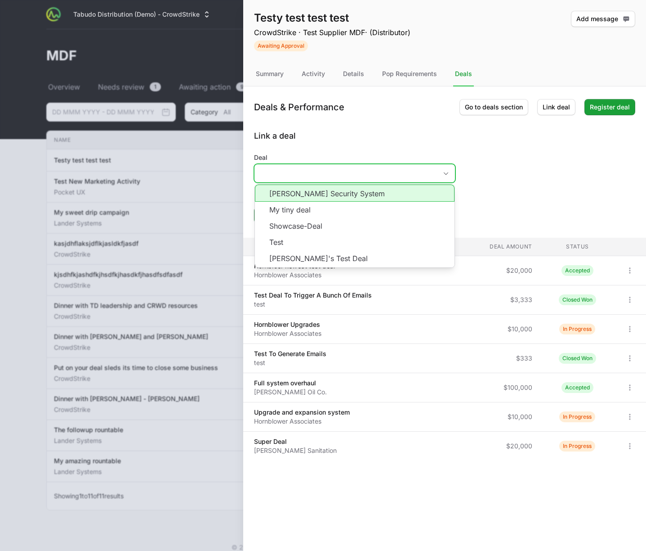
click at [425, 169] on input "Deal" at bounding box center [346, 173] width 183 height 18
click at [520, 165] on form "Deal Barone Security System My tiny deal Showcase-Deal Test Timothy's Test Deal…" at bounding box center [444, 188] width 381 height 70
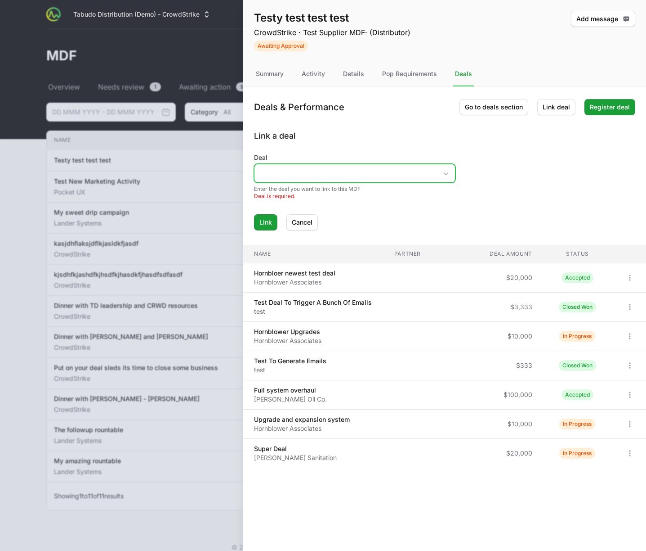
click at [426, 170] on input "Deal" at bounding box center [346, 173] width 183 height 18
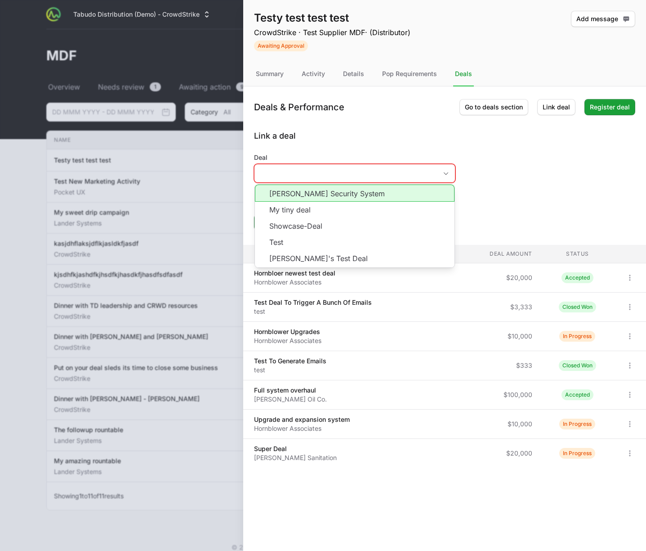
click at [438, 140] on h2 "Link a deal" at bounding box center [444, 136] width 381 height 13
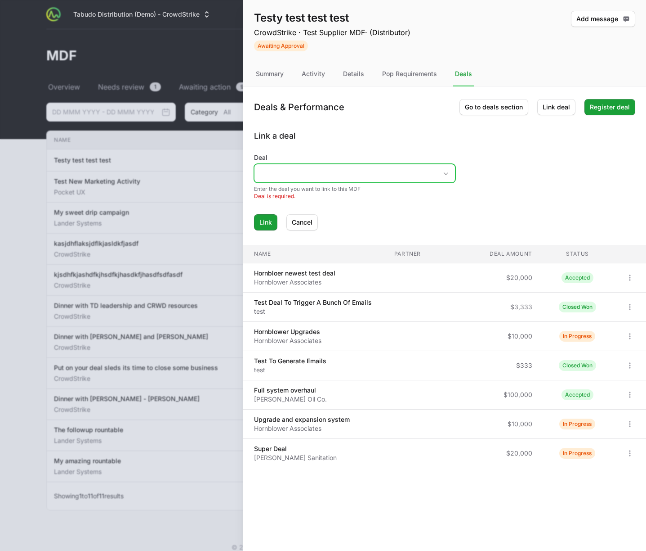
click at [369, 177] on input "Deal" at bounding box center [346, 173] width 183 height 18
type input "test to generate"
click at [375, 161] on label "Deal" at bounding box center [355, 157] width 202 height 9
click at [375, 164] on input "Deal" at bounding box center [346, 173] width 183 height 18
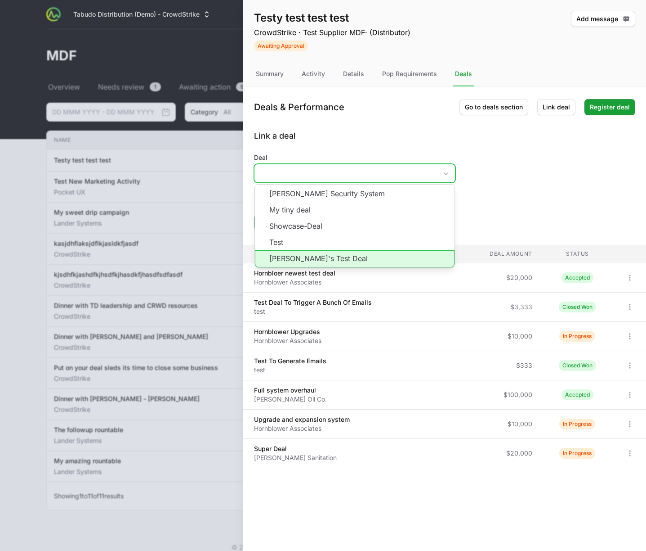
click at [359, 257] on li "Timothy's Test Deal" at bounding box center [355, 258] width 200 height 17
type input "Timothy's Test Deal"
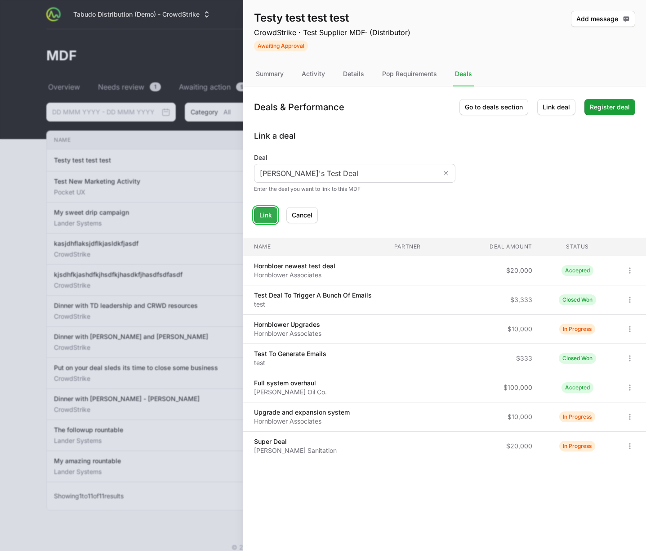
click at [265, 211] on span "Link" at bounding box center [266, 215] width 13 height 11
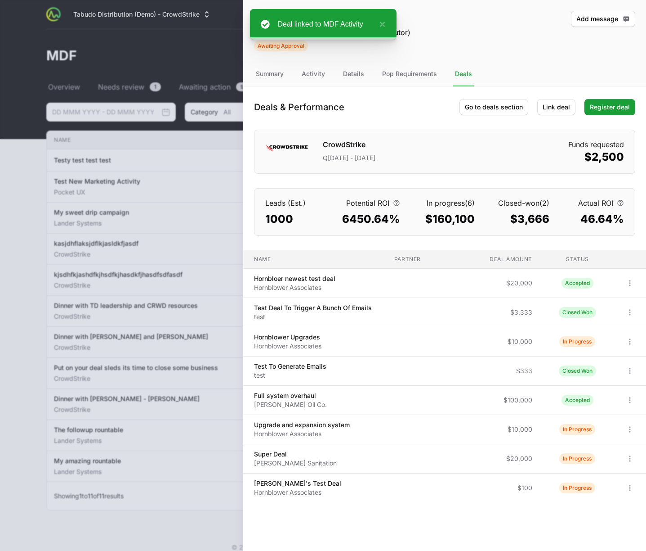
click at [248, 169] on div "Deals & Performance Go to deals section Link deal Register deal CrowdStrike Q3 …" at bounding box center [444, 160] width 403 height 149
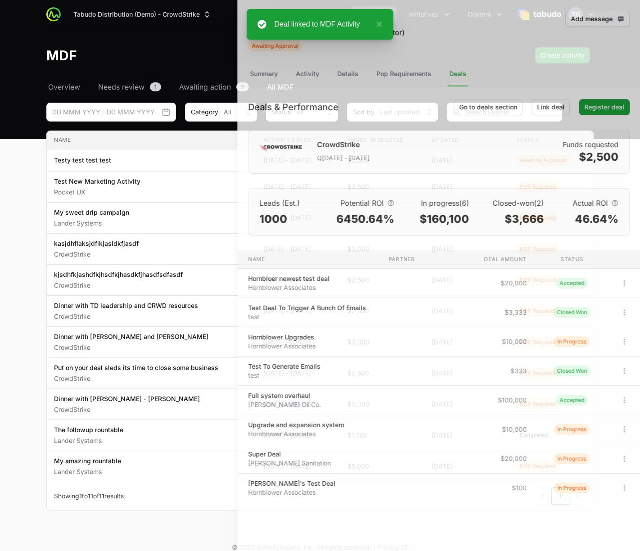
click at [242, 170] on div at bounding box center [320, 275] width 640 height 551
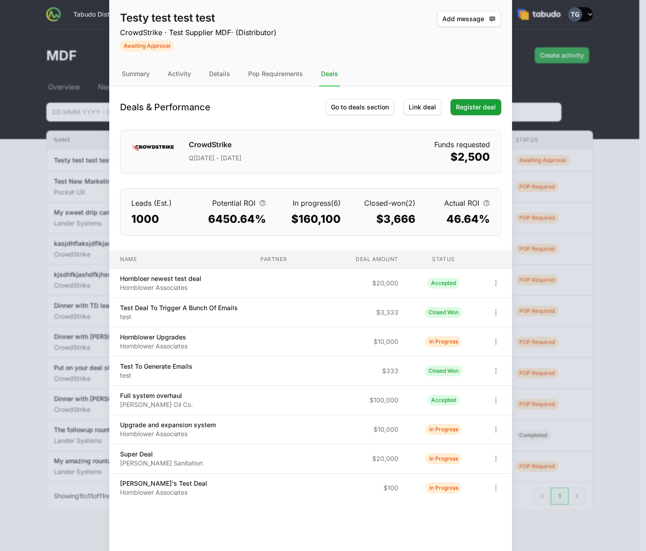
drag, startPoint x: 396, startPoint y: 93, endPoint x: 127, endPoint y: 107, distance: 268.9
click at [127, 107] on div "Deals & Performance Go to deals section Link deal Register deal CrowdStrike Q3 …" at bounding box center [310, 160] width 403 height 149
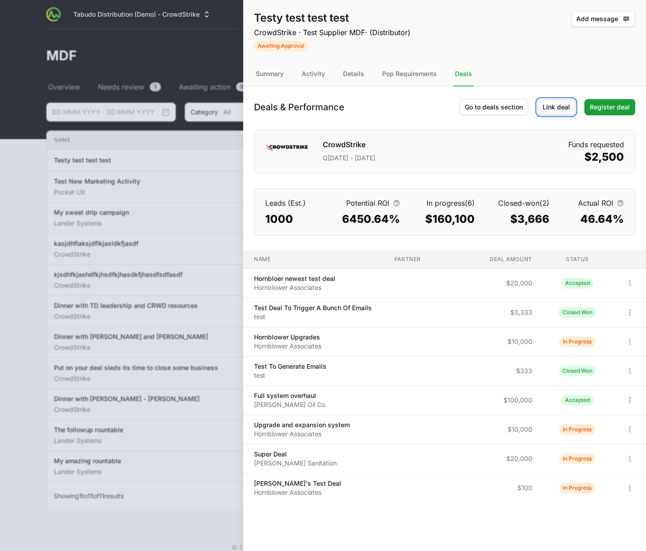
click at [561, 106] on span "Link deal" at bounding box center [556, 107] width 27 height 11
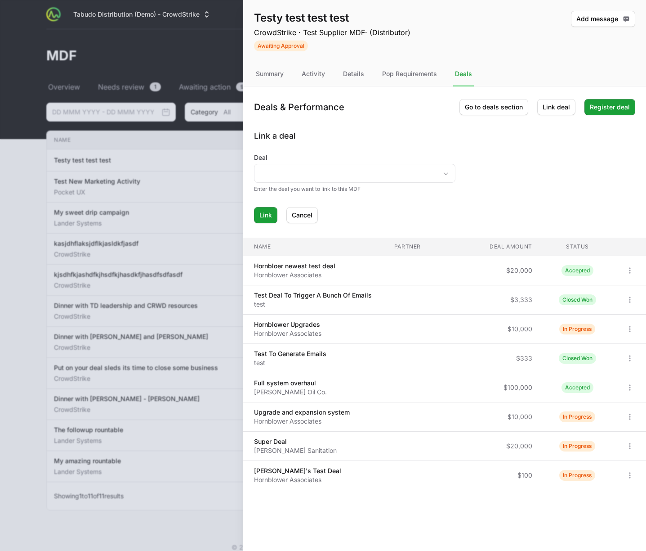
click at [391, 184] on div "Deal Enter the deal you want to link to this MDF" at bounding box center [355, 173] width 202 height 40
click at [394, 174] on input "Deal" at bounding box center [346, 173] width 183 height 18
click at [509, 170] on form "Deal Barone Security System My tiny deal Showcase-Deal Test Enter the deal you …" at bounding box center [444, 188] width 381 height 70
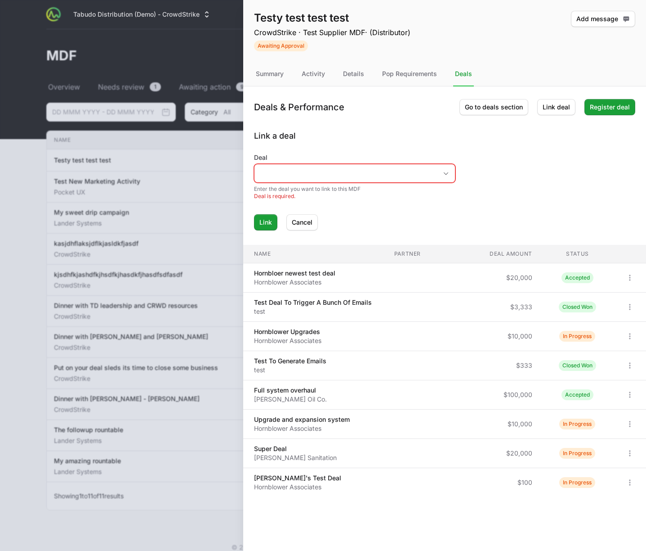
drag, startPoint x: 401, startPoint y: 155, endPoint x: 400, endPoint y: 160, distance: 4.6
click at [401, 157] on label "Deal" at bounding box center [355, 157] width 202 height 9
click at [401, 164] on input "Deal" at bounding box center [346, 173] width 183 height 18
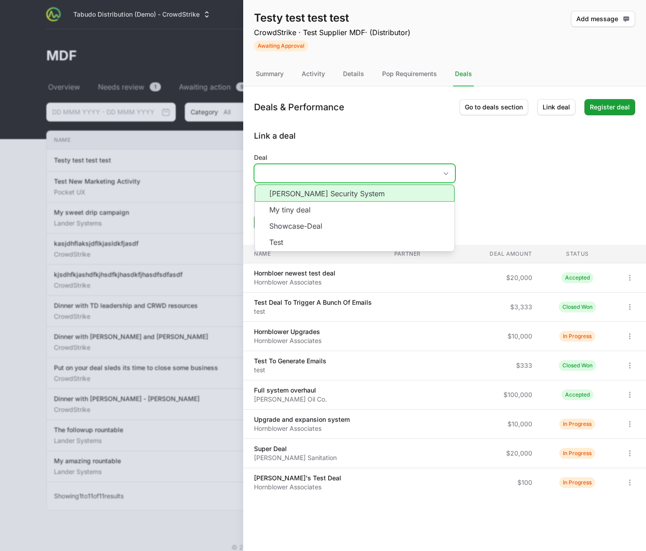
click at [402, 173] on input "Deal" at bounding box center [346, 173] width 183 height 18
click at [405, 132] on h2 "Link a deal" at bounding box center [444, 136] width 381 height 13
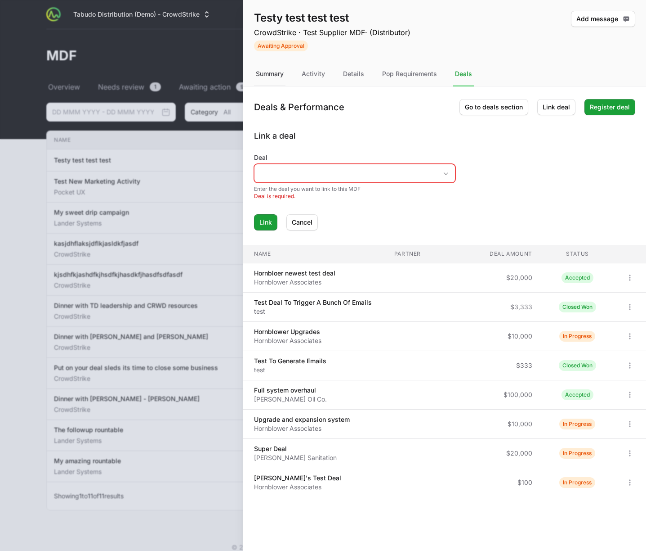
click at [256, 76] on div "Summary" at bounding box center [269, 74] width 31 height 24
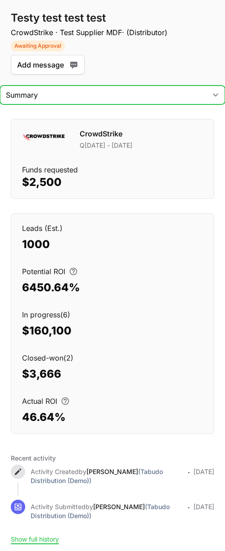
click at [188, 90] on select "Summary Activity Details Pop Requirements Deals" at bounding box center [112, 94] width 225 height 19
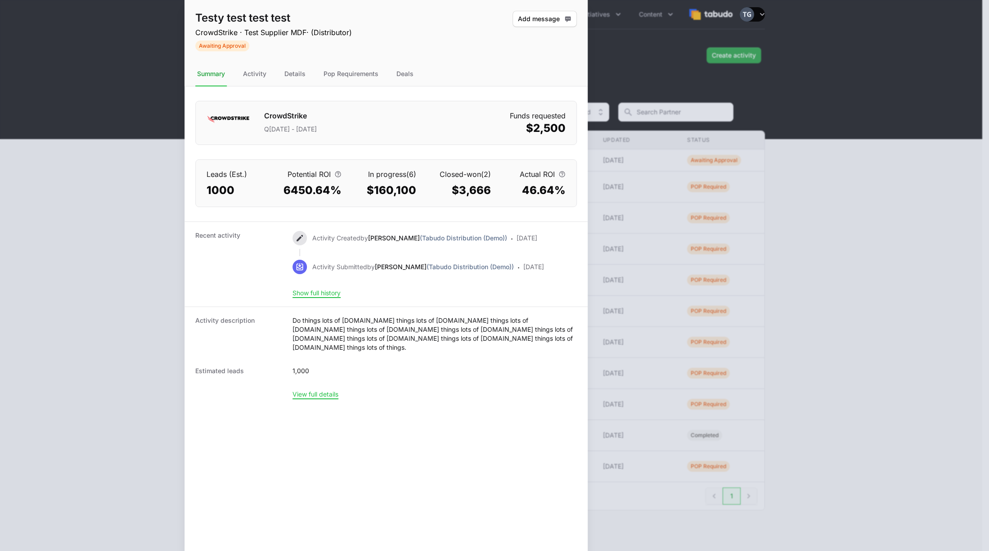
drag, startPoint x: 650, startPoint y: 101, endPoint x: -153, endPoint y: 118, distance: 802.7
click at [0, 118] on html "Tabudo Distribution (Demo) - CrowdStrike Partners Activity Initiatives Content …" at bounding box center [494, 281] width 989 height 562
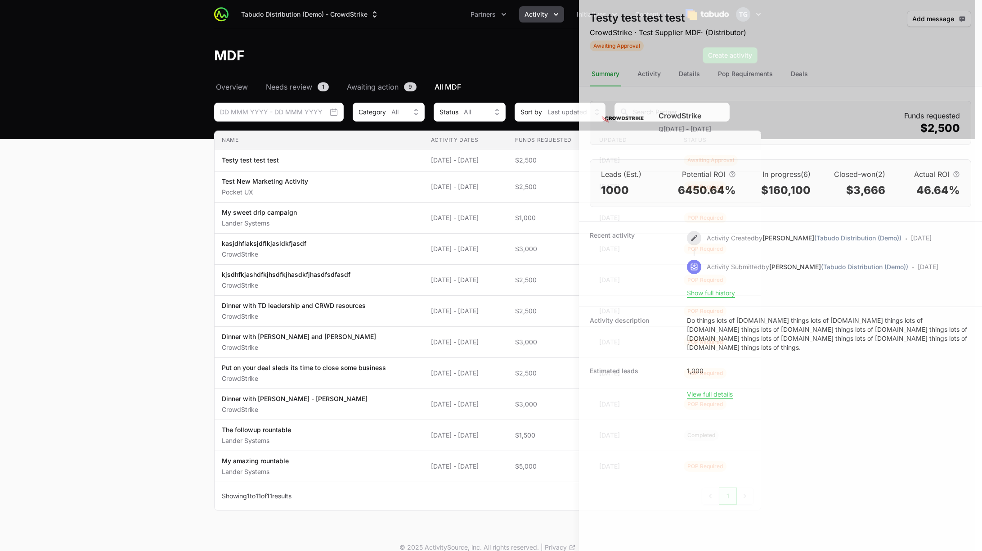
click at [524, 125] on div at bounding box center [491, 275] width 982 height 551
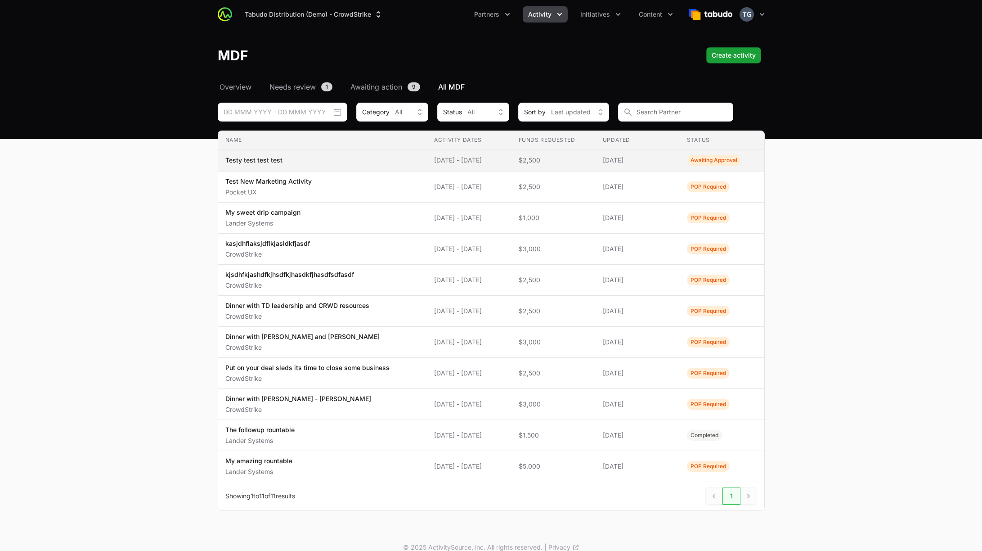
click at [569, 161] on span "$2,500" at bounding box center [554, 160] width 70 height 9
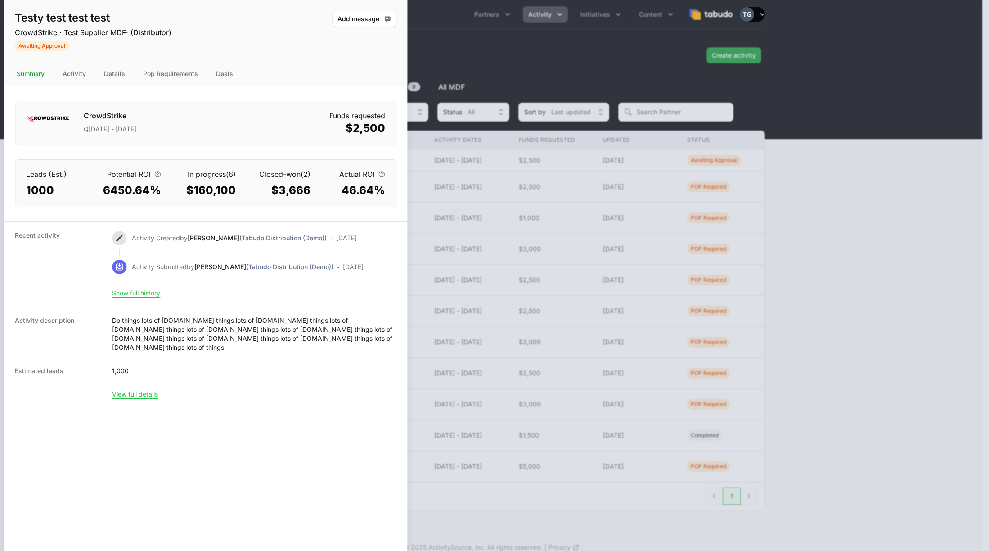
drag, startPoint x: 766, startPoint y: 139, endPoint x: -444, endPoint y: 126, distance: 1209.7
click at [0, 126] on html "Tabudo Distribution (Demo) - CrowdStrike Partners Activity Initiatives Content …" at bounding box center [494, 281] width 989 height 562
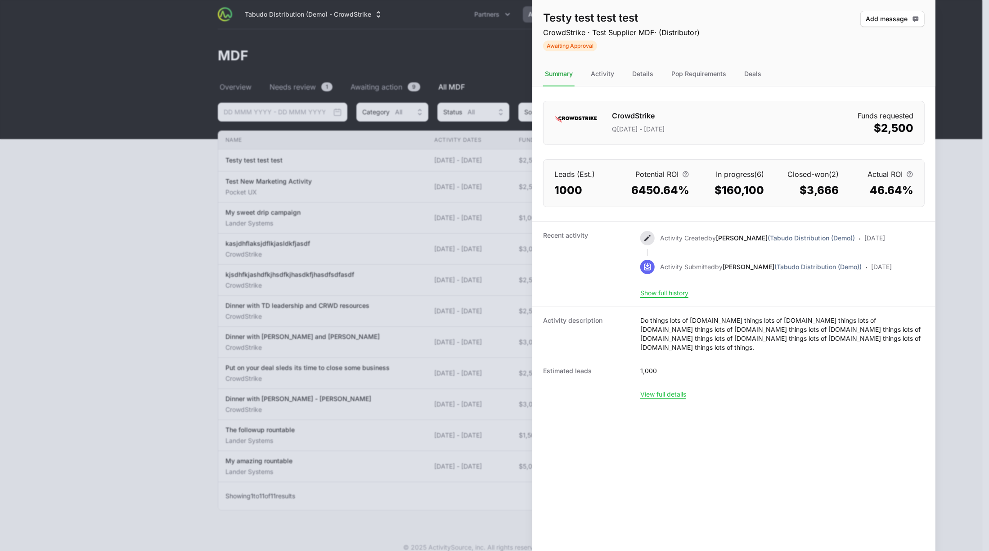
drag, startPoint x: 738, startPoint y: 87, endPoint x: -345, endPoint y: 69, distance: 1083.4
click at [0, 69] on html "Tabudo Distribution (Demo) - CrowdStrike Partners Activity Initiatives Content …" at bounding box center [494, 281] width 989 height 562
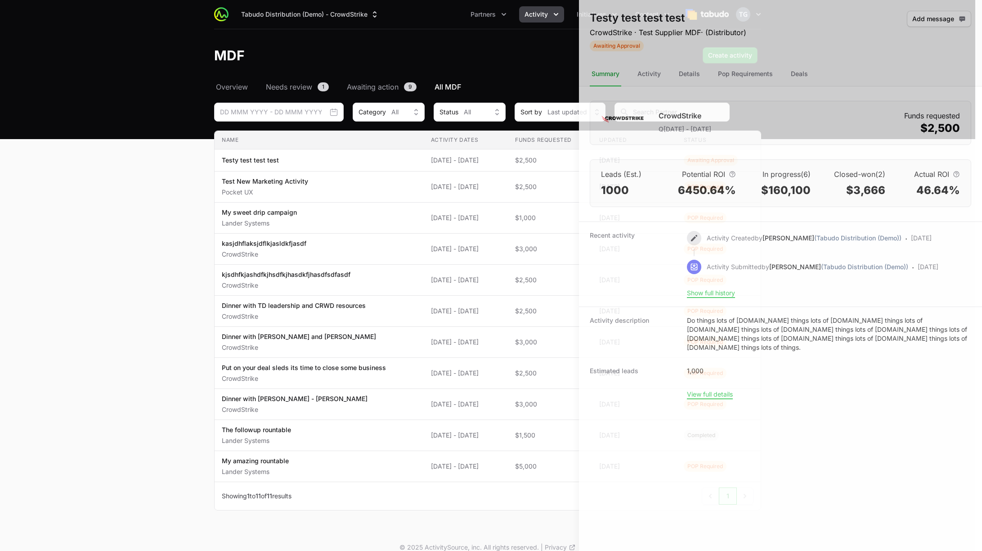
click at [348, 118] on div at bounding box center [491, 275] width 982 height 551
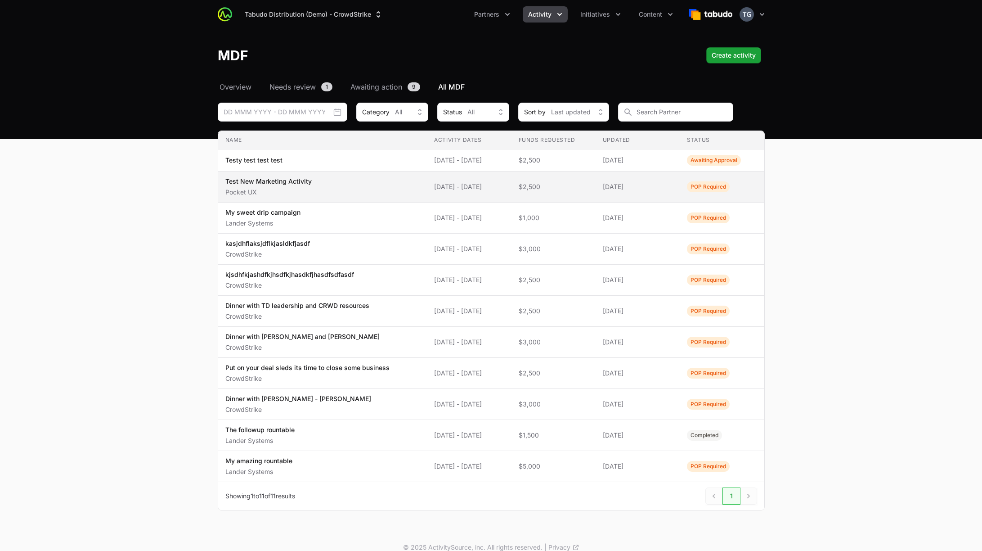
click at [507, 193] on td "Activity Dates [DATE] - [DATE]" at bounding box center [469, 186] width 84 height 31
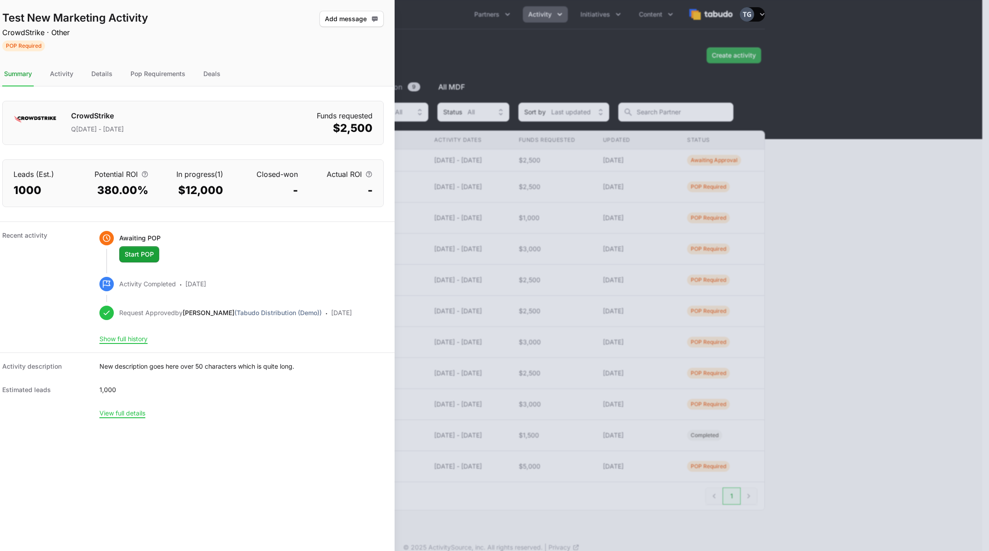
drag, startPoint x: 543, startPoint y: 137, endPoint x: -386, endPoint y: 92, distance: 930.5
click at [0, 92] on html "Tabudo Distribution (Demo) - CrowdStrike Partners Activity Initiatives Content …" at bounding box center [494, 281] width 989 height 562
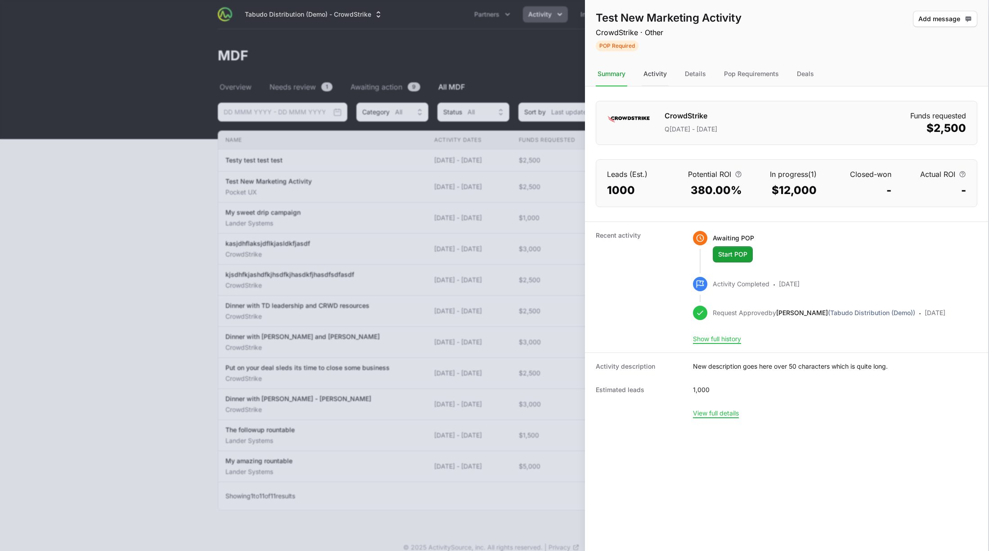
drag, startPoint x: 642, startPoint y: 75, endPoint x: 662, endPoint y: 76, distance: 19.8
click at [644, 76] on div "Activity" at bounding box center [654, 74] width 27 height 24
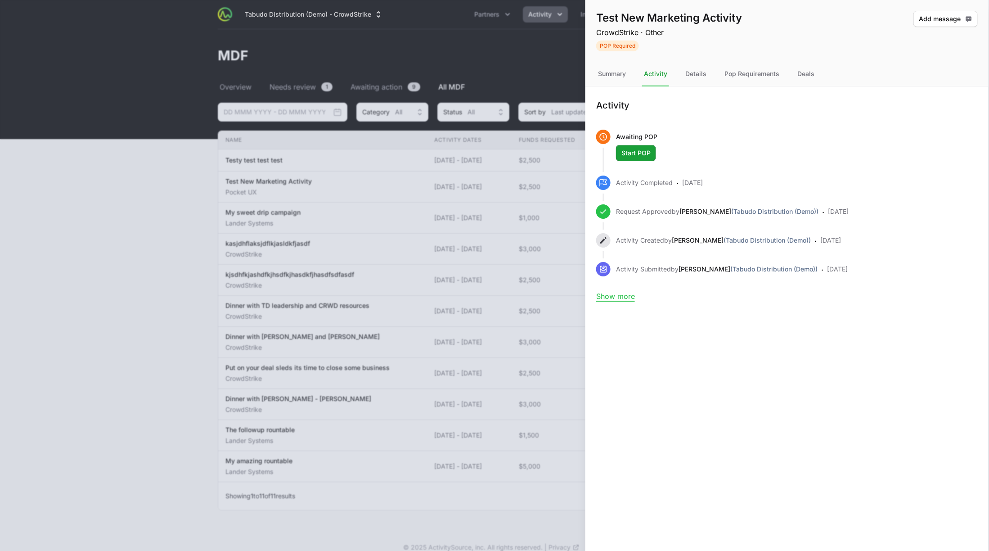
drag, startPoint x: 685, startPoint y: 72, endPoint x: 721, endPoint y: 76, distance: 35.7
click at [687, 73] on div "Details" at bounding box center [695, 74] width 25 height 24
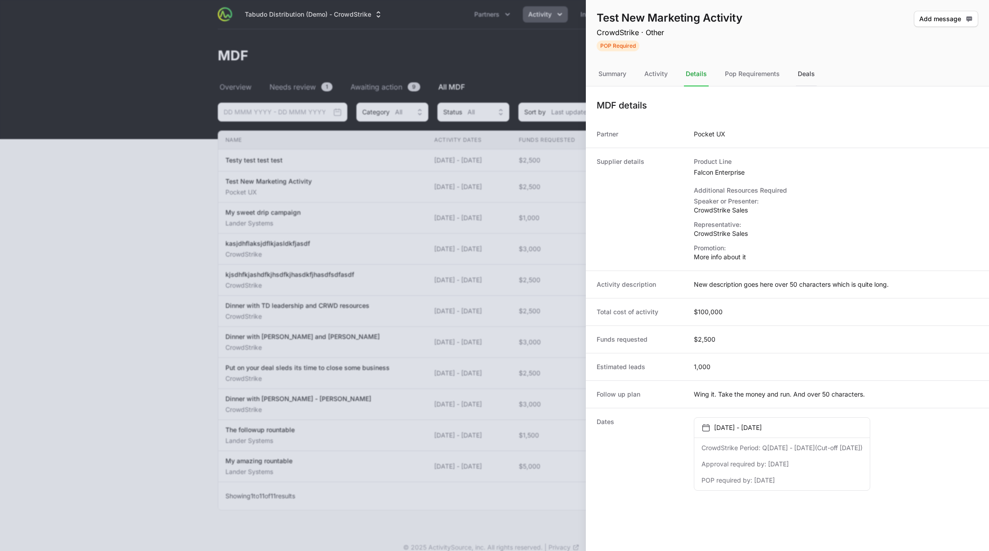
drag, startPoint x: 755, startPoint y: 76, endPoint x: 811, endPoint y: 72, distance: 56.0
click at [757, 76] on div "Pop Requirements" at bounding box center [752, 74] width 58 height 24
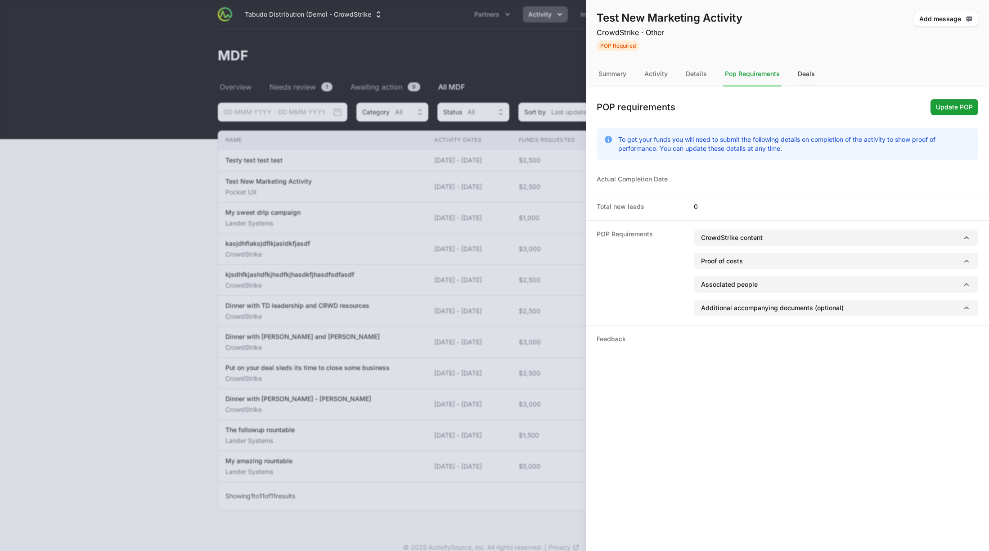
click at [811, 72] on div "Deals" at bounding box center [806, 74] width 21 height 24
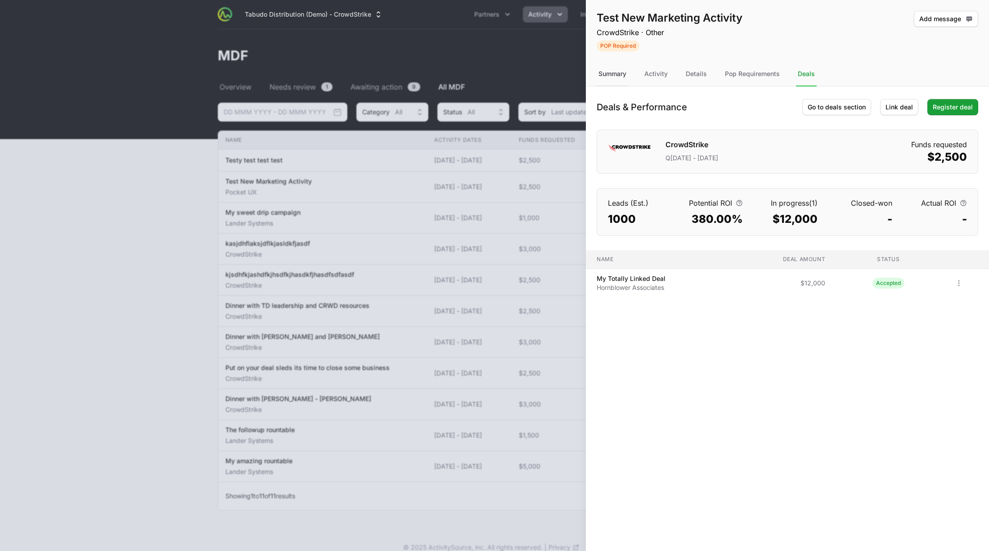
click at [606, 75] on div "Summary" at bounding box center [612, 74] width 31 height 24
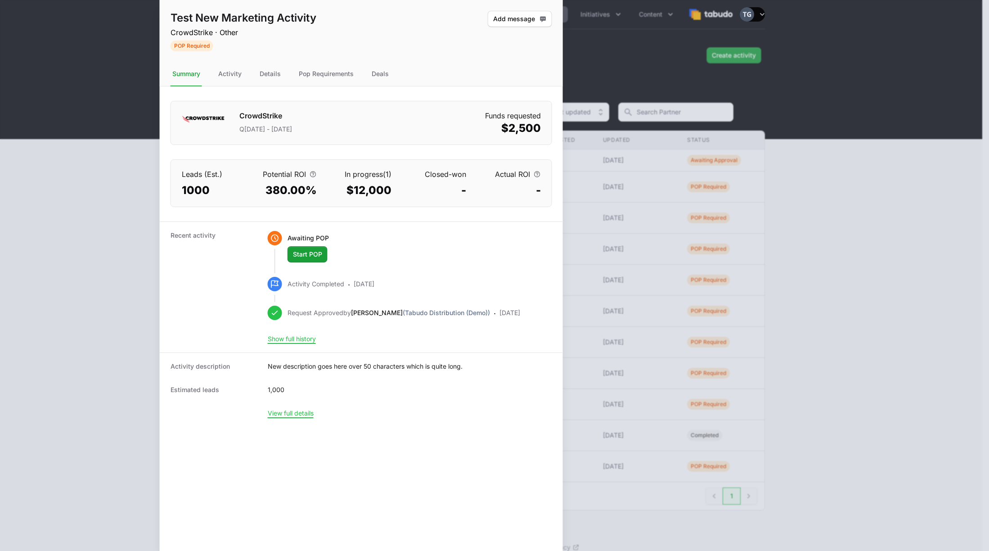
drag, startPoint x: 841, startPoint y: 181, endPoint x: 38, endPoint y: 172, distance: 803.5
click at [38, 172] on body "Tabudo Distribution (Demo) - CrowdStrike Partners Activity Initiatives Content …" at bounding box center [494, 281] width 989 height 562
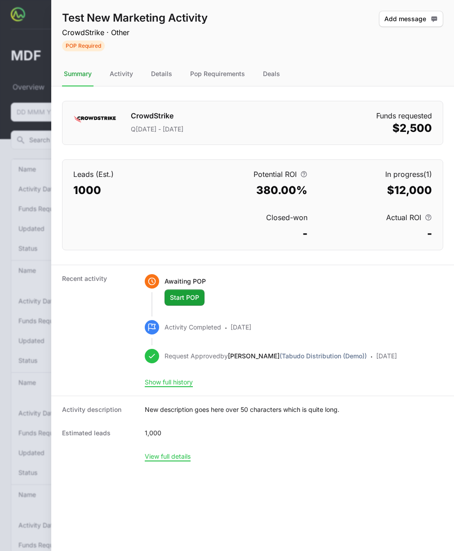
click at [144, 23] on h1 "Test New Marketing Activity" at bounding box center [135, 18] width 146 height 14
